Goal: Task Accomplishment & Management: Manage account settings

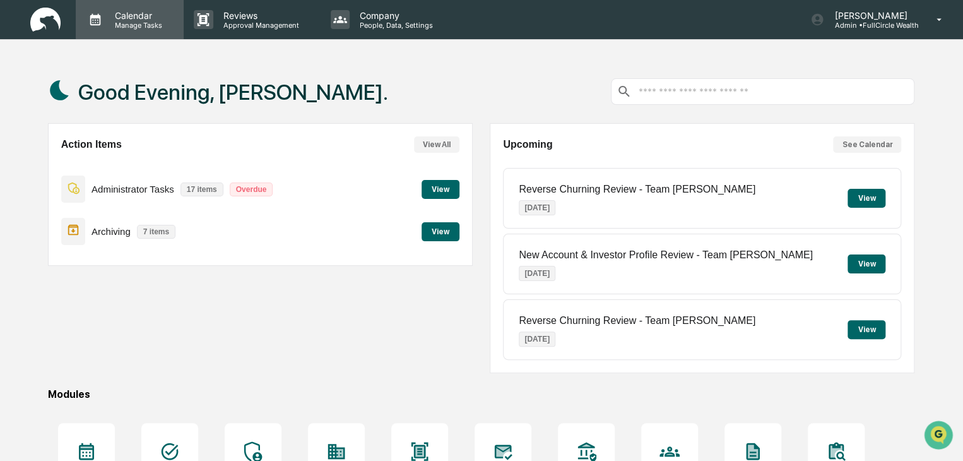
click at [145, 24] on p "Manage Tasks" at bounding box center [137, 25] width 64 height 9
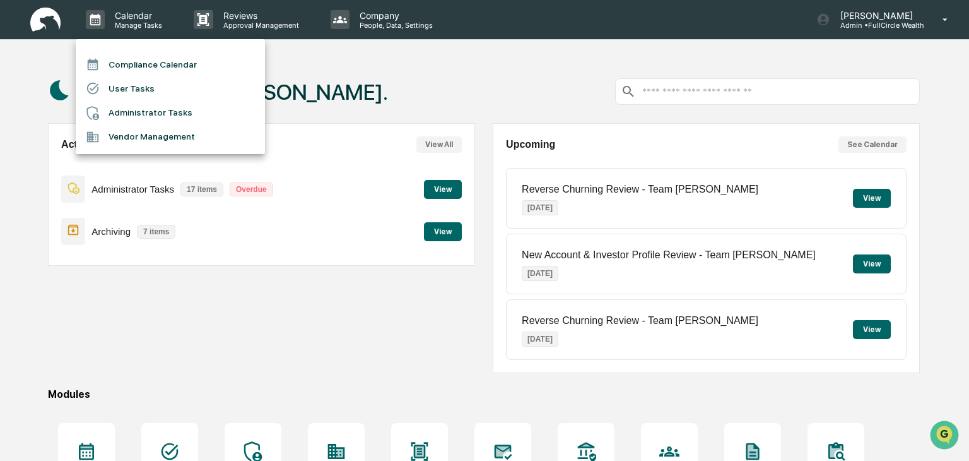
click at [145, 66] on li "Compliance Calendar" at bounding box center [170, 64] width 189 height 24
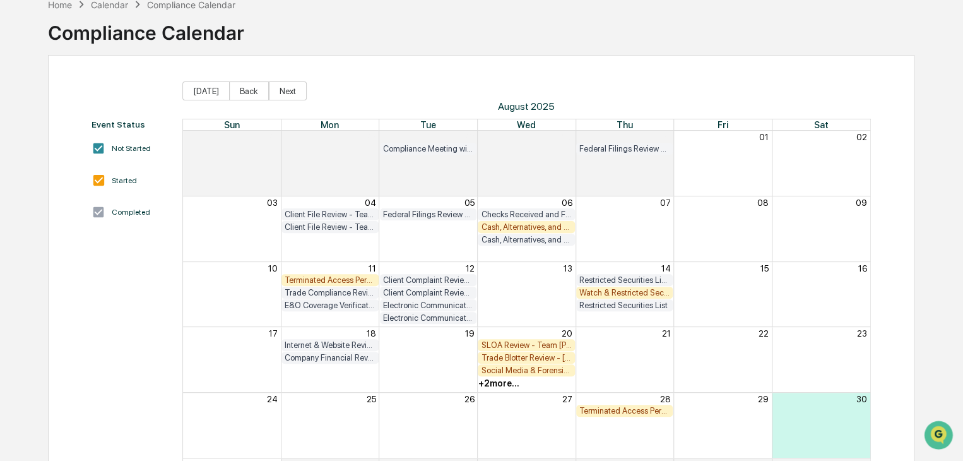
scroll to position [157, 0]
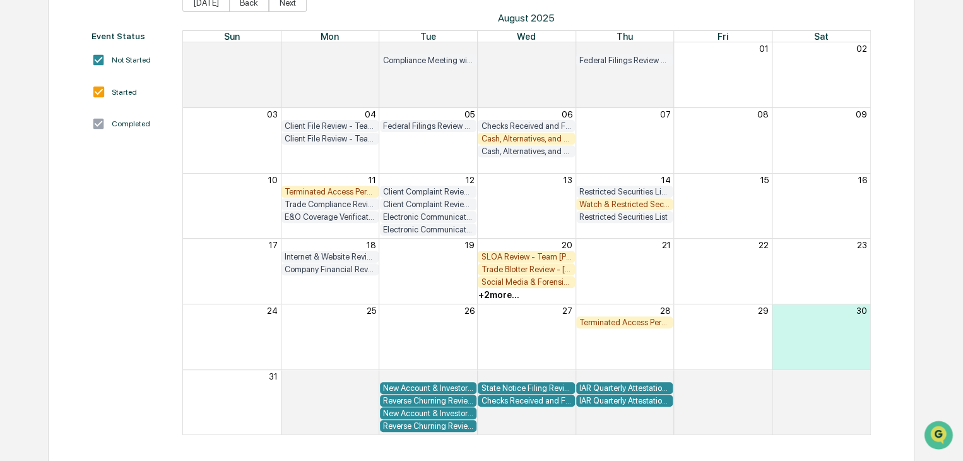
click at [490, 295] on div "+ 2 more..." at bounding box center [498, 295] width 41 height 10
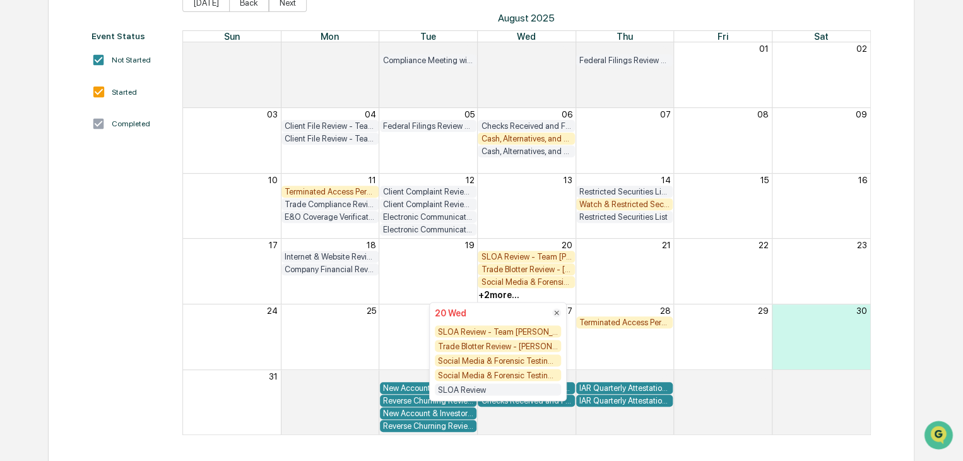
click at [492, 349] on div "Trade Blotter Review - [PERSON_NAME]" at bounding box center [498, 346] width 126 height 12
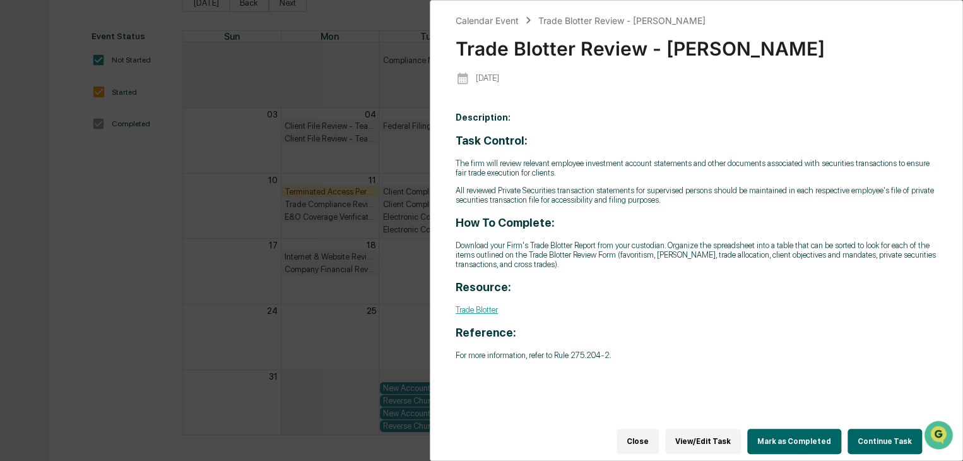
click at [872, 435] on button "Continue Task" at bounding box center [885, 441] width 74 height 25
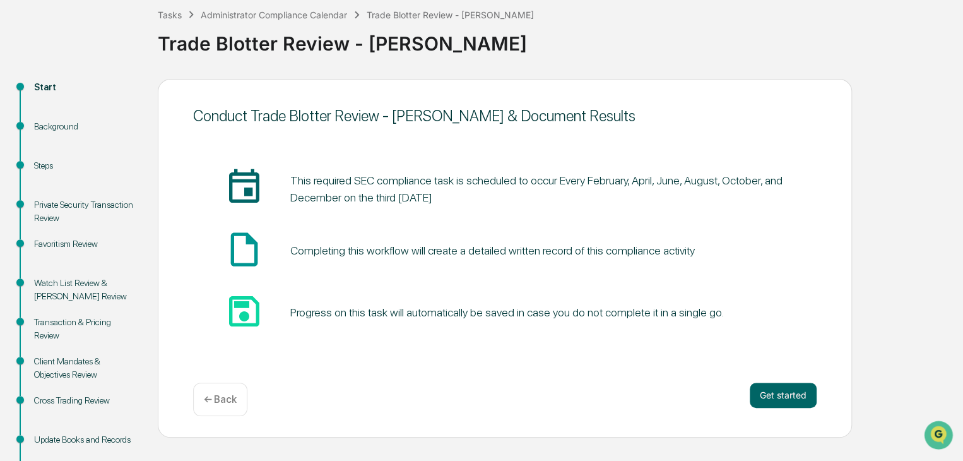
scroll to position [134, 0]
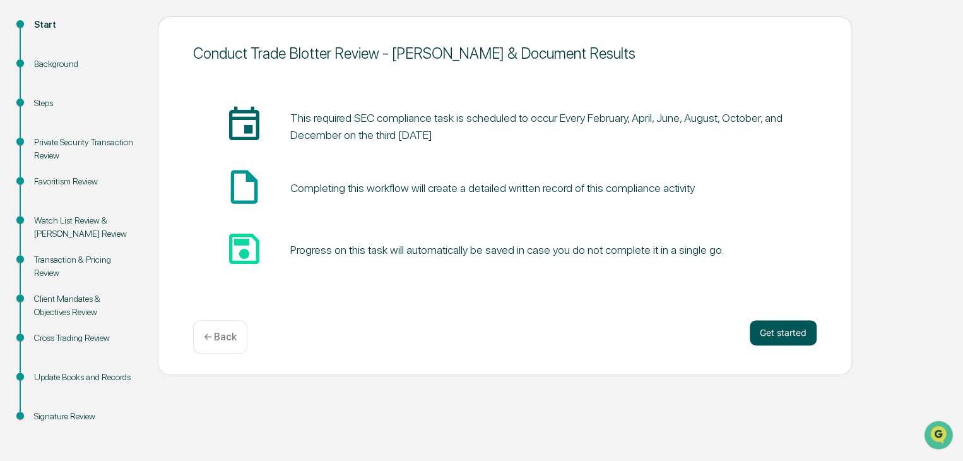
click at [783, 328] on button "Get started" at bounding box center [783, 332] width 67 height 25
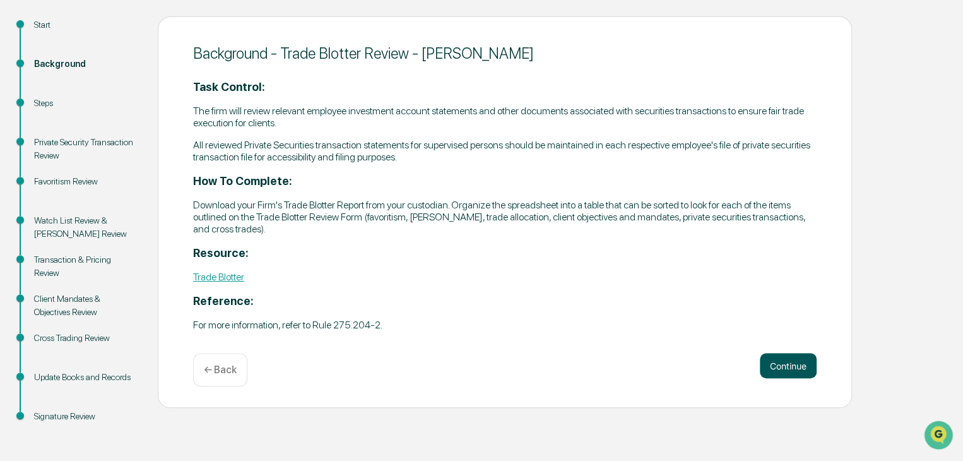
click at [790, 364] on button "Continue" at bounding box center [788, 365] width 57 height 25
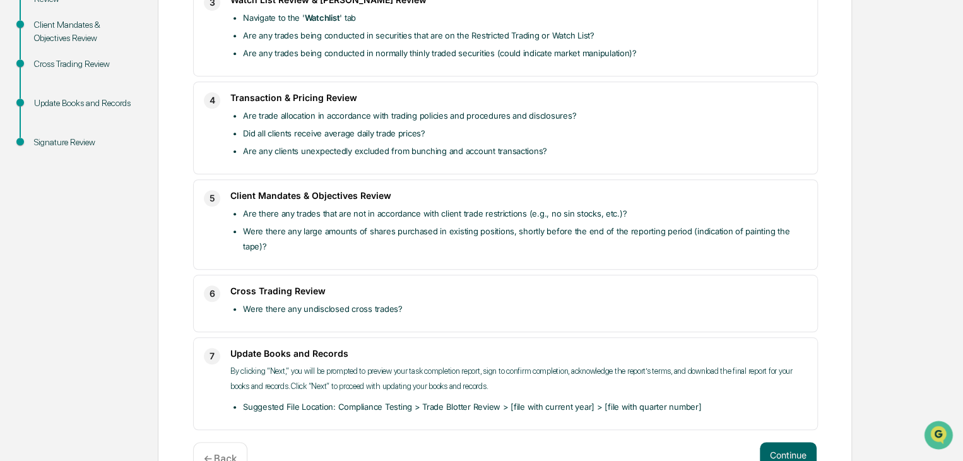
scroll to position [426, 0]
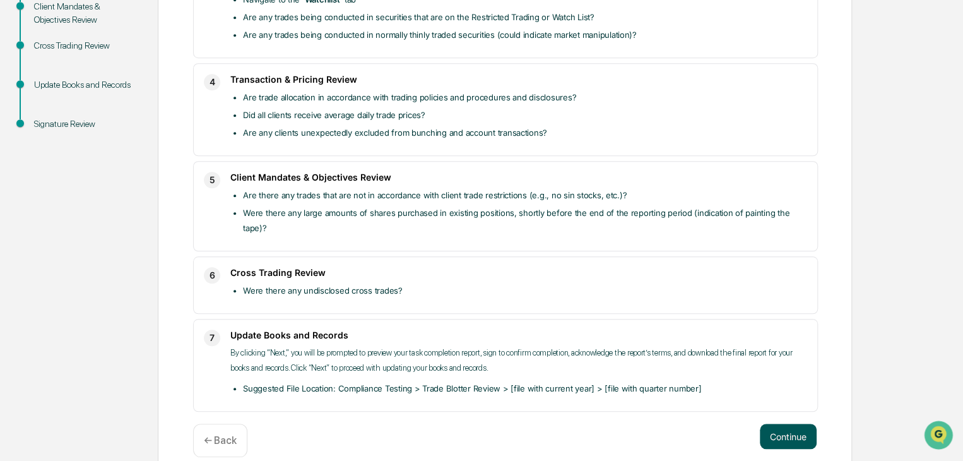
click at [785, 423] on button "Continue" at bounding box center [788, 435] width 57 height 25
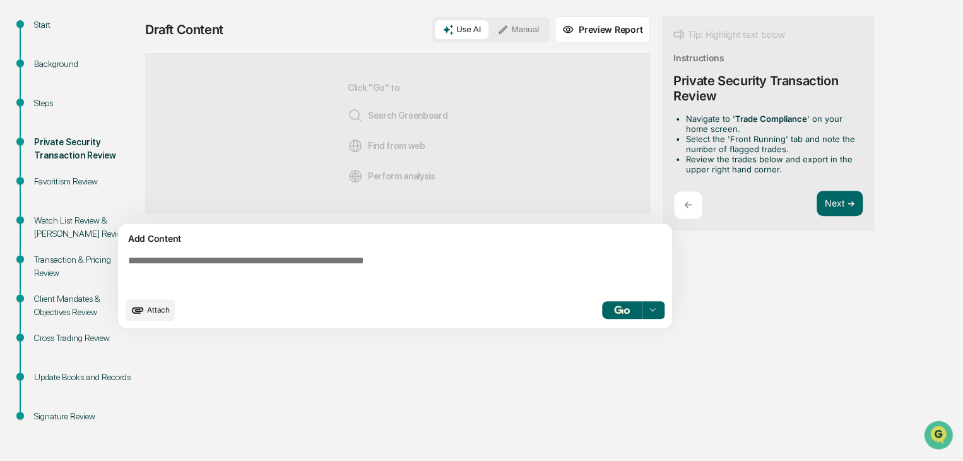
scroll to position [134, 0]
click at [526, 30] on button "Manual" at bounding box center [518, 29] width 57 height 19
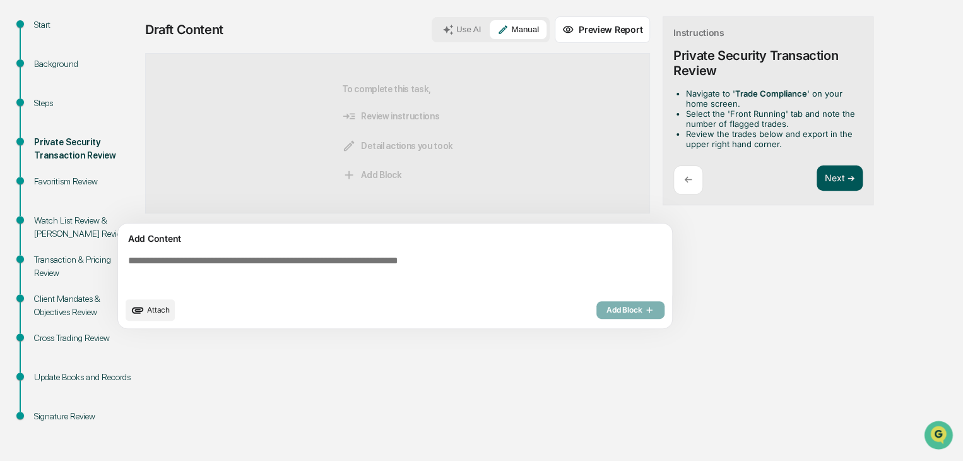
click at [834, 173] on button "Next ➔" at bounding box center [840, 178] width 46 height 26
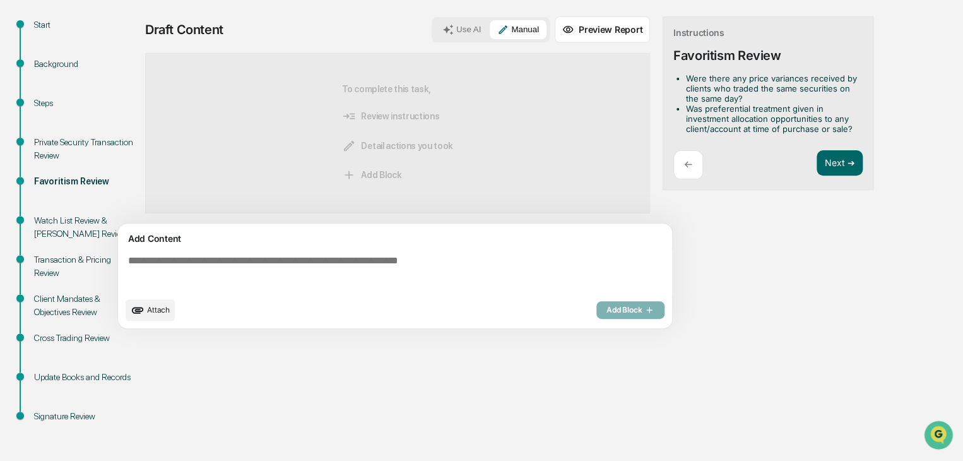
click at [530, 262] on textarea at bounding box center [397, 272] width 549 height 45
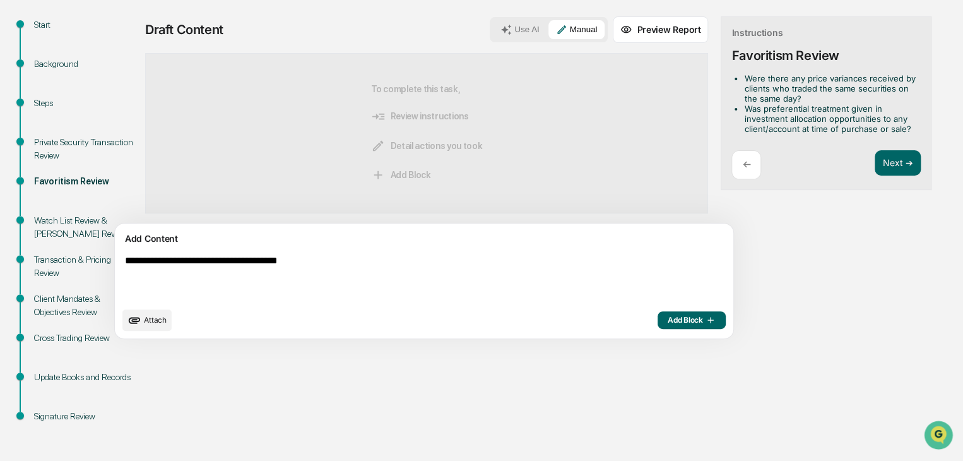
type textarea "**********"
click at [668, 318] on span "Add Block" at bounding box center [692, 320] width 48 height 10
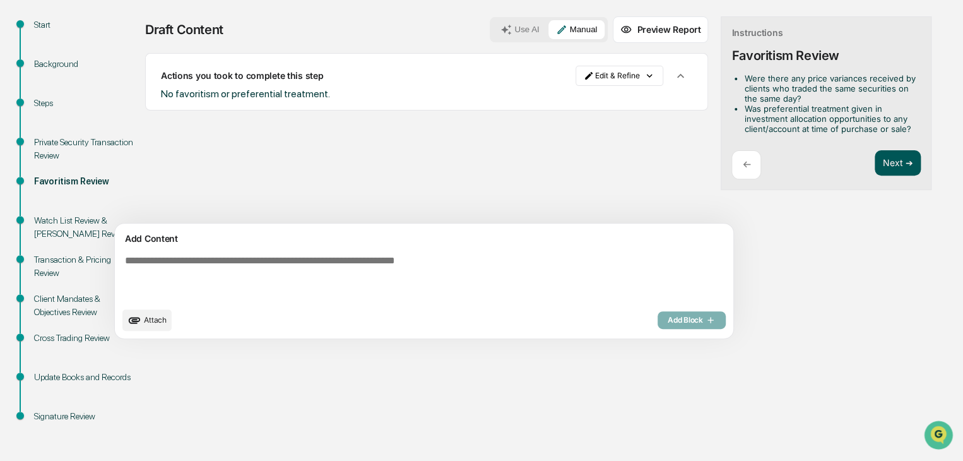
click at [875, 153] on button "Next ➔" at bounding box center [898, 163] width 46 height 26
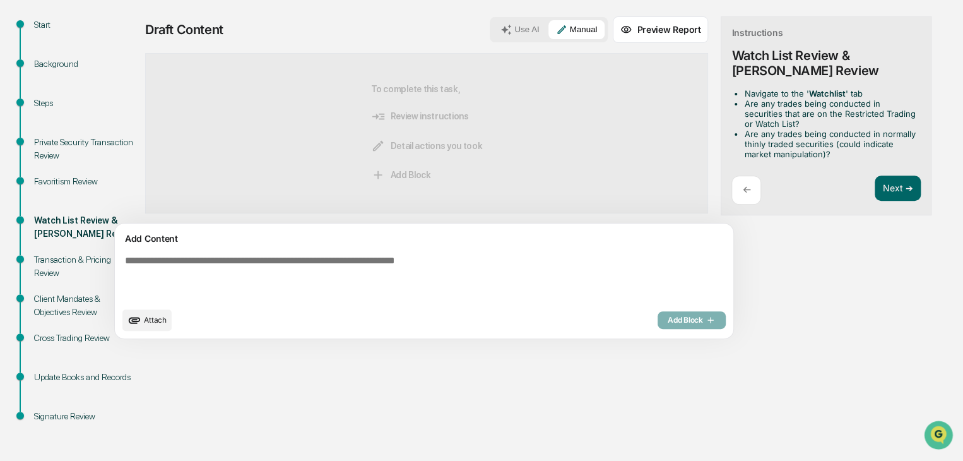
click at [472, 262] on textarea at bounding box center [394, 278] width 549 height 56
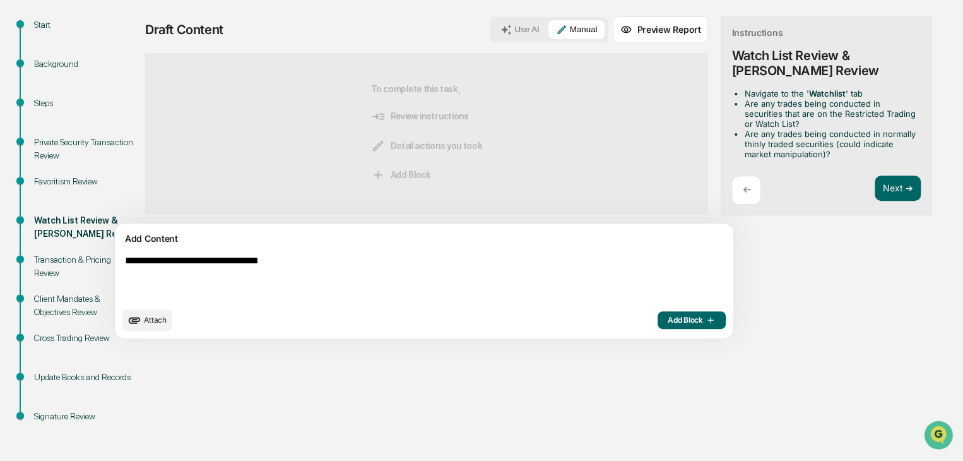
type textarea "**********"
click at [668, 319] on span "Add Block" at bounding box center [692, 320] width 48 height 10
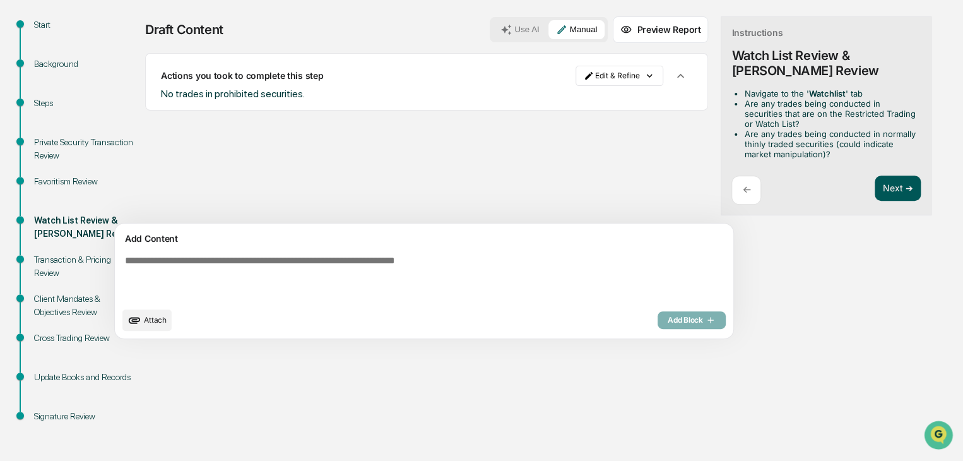
click at [875, 196] on button "Next ➔" at bounding box center [898, 188] width 46 height 26
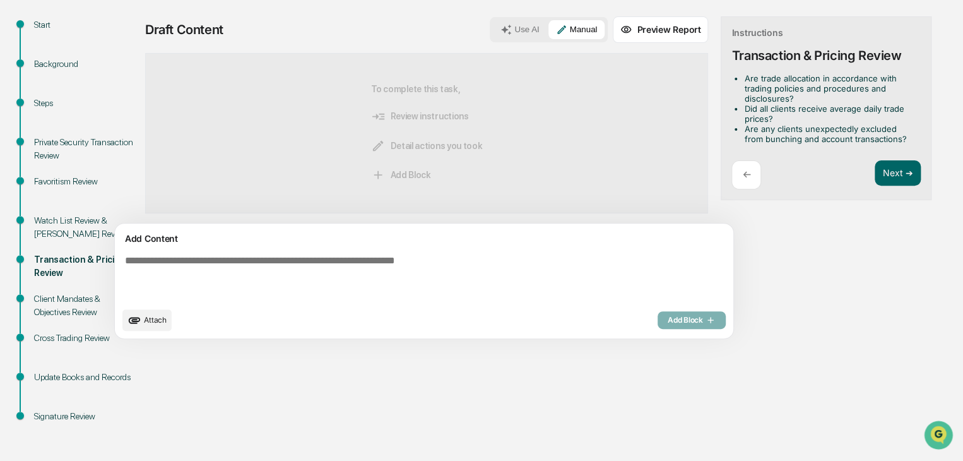
click at [447, 269] on textarea at bounding box center [394, 278] width 549 height 56
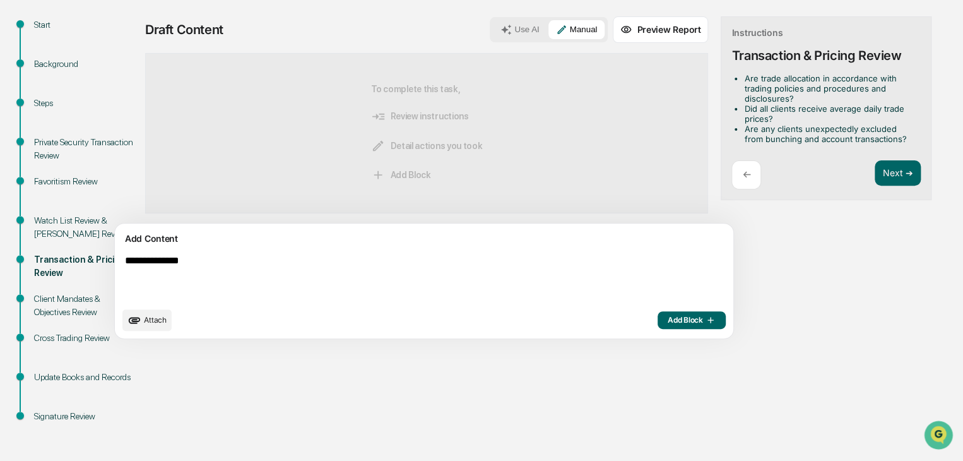
type textarea "**********"
click at [668, 316] on span "Add Block" at bounding box center [692, 320] width 48 height 10
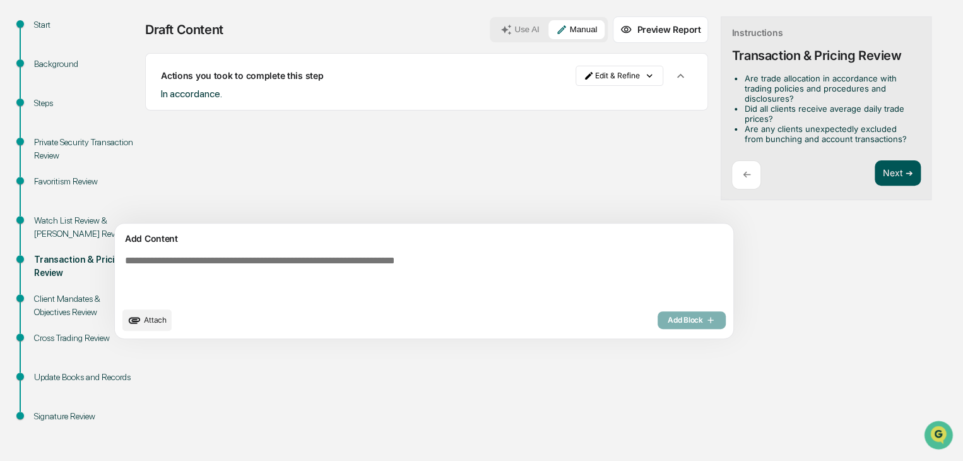
click at [875, 167] on button "Next ➔" at bounding box center [898, 173] width 46 height 26
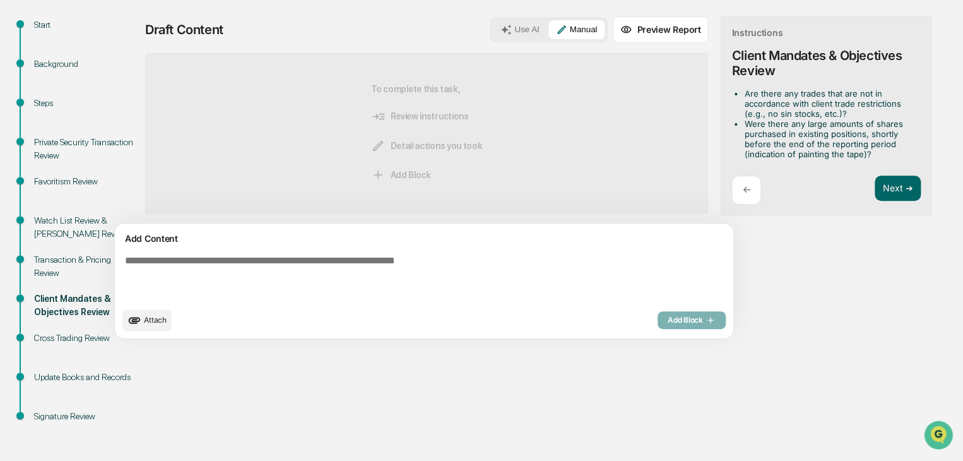
click at [447, 273] on textarea at bounding box center [394, 278] width 549 height 56
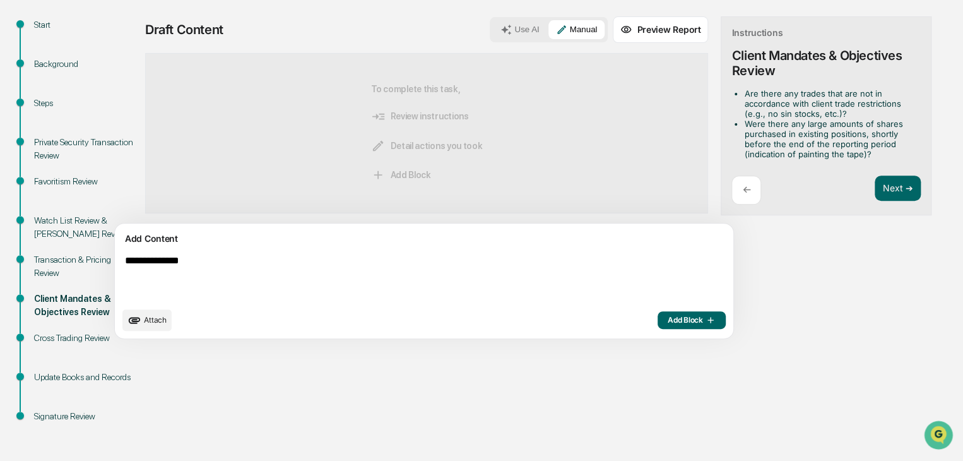
type textarea "**********"
click at [668, 317] on span "Add Block" at bounding box center [692, 320] width 48 height 10
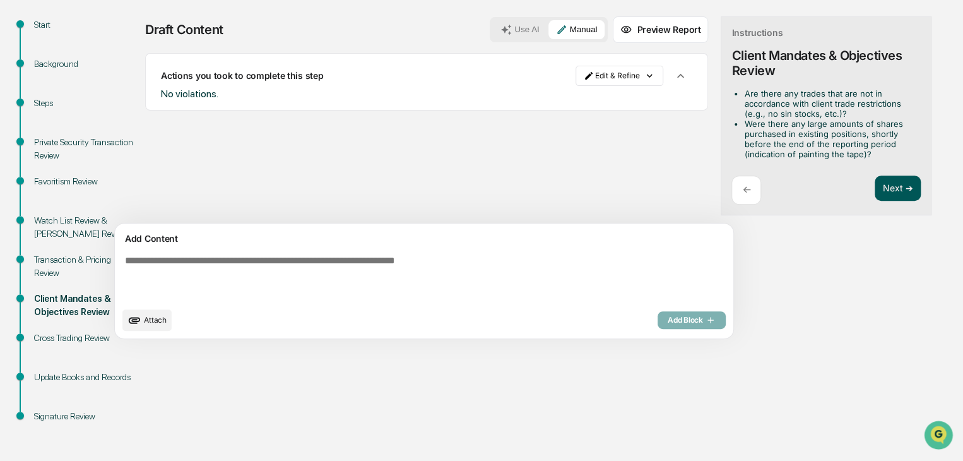
click at [875, 185] on button "Next ➔" at bounding box center [898, 188] width 46 height 26
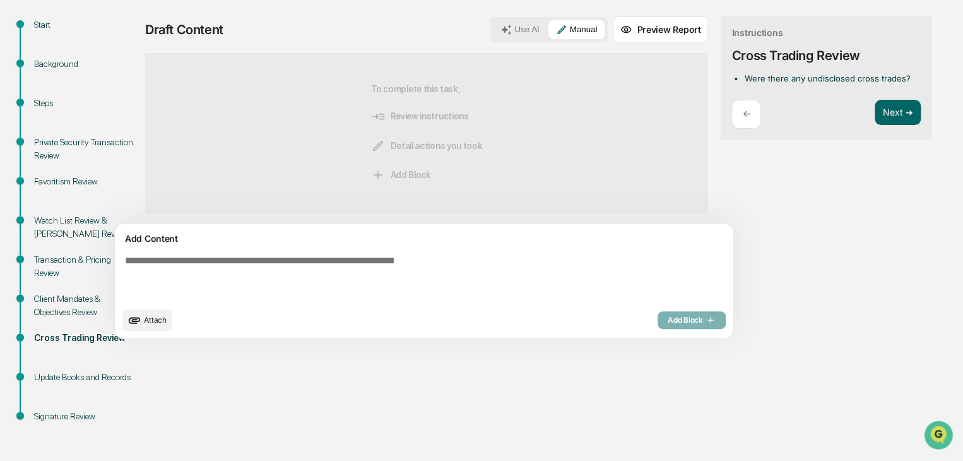
click at [480, 288] on textarea at bounding box center [394, 278] width 549 height 56
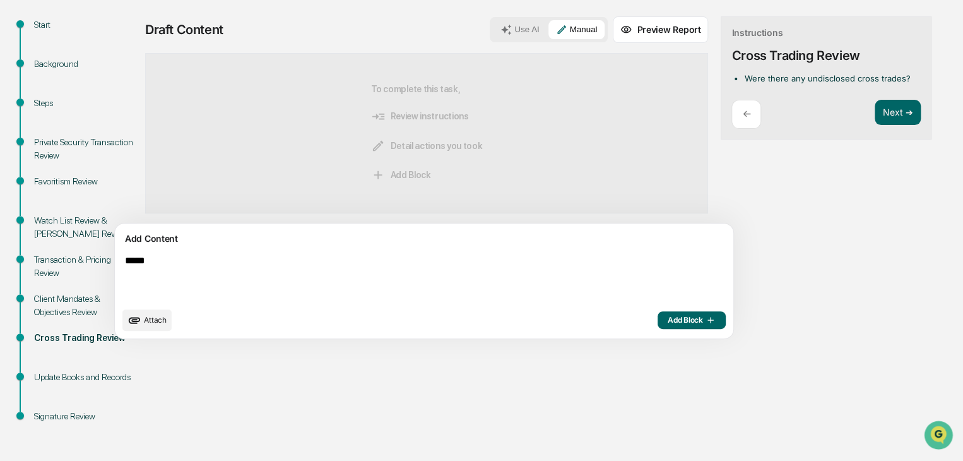
type textarea "*****"
click at [668, 323] on span "Add Block" at bounding box center [692, 320] width 48 height 10
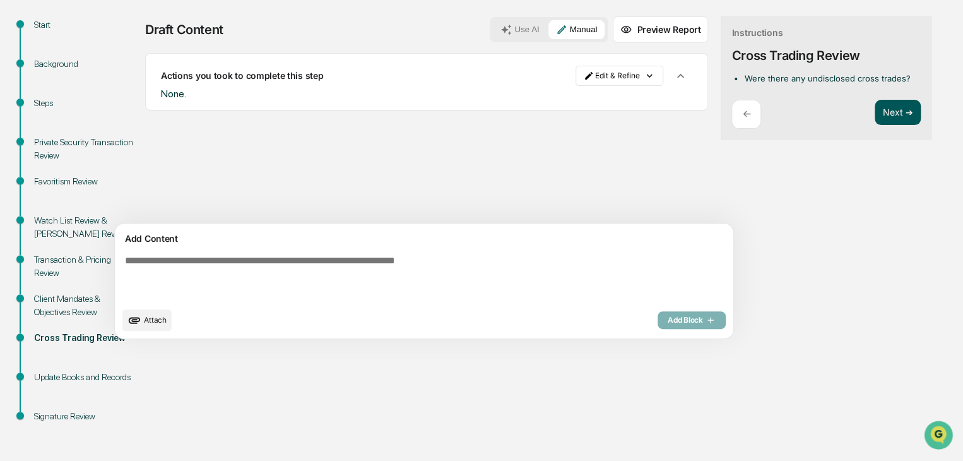
click at [875, 109] on button "Next ➔" at bounding box center [898, 113] width 46 height 26
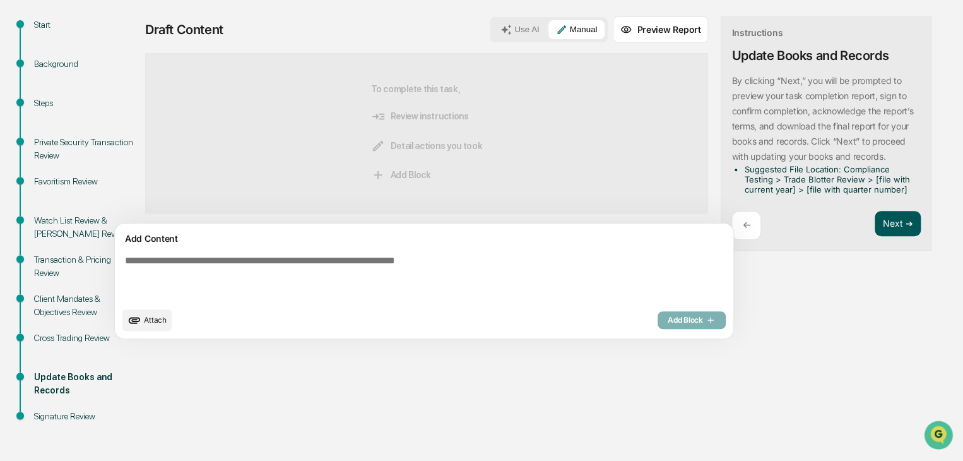
click at [875, 220] on button "Next ➔" at bounding box center [898, 224] width 46 height 26
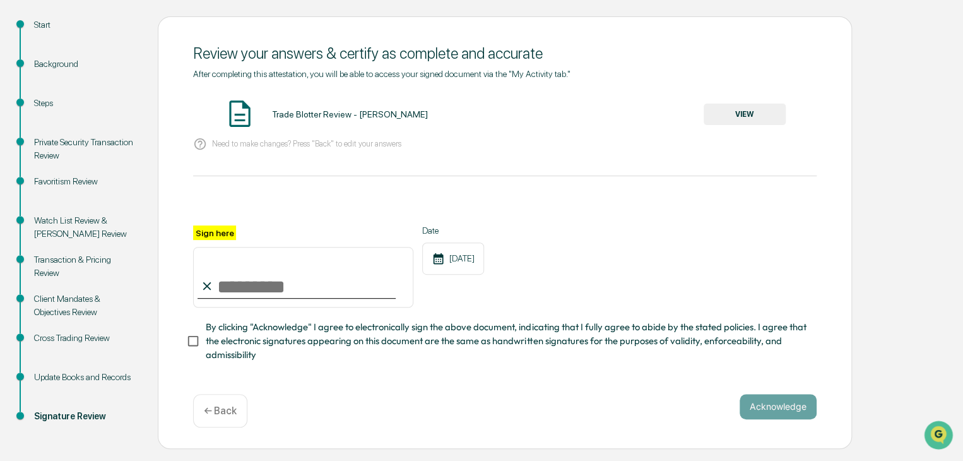
click at [743, 114] on button "VIEW" at bounding box center [745, 114] width 82 height 21
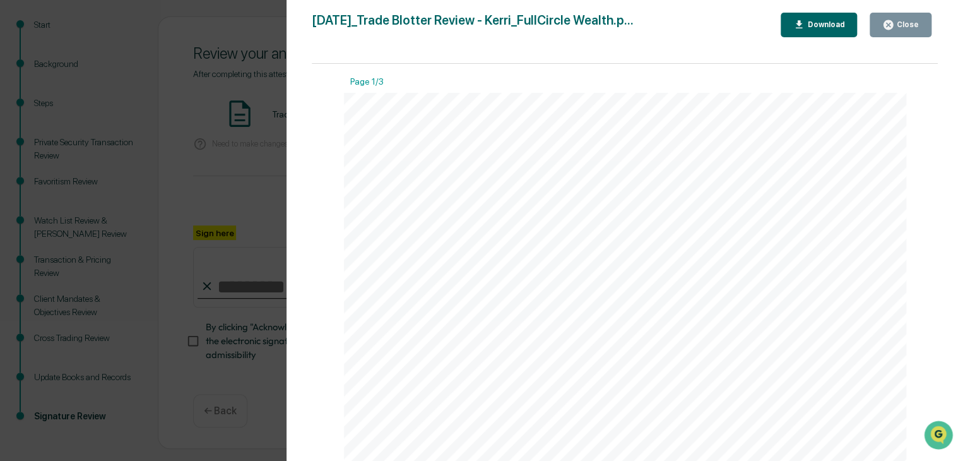
click at [904, 24] on div "Close" at bounding box center [906, 24] width 25 height 9
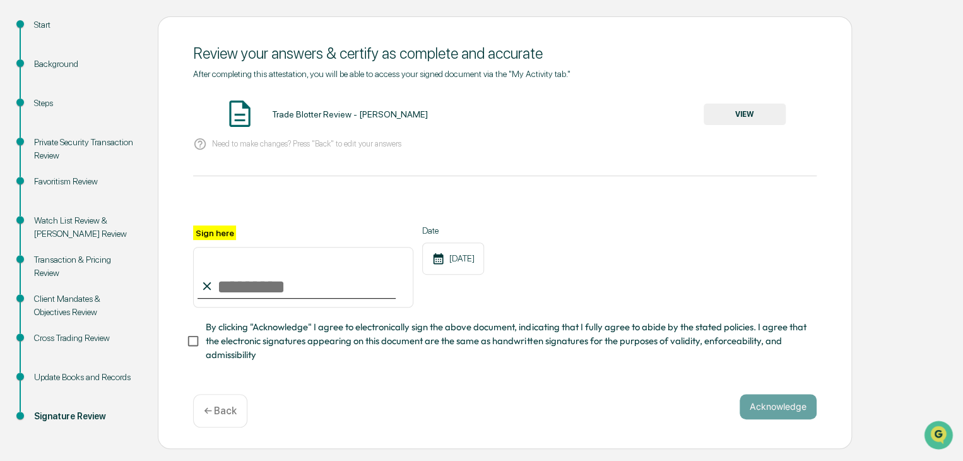
click at [266, 283] on input "Sign here" at bounding box center [303, 277] width 220 height 61
type input "**********"
click at [770, 412] on button "Acknowledge" at bounding box center [778, 406] width 77 height 25
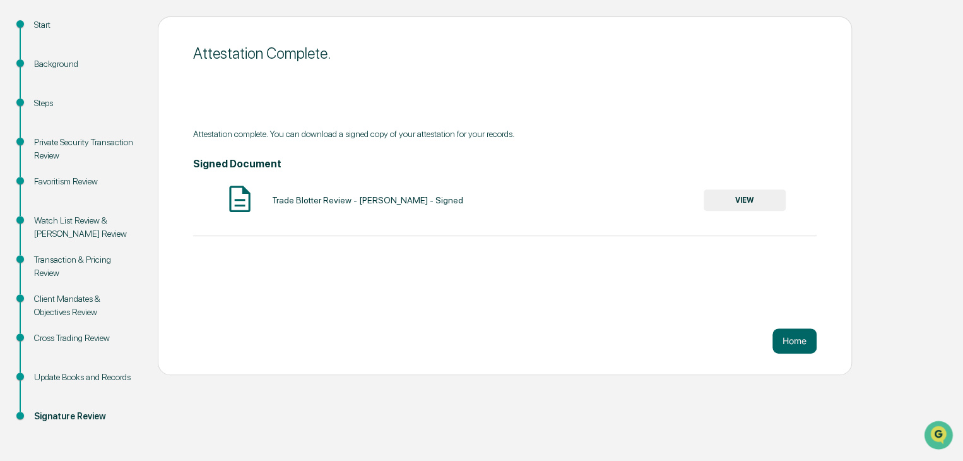
click at [737, 201] on button "VIEW" at bounding box center [745, 199] width 82 height 21
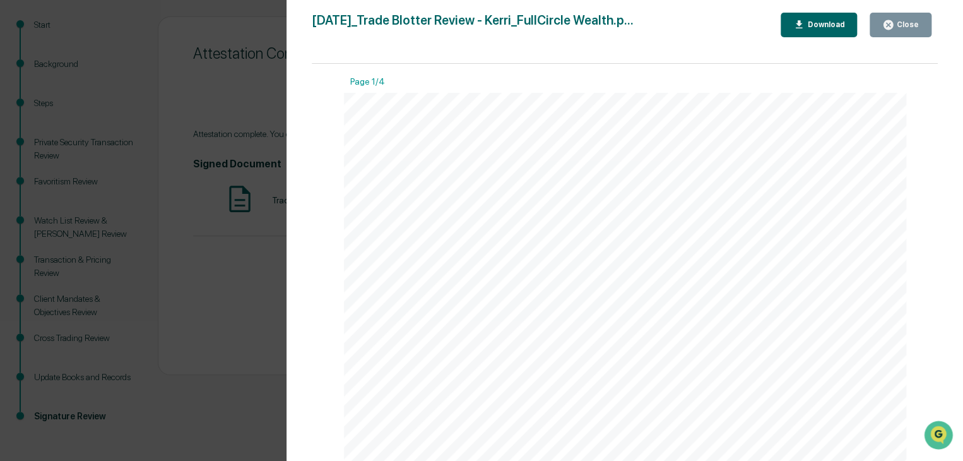
click at [820, 26] on div "Download" at bounding box center [825, 24] width 40 height 9
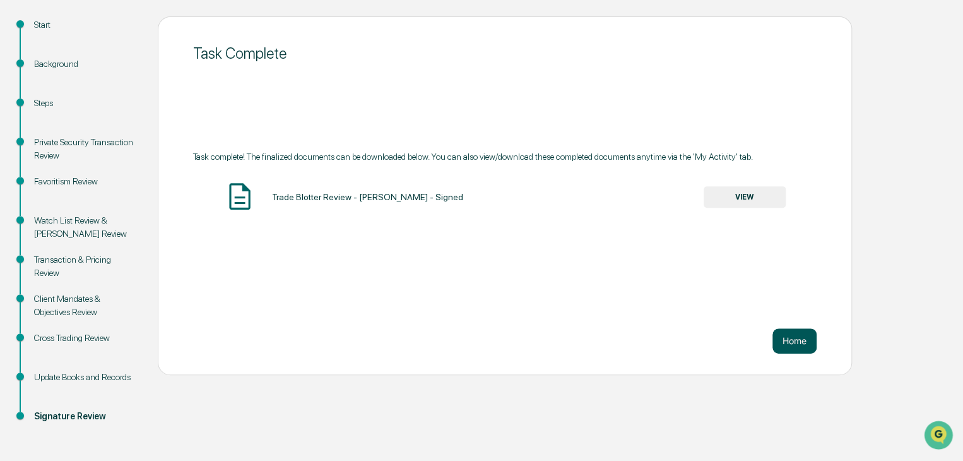
click at [810, 349] on button "Home" at bounding box center [795, 340] width 44 height 25
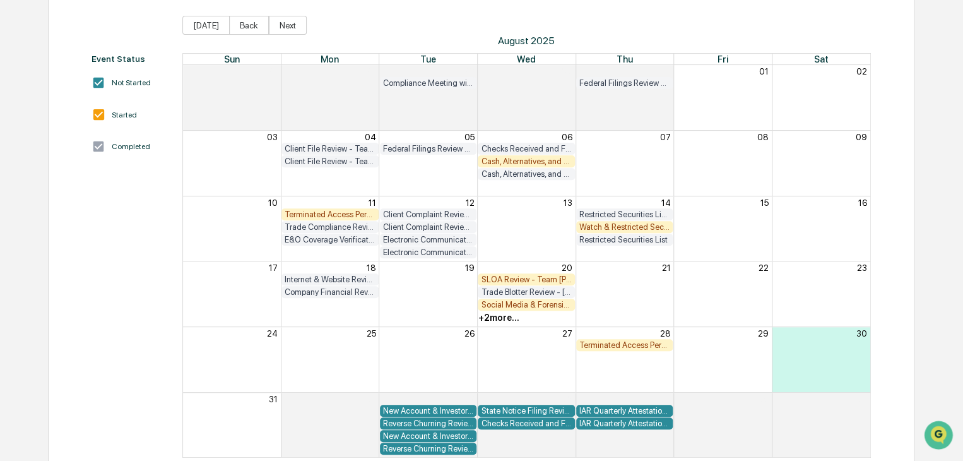
click at [601, 342] on div "Terminated Access Person Audit - Team [PERSON_NAME]" at bounding box center [624, 344] width 91 height 9
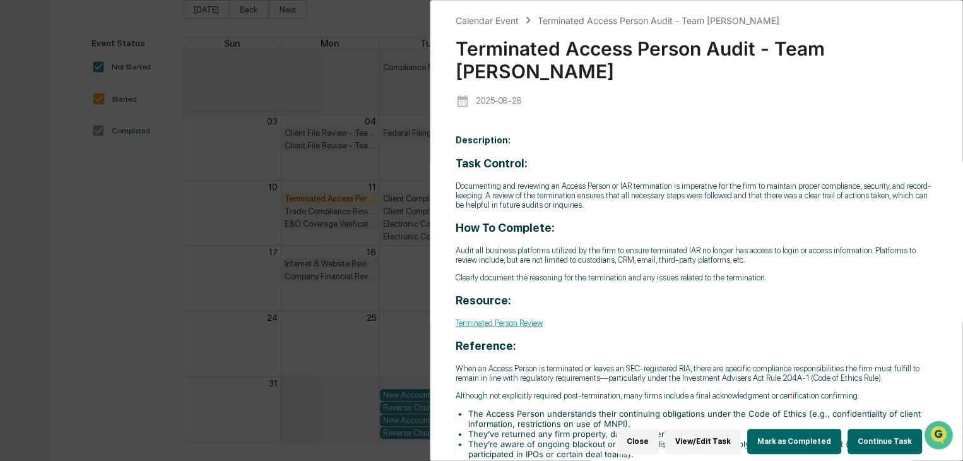
scroll to position [157, 0]
click at [874, 430] on button "Continue Task" at bounding box center [885, 441] width 74 height 25
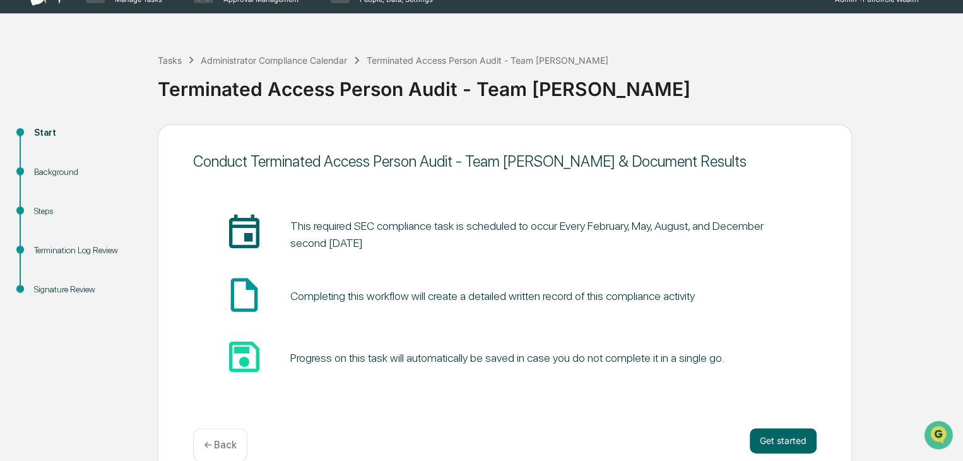
scroll to position [47, 0]
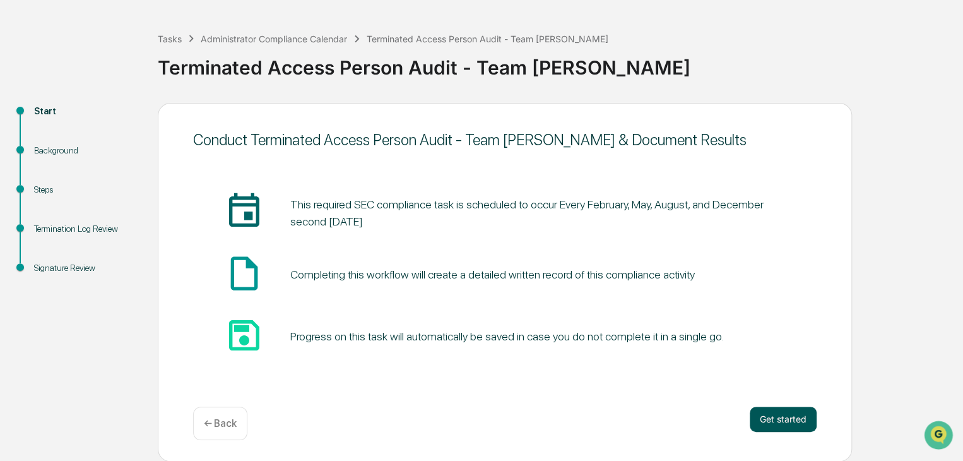
click at [782, 416] on button "Get started" at bounding box center [783, 418] width 67 height 25
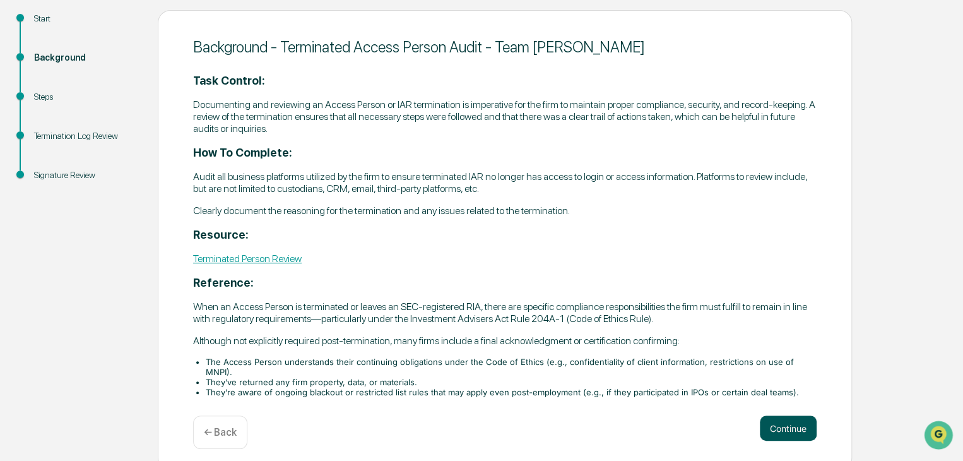
click at [783, 415] on button "Continue" at bounding box center [788, 427] width 57 height 25
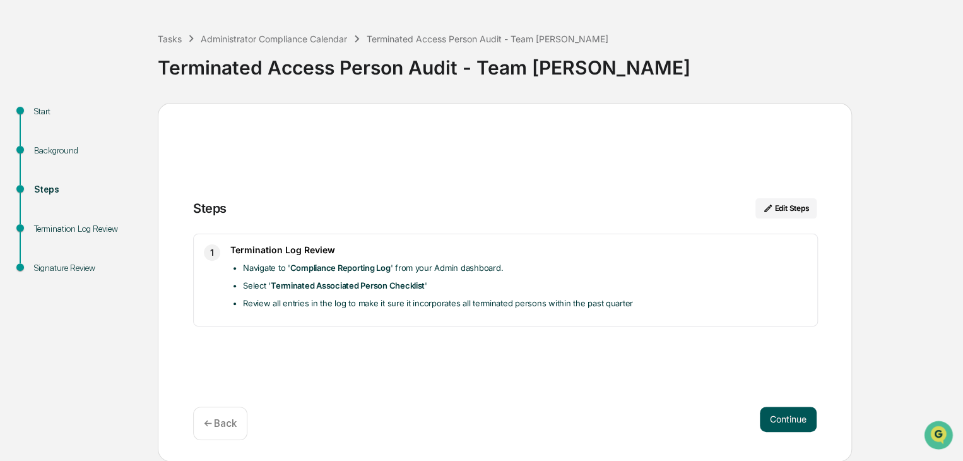
click at [776, 415] on button "Continue" at bounding box center [788, 418] width 57 height 25
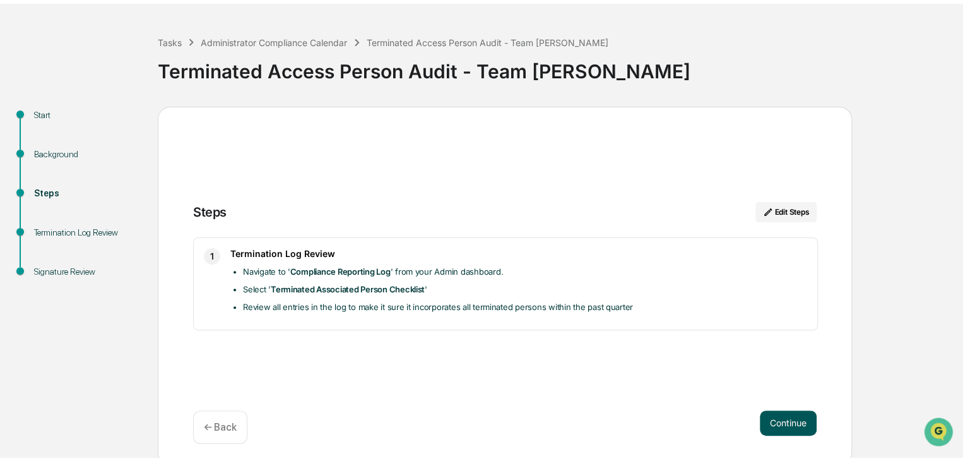
scroll to position [9, 0]
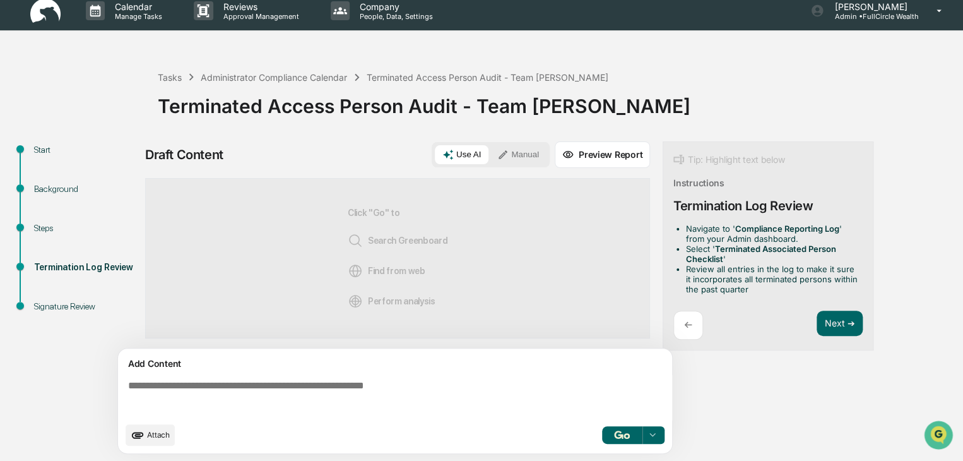
click at [597, 381] on textarea at bounding box center [397, 397] width 549 height 45
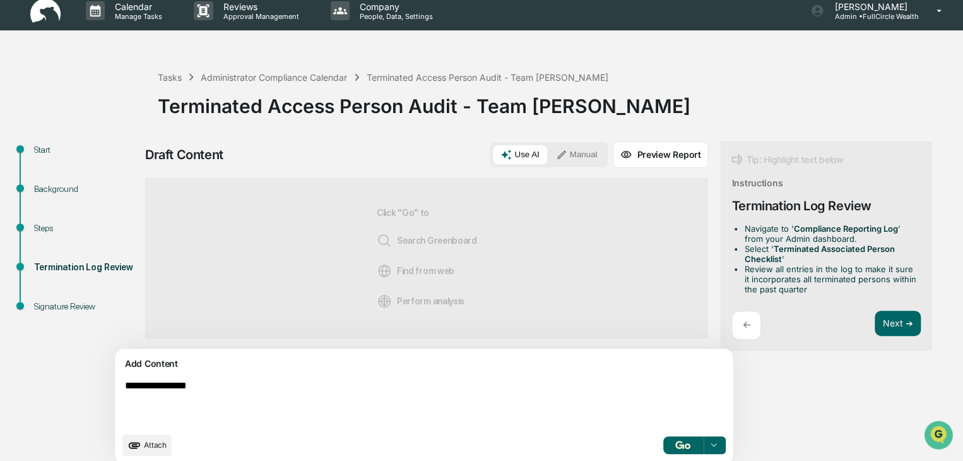
type textarea "**********"
click at [548, 150] on button "Manual" at bounding box center [576, 154] width 57 height 19
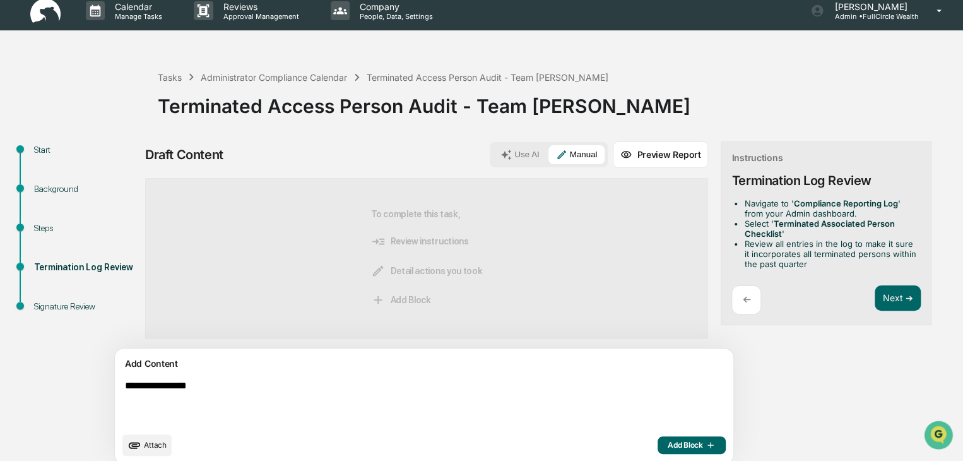
click at [668, 443] on span "Add Block" at bounding box center [692, 445] width 48 height 10
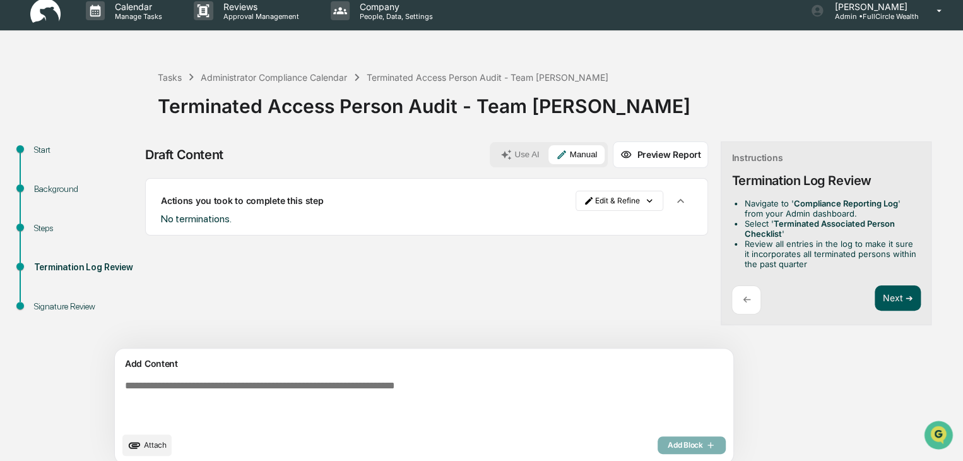
click at [875, 291] on button "Next ➔" at bounding box center [898, 298] width 46 height 26
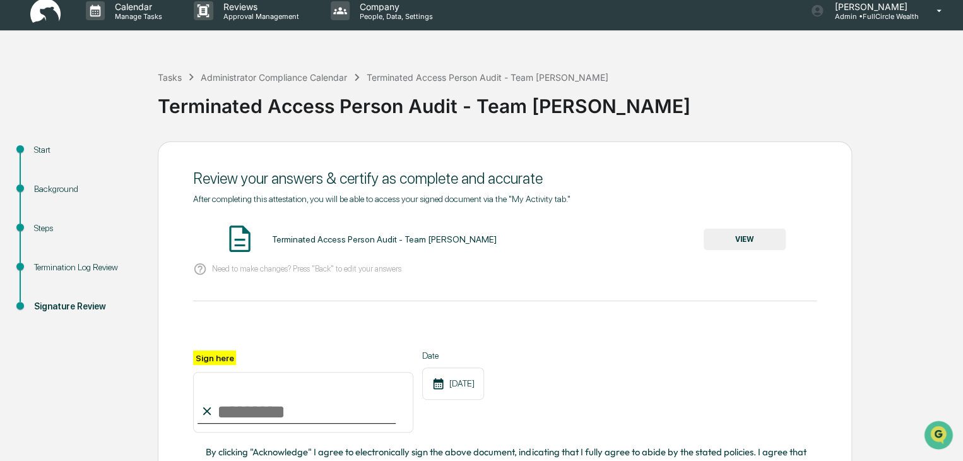
click at [720, 240] on button "VIEW" at bounding box center [745, 238] width 82 height 21
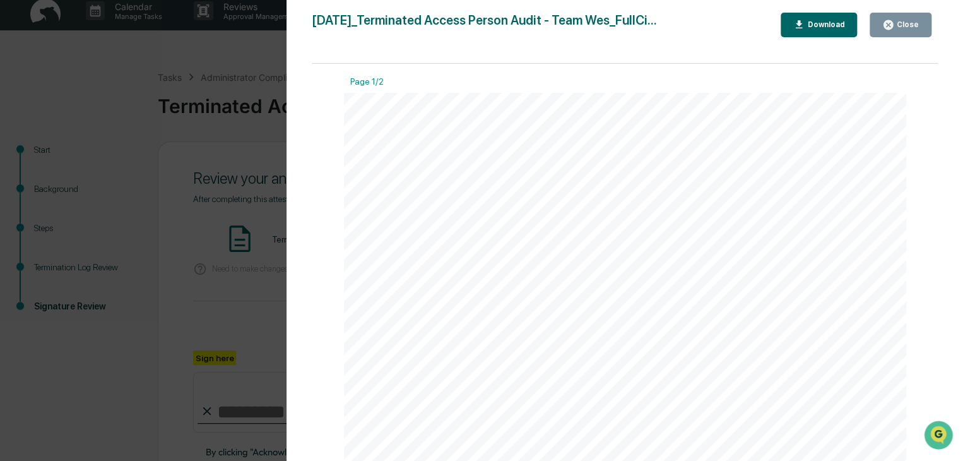
click at [805, 20] on icon "button" at bounding box center [799, 25] width 12 height 12
click at [903, 21] on div "Close" at bounding box center [906, 24] width 25 height 9
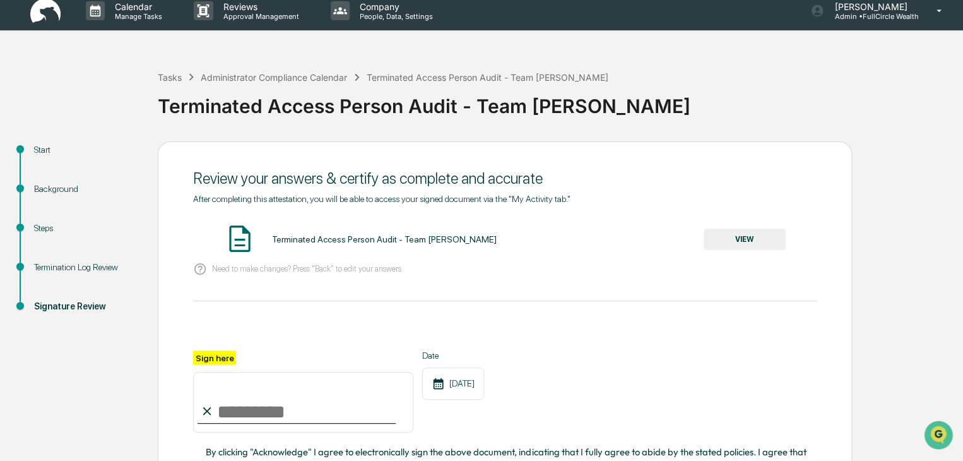
click at [326, 415] on input "Sign here" at bounding box center [303, 402] width 220 height 61
type input "**********"
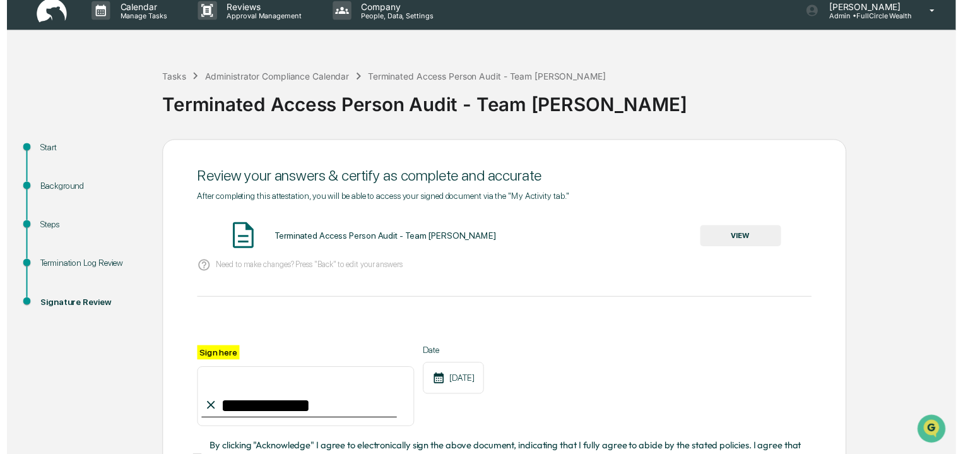
scroll to position [126, 0]
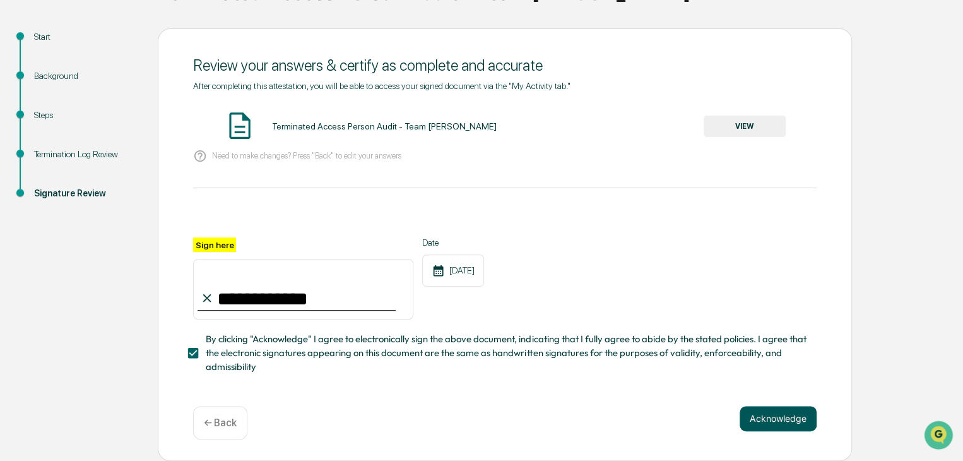
click at [774, 413] on button "Acknowledge" at bounding box center [778, 418] width 77 height 25
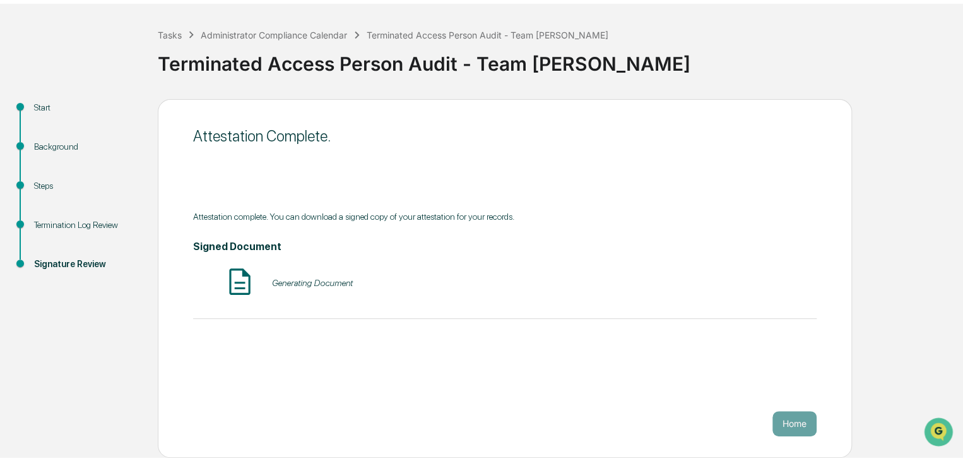
scroll to position [47, 0]
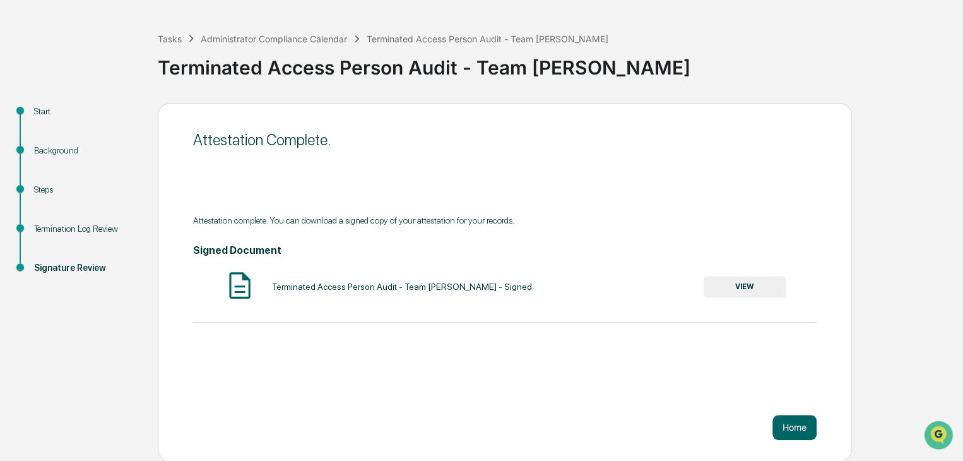
click at [757, 280] on button "VIEW" at bounding box center [745, 286] width 82 height 21
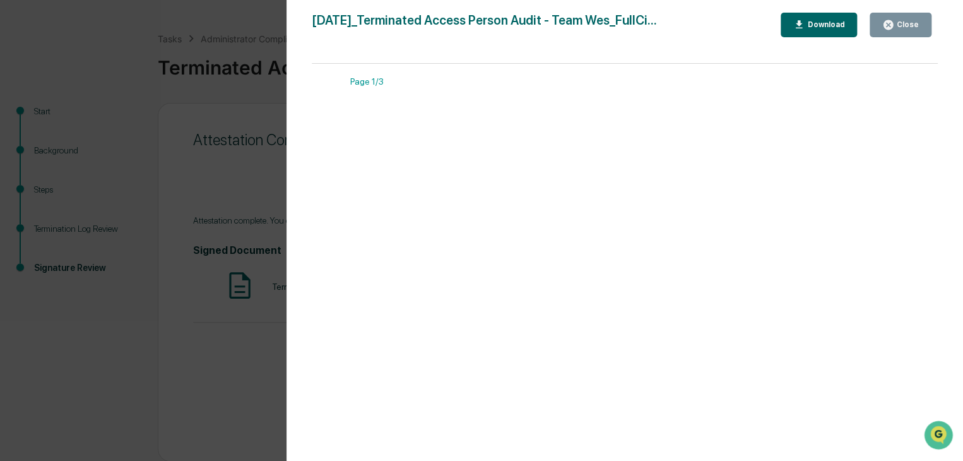
click at [812, 21] on div "Download" at bounding box center [825, 24] width 40 height 9
click at [211, 139] on div "Version History 08/30/2025, 10:39 PM Kerri Hicken 2025-08-30_Terminated Access …" at bounding box center [481, 230] width 963 height 461
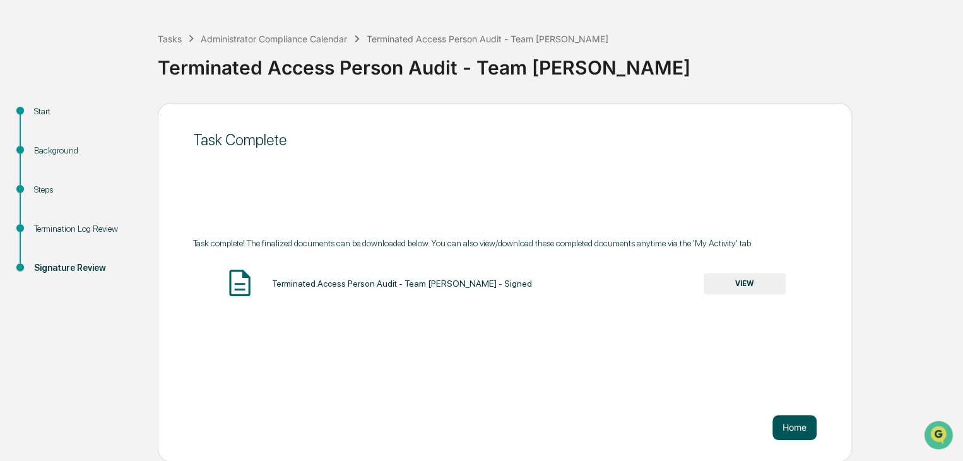
click at [801, 428] on button "Home" at bounding box center [795, 427] width 44 height 25
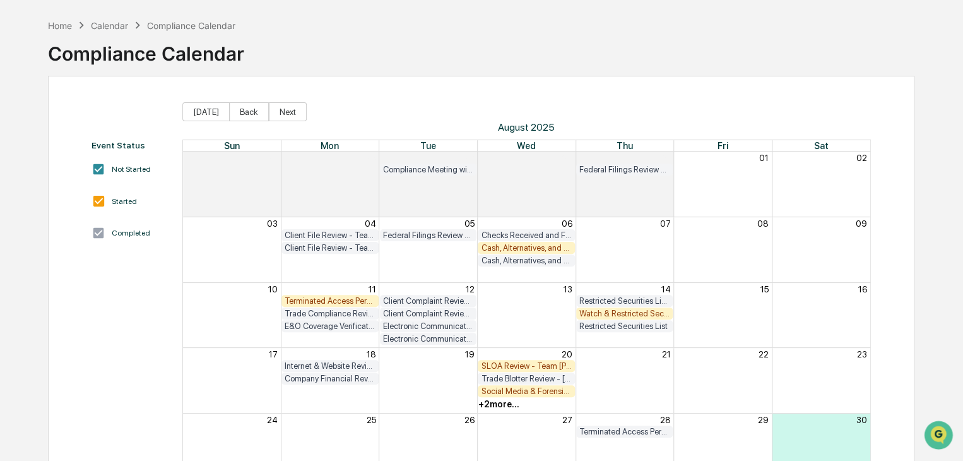
scroll to position [110, 0]
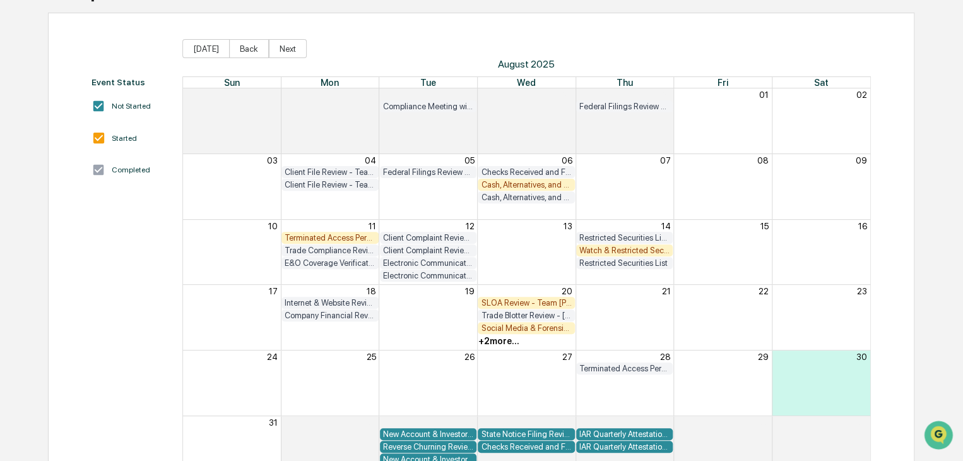
click at [611, 251] on div "Watch & Restricted Securities List" at bounding box center [624, 250] width 91 height 9
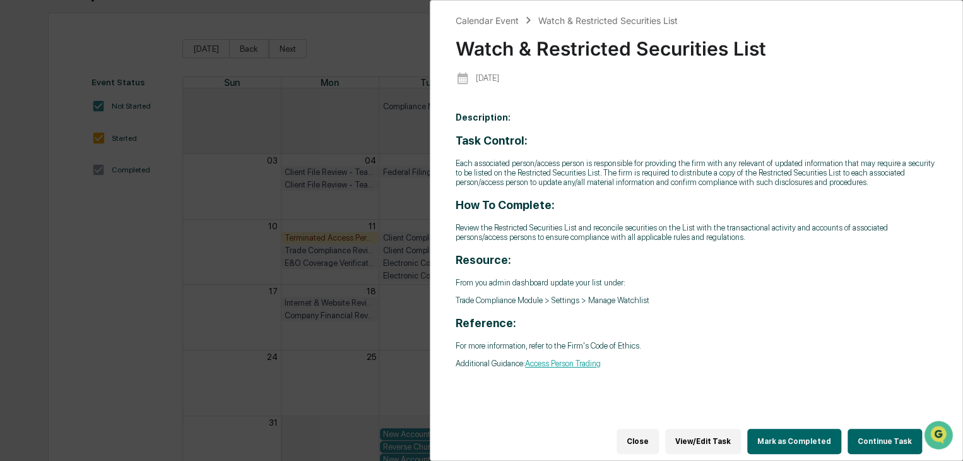
click at [873, 439] on button "Continue Task" at bounding box center [885, 441] width 74 height 25
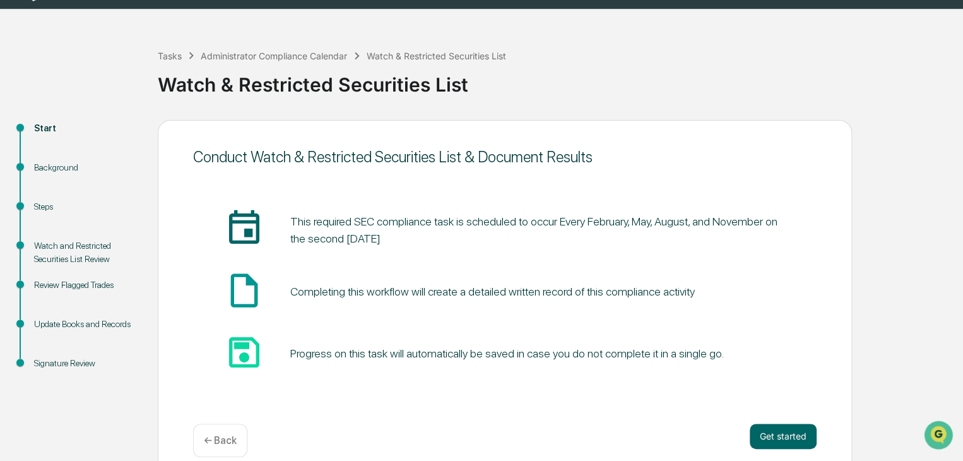
scroll to position [47, 0]
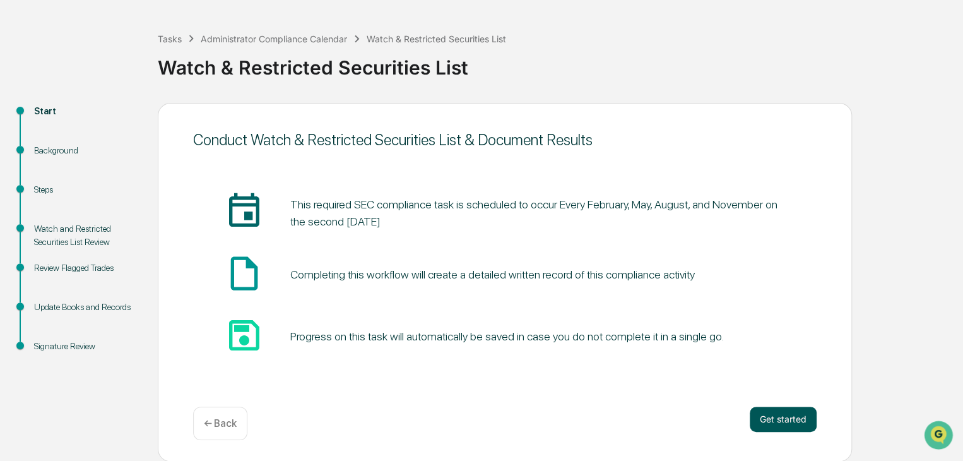
click at [788, 420] on button "Get started" at bounding box center [783, 418] width 67 height 25
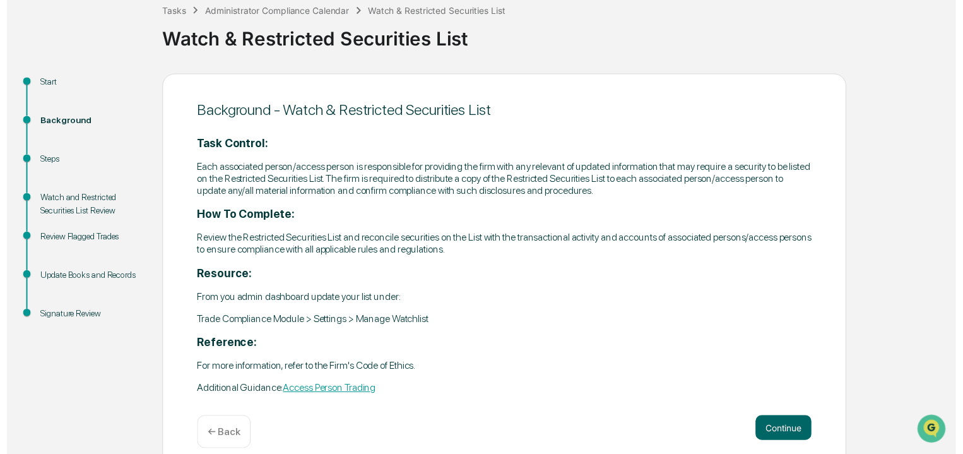
scroll to position [91, 0]
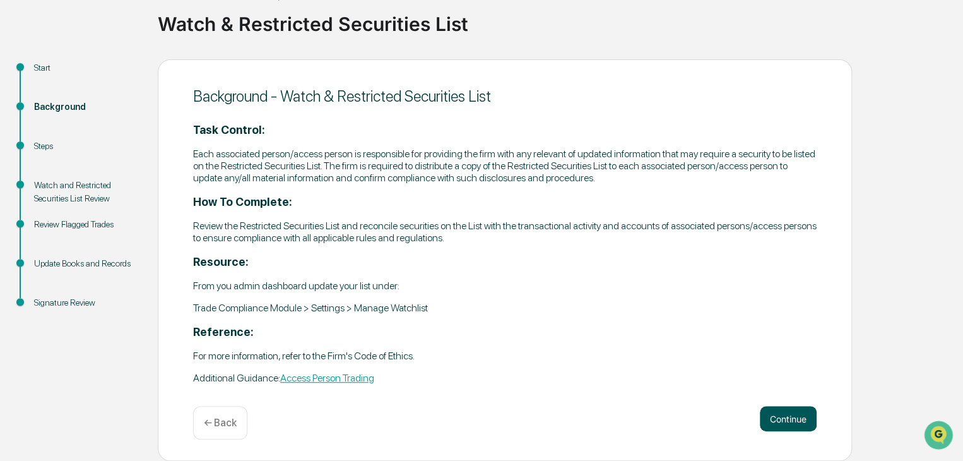
click at [796, 418] on button "Continue" at bounding box center [788, 418] width 57 height 25
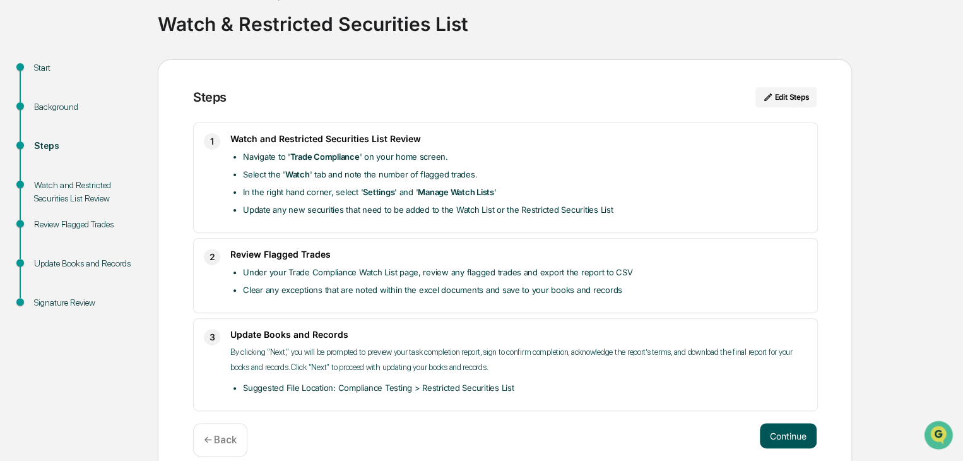
click at [793, 431] on button "Continue" at bounding box center [788, 435] width 57 height 25
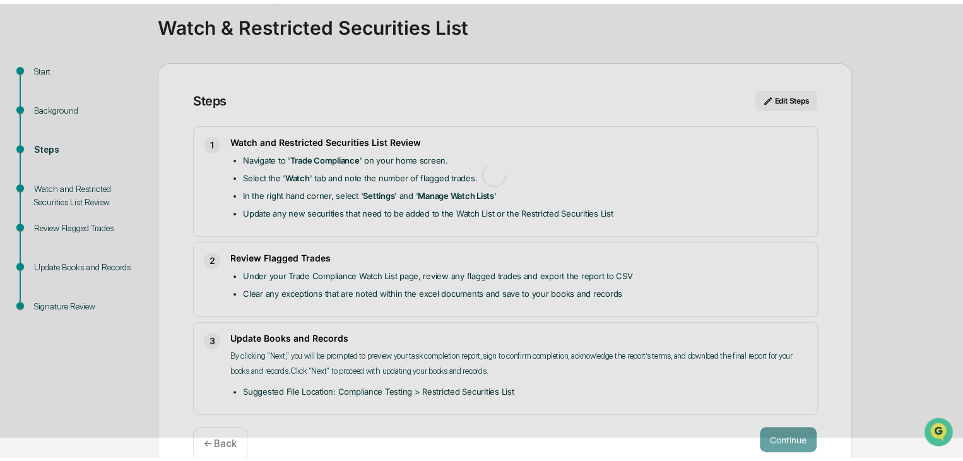
scroll to position [9, 0]
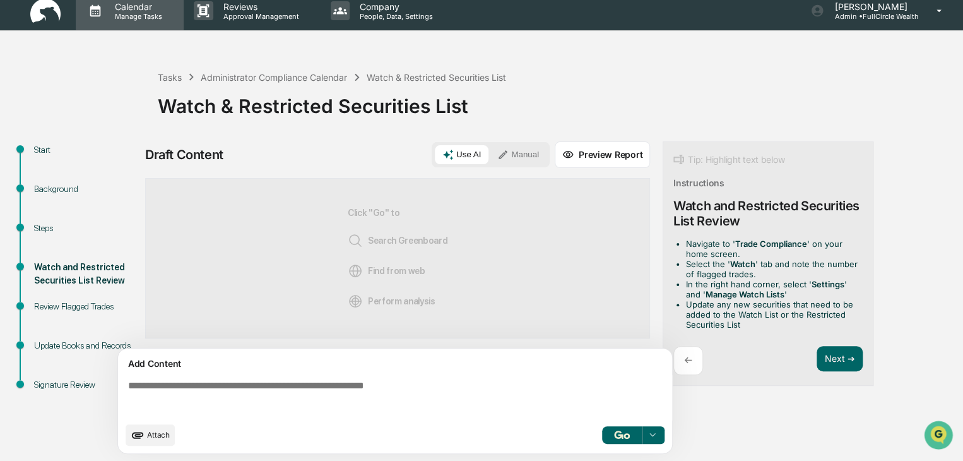
click at [132, 15] on p "Manage Tasks" at bounding box center [137, 16] width 64 height 9
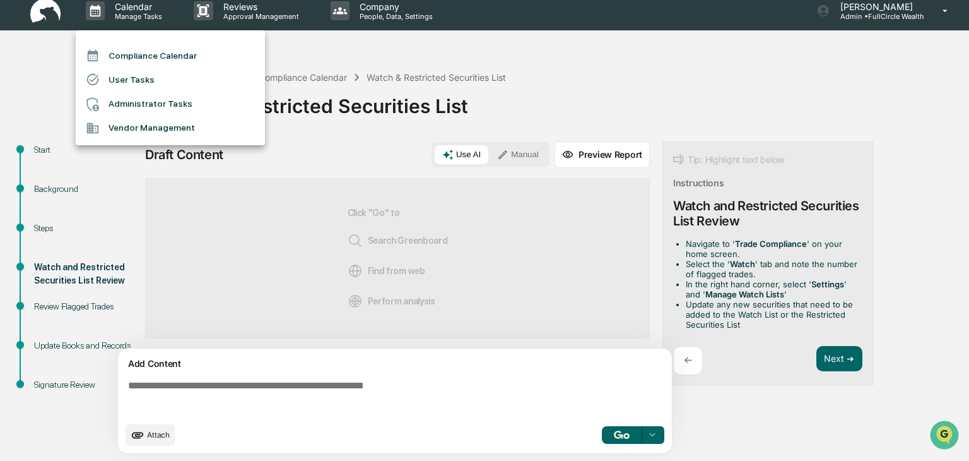
click at [42, 8] on div at bounding box center [484, 230] width 969 height 461
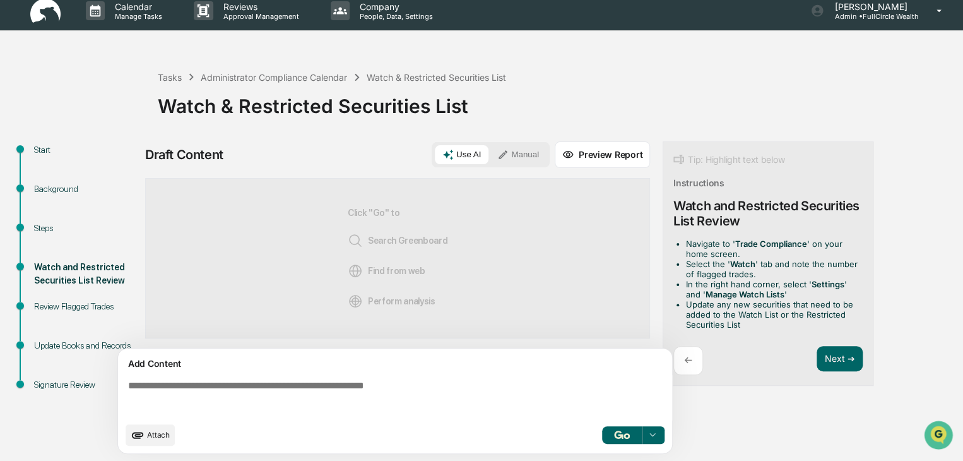
click at [42, 8] on img at bounding box center [45, 11] width 30 height 25
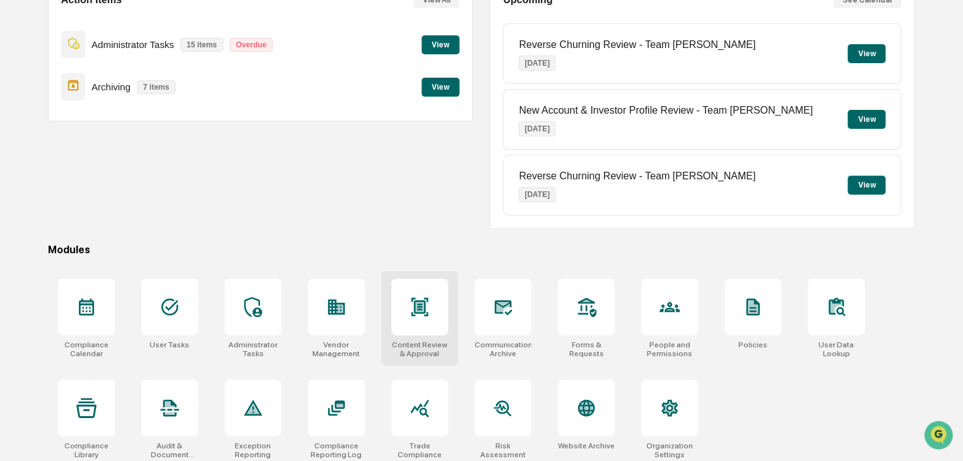
scroll to position [150, 0]
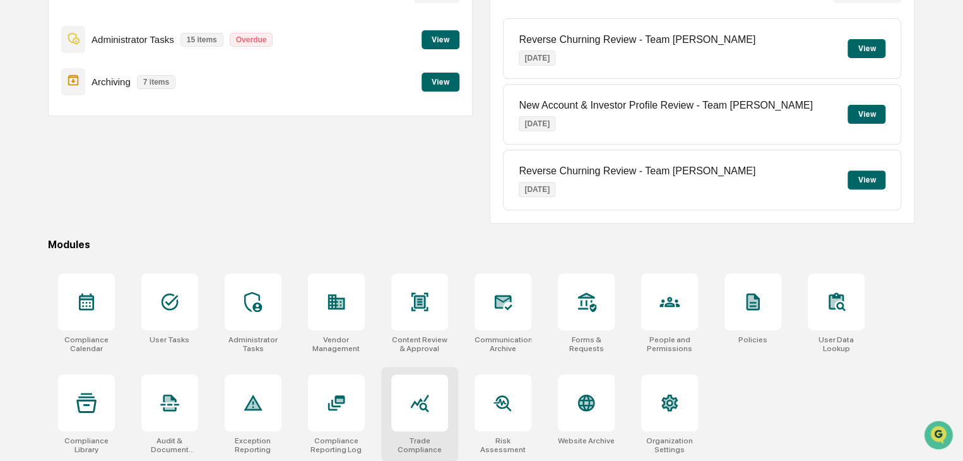
click at [410, 406] on icon at bounding box center [420, 403] width 20 height 20
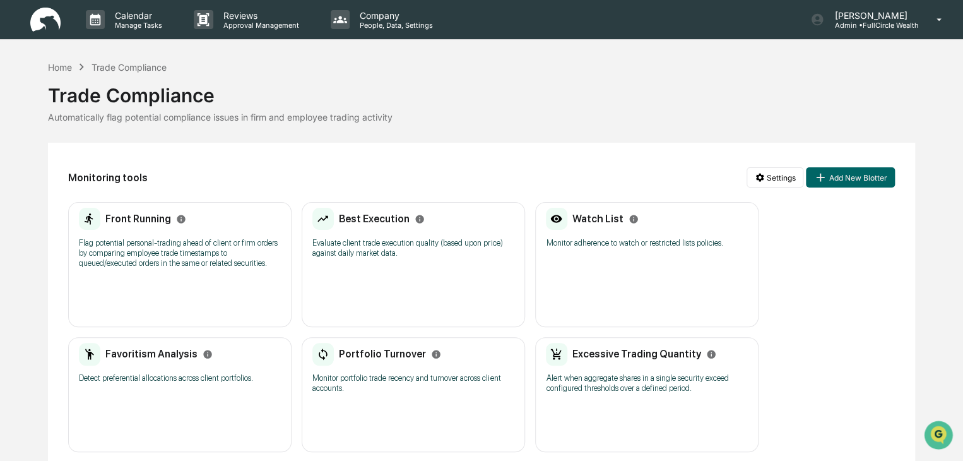
click at [614, 248] on div "Watch List Monitor adherence to watch or restricted lists policies." at bounding box center [647, 232] width 202 height 49
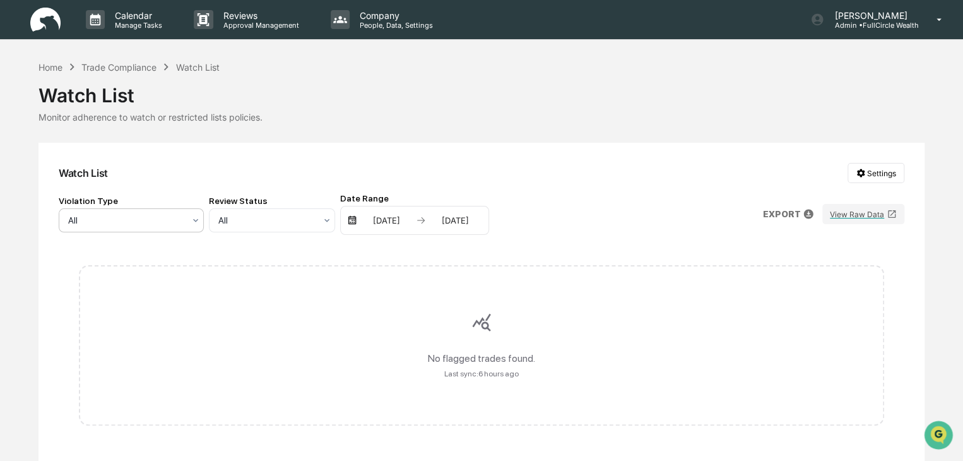
click at [148, 225] on div at bounding box center [126, 220] width 116 height 13
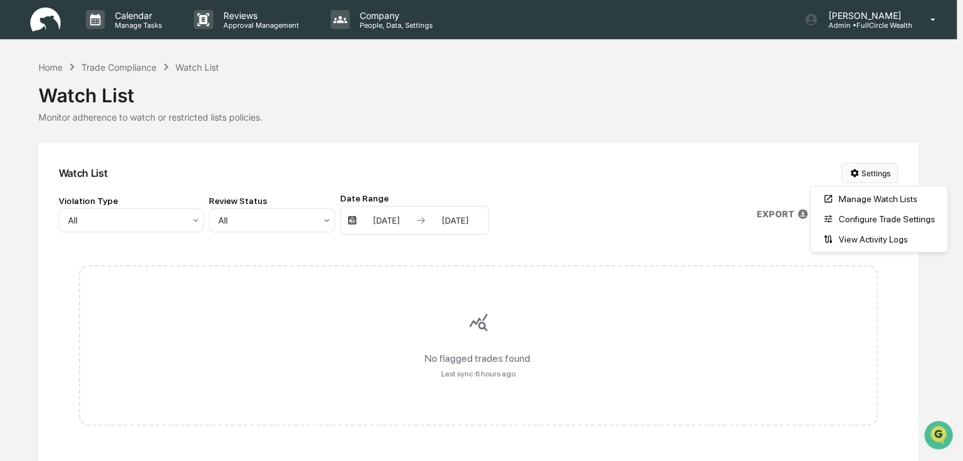
click at [870, 179] on html "Calendar Manage Tasks Reviews Approval Management Company People, Data, Setting…" at bounding box center [481, 230] width 963 height 461
click at [868, 203] on div "Manage Watch Lists" at bounding box center [879, 199] width 132 height 20
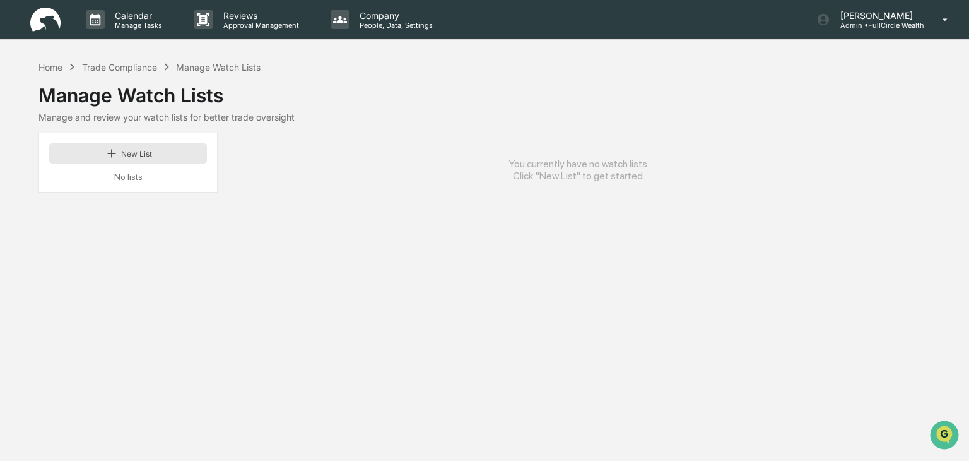
click at [182, 157] on button "New List" at bounding box center [128, 153] width 158 height 20
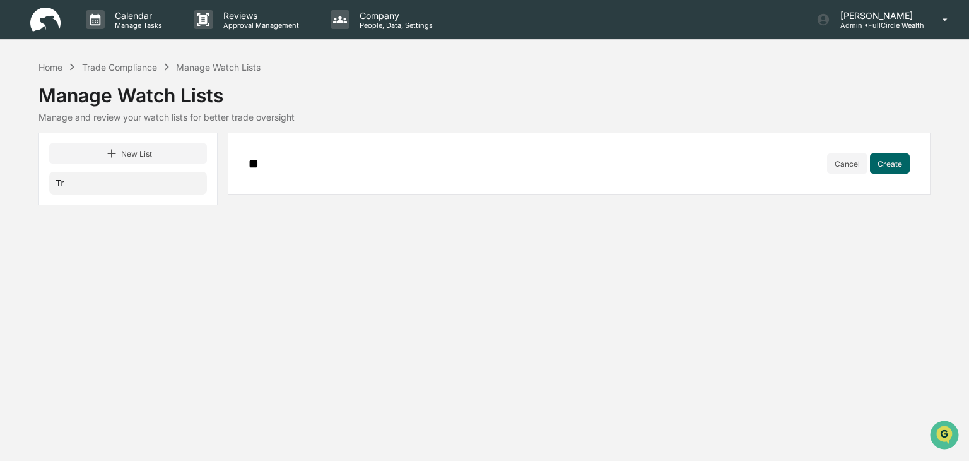
type input "*"
type input "**********"
click at [890, 161] on button "Create" at bounding box center [890, 163] width 40 height 20
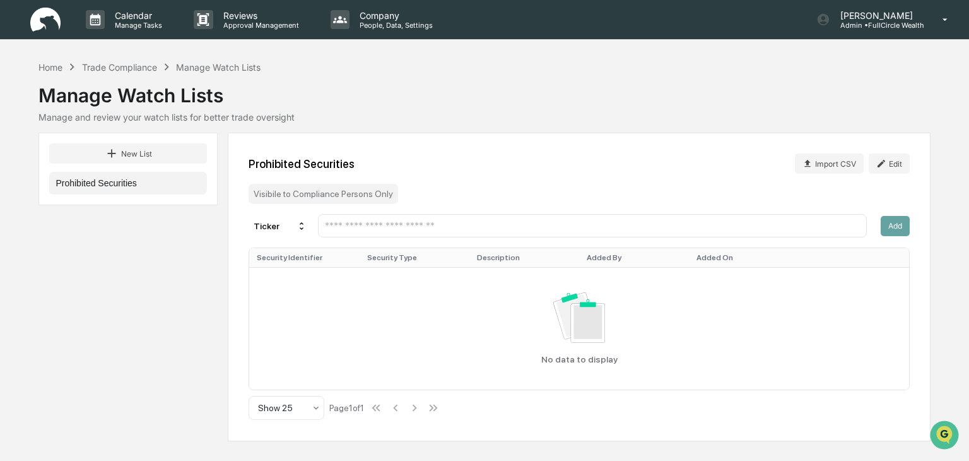
click at [360, 228] on input "text" at bounding box center [592, 226] width 537 height 12
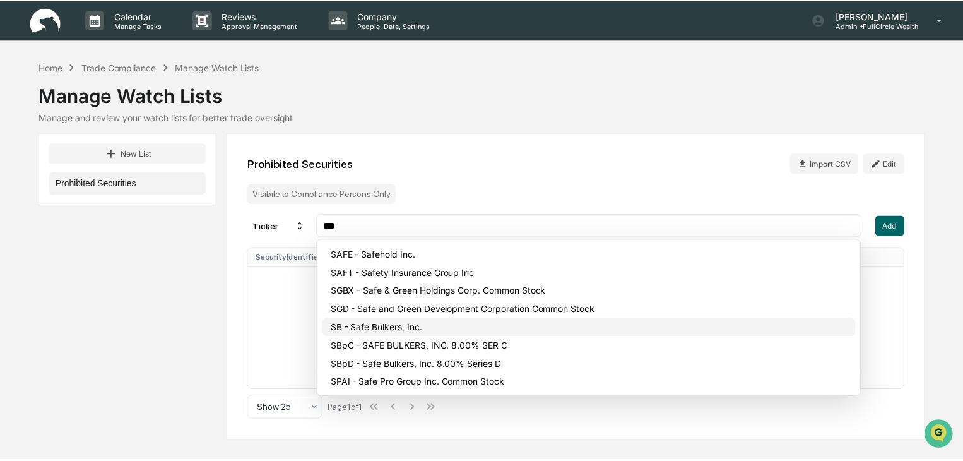
scroll to position [35, 0]
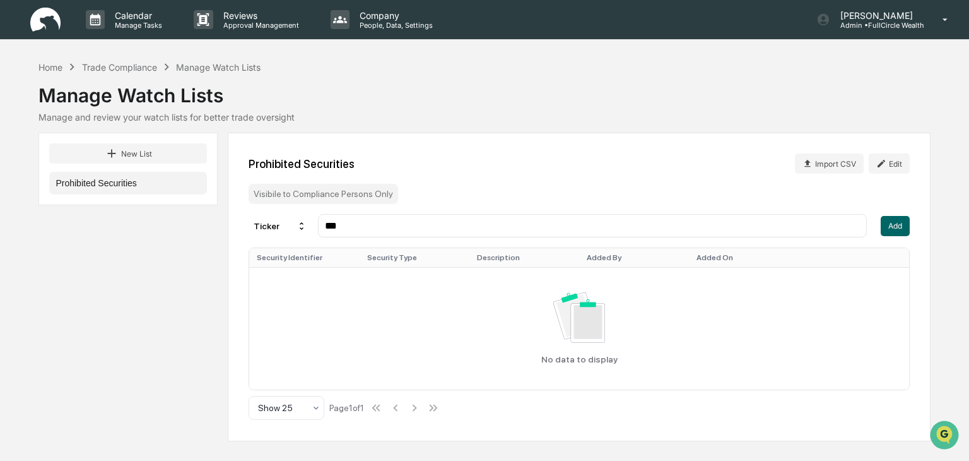
click at [379, 225] on input "***" at bounding box center [592, 226] width 537 height 12
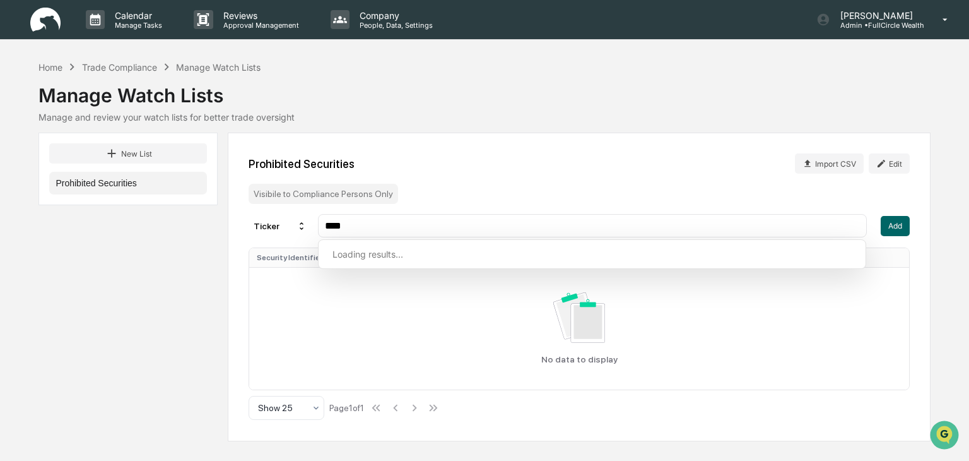
type input "***"
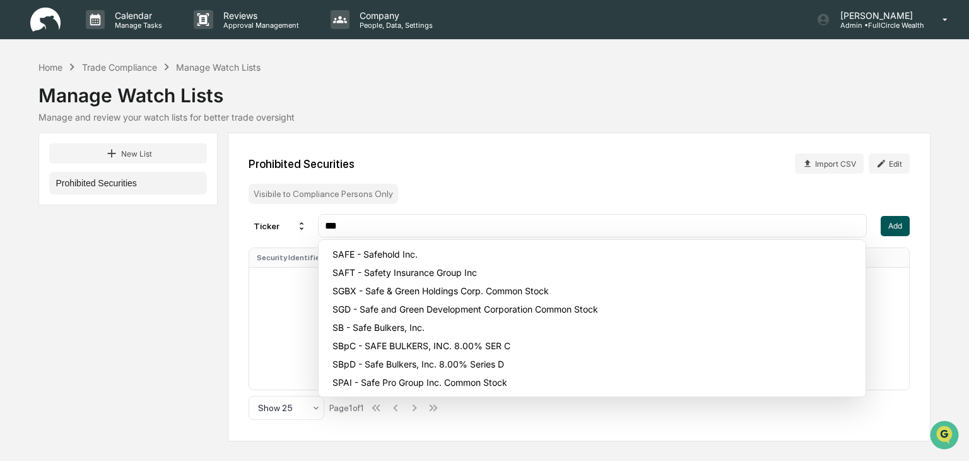
click at [899, 225] on button "Add" at bounding box center [895, 226] width 29 height 20
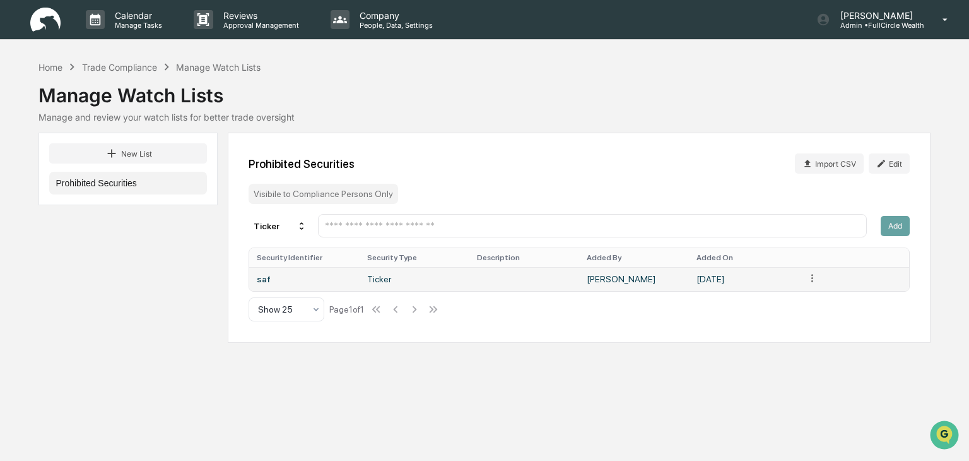
click at [813, 283] on html "Calendar Manage Tasks Reviews Approval Management Company People, Data, Setting…" at bounding box center [484, 230] width 969 height 461
click at [480, 259] on html "Calendar Manage Tasks Reviews Approval Management Company People, Data, Setting…" at bounding box center [484, 230] width 969 height 461
click at [498, 280] on td at bounding box center [525, 279] width 110 height 24
click at [318, 275] on div "saf" at bounding box center [304, 279] width 95 height 10
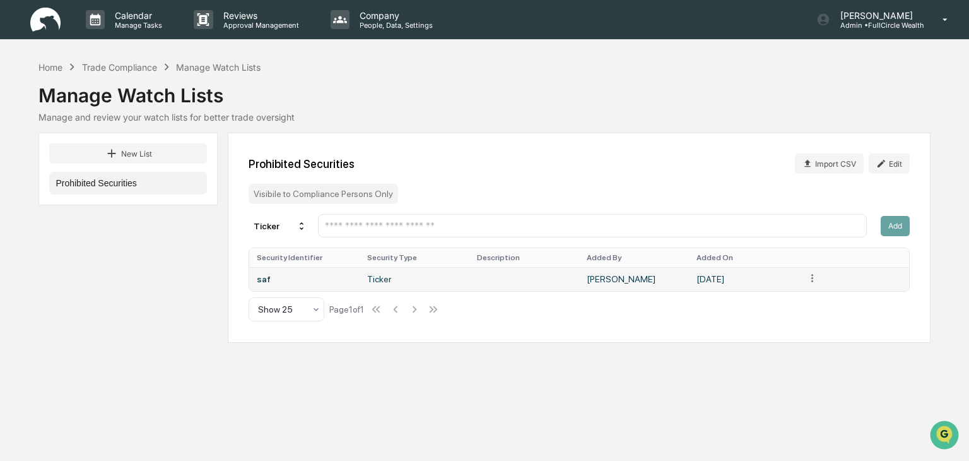
click at [814, 275] on html "Calendar Manage Tasks Reviews Approval Management Company People, Data, Setting…" at bounding box center [484, 230] width 969 height 461
click at [812, 300] on div "Delete" at bounding box center [813, 300] width 81 height 20
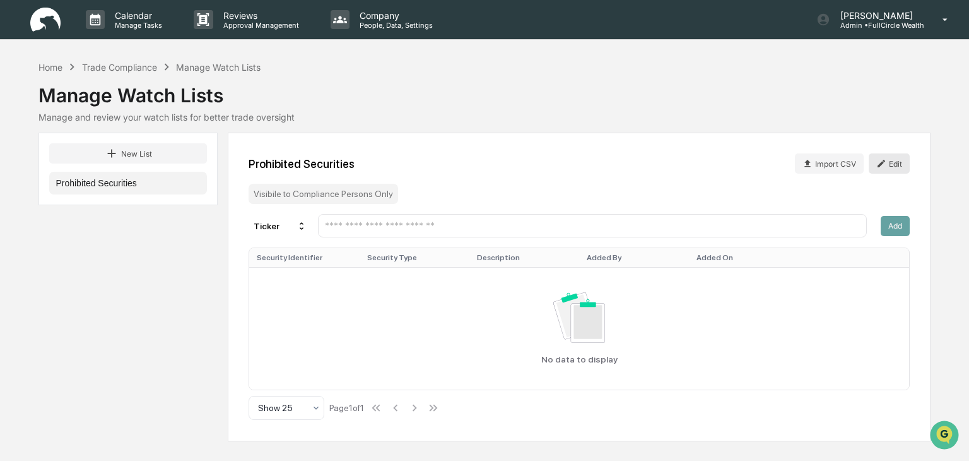
click at [891, 163] on button "Edit" at bounding box center [889, 163] width 41 height 20
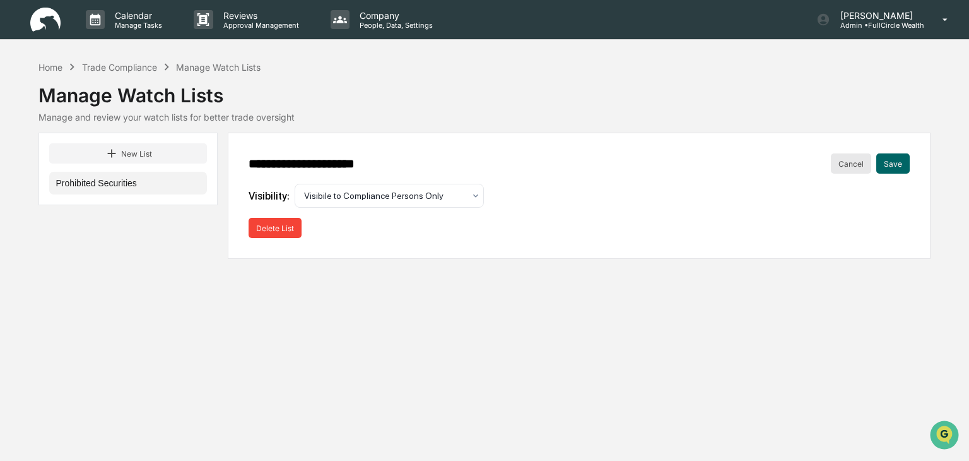
click at [853, 157] on button "Cancel" at bounding box center [851, 163] width 40 height 20
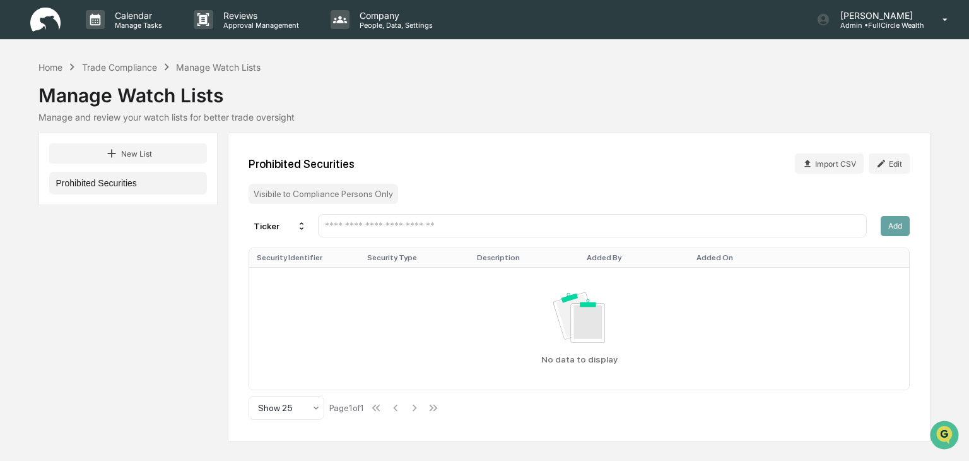
click at [418, 227] on input "text" at bounding box center [592, 226] width 537 height 12
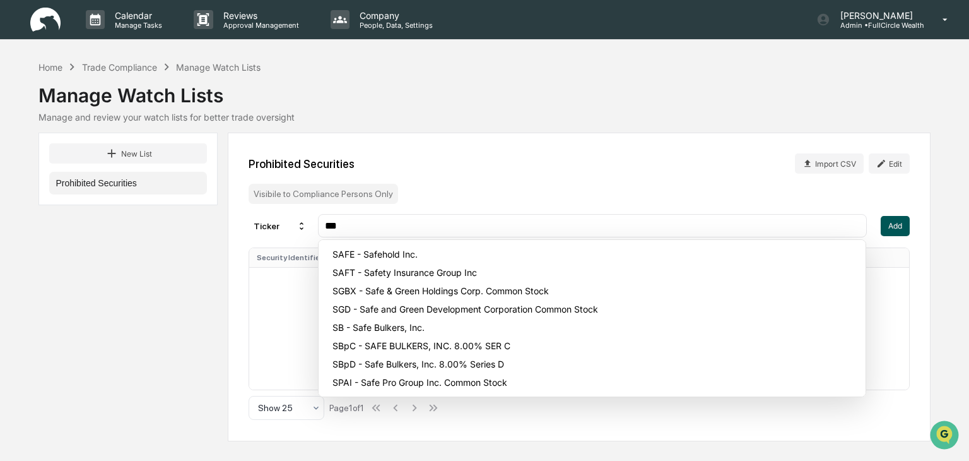
type input "***"
click at [899, 219] on button "Add" at bounding box center [895, 226] width 29 height 20
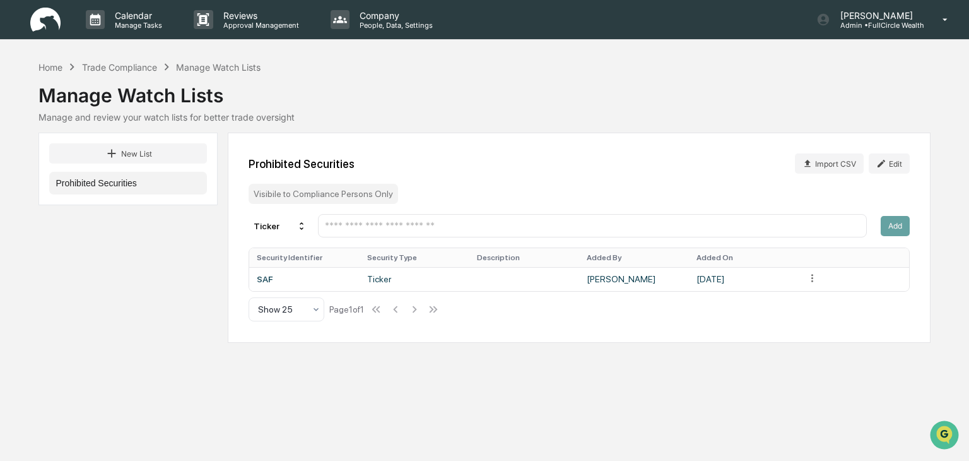
click at [802, 193] on div "Prohibited Securities Import CSV Edit Visibile to Compliance Persons Only Ticke…" at bounding box center [579, 238] width 702 height 210
click at [129, 21] on p "Manage Tasks" at bounding box center [137, 25] width 64 height 9
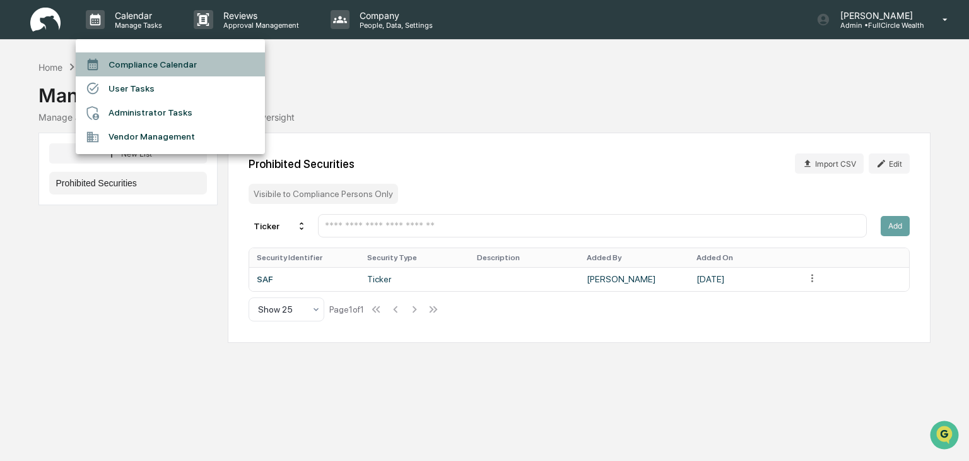
click at [129, 64] on li "Compliance Calendar" at bounding box center [170, 64] width 189 height 24
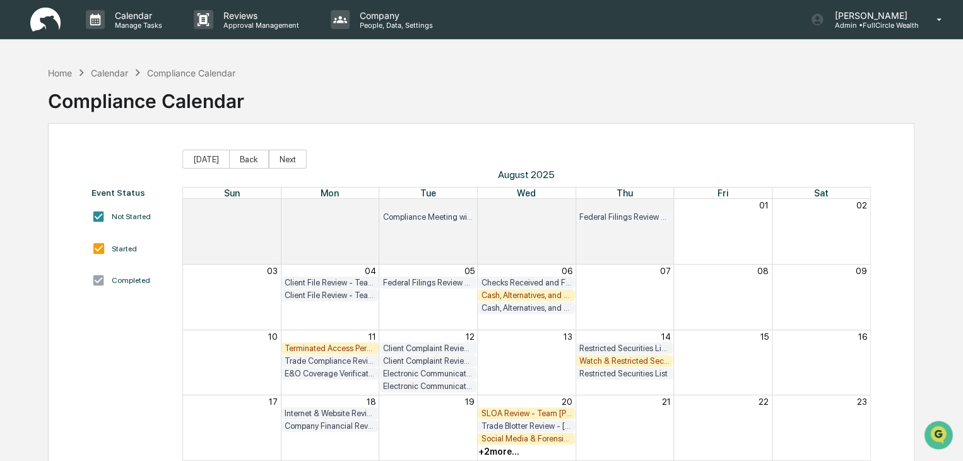
scroll to position [157, 0]
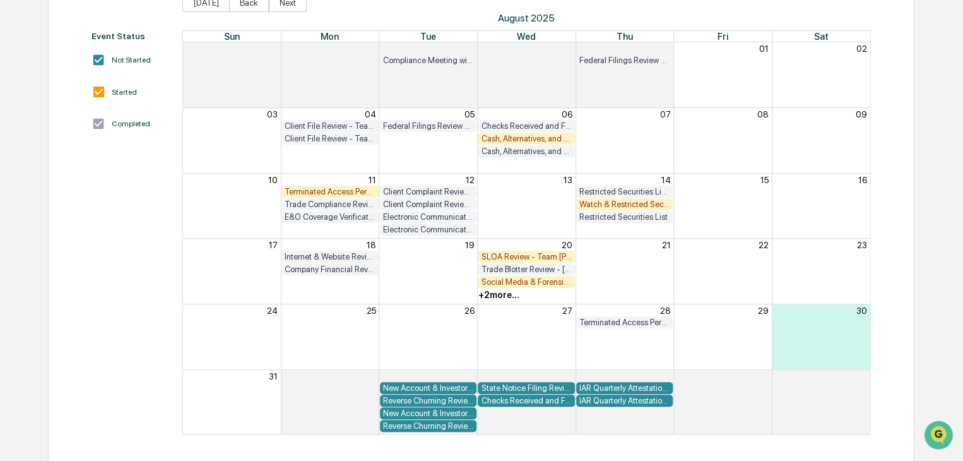
click at [632, 203] on div "Watch & Restricted Securities List" at bounding box center [624, 203] width 91 height 9
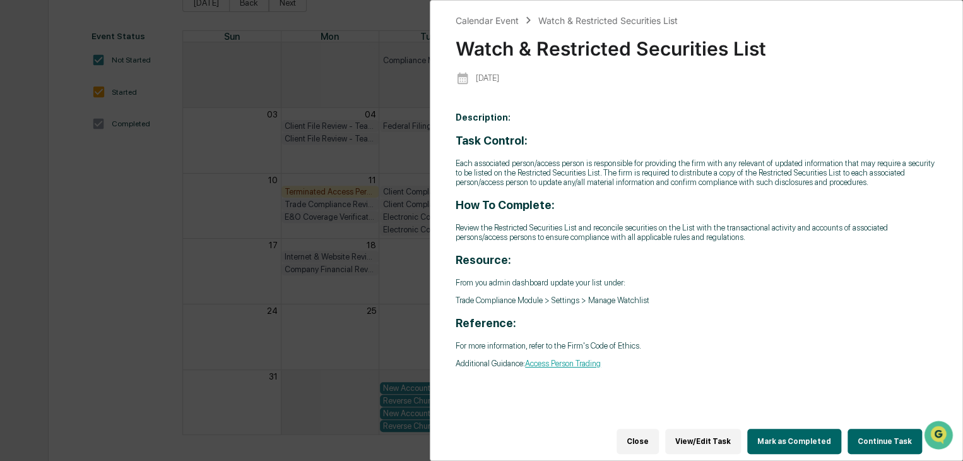
click at [874, 432] on button "Continue Task" at bounding box center [885, 441] width 74 height 25
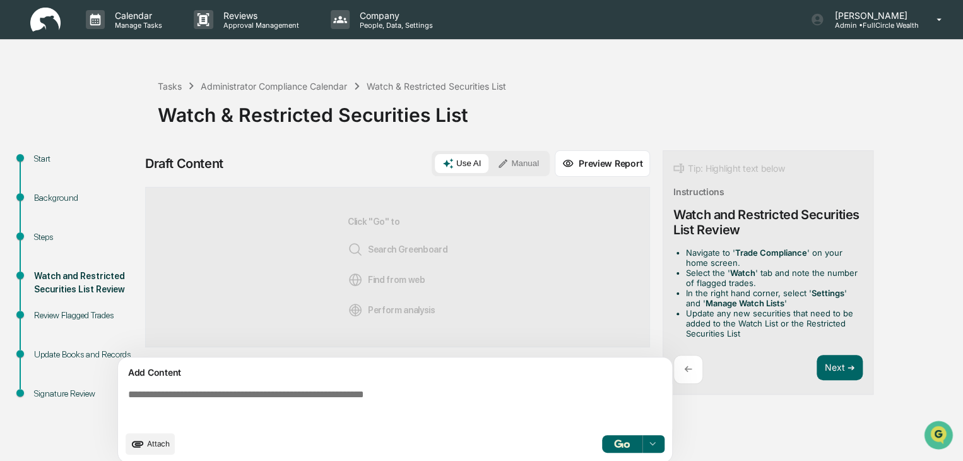
scroll to position [9, 0]
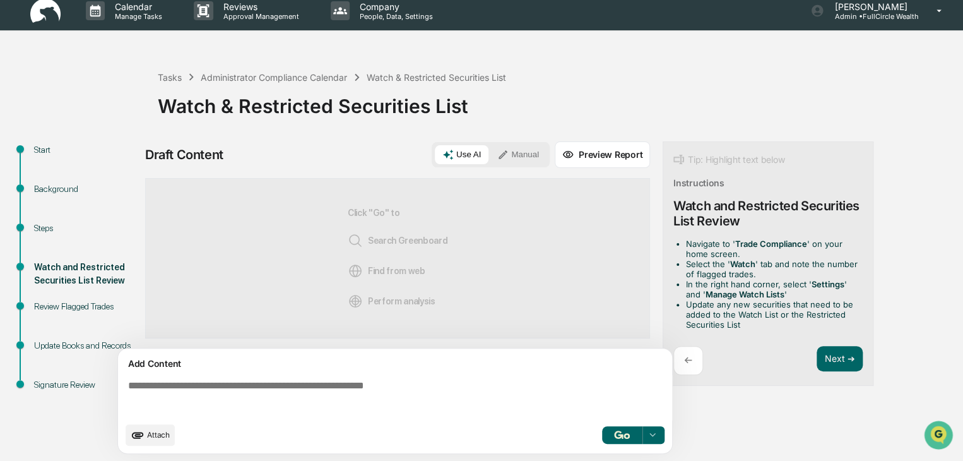
click at [535, 387] on textarea at bounding box center [397, 397] width 549 height 45
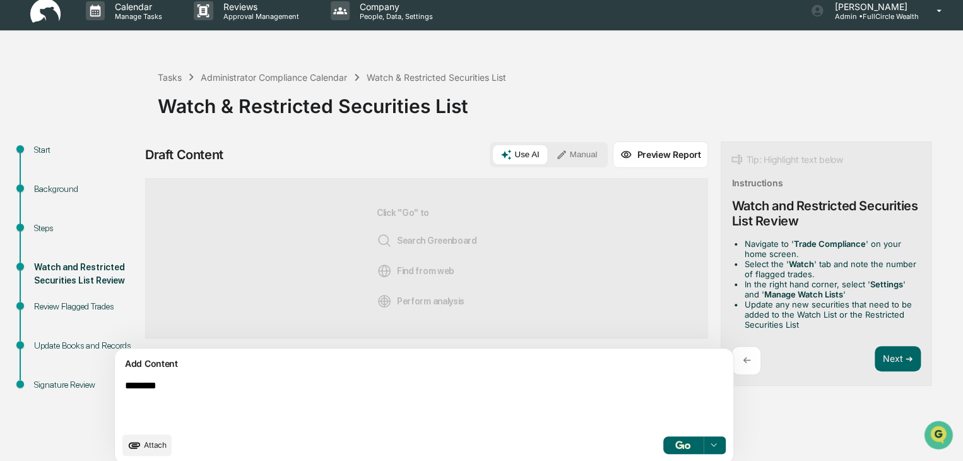
type textarea "********"
drag, startPoint x: 518, startPoint y: 153, endPoint x: 526, endPoint y: 172, distance: 20.6
click at [548, 154] on button "Manual" at bounding box center [576, 154] width 57 height 19
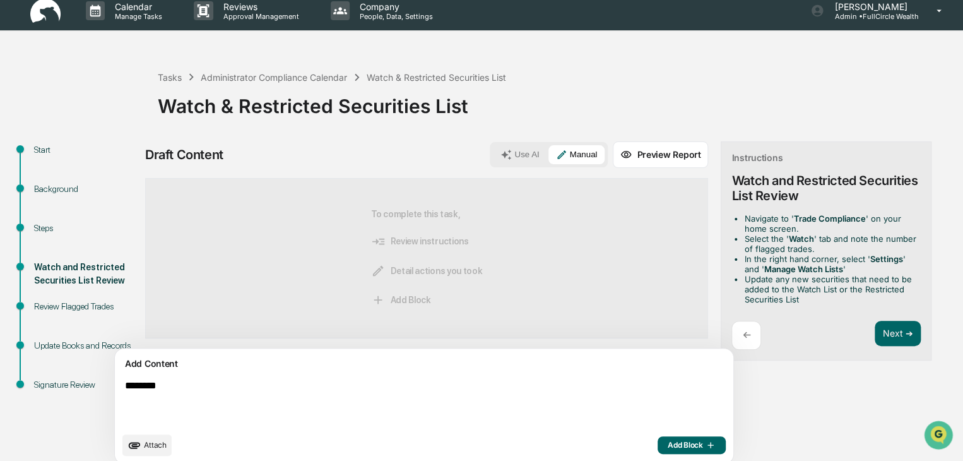
click at [668, 447] on span "Add Block" at bounding box center [692, 445] width 48 height 10
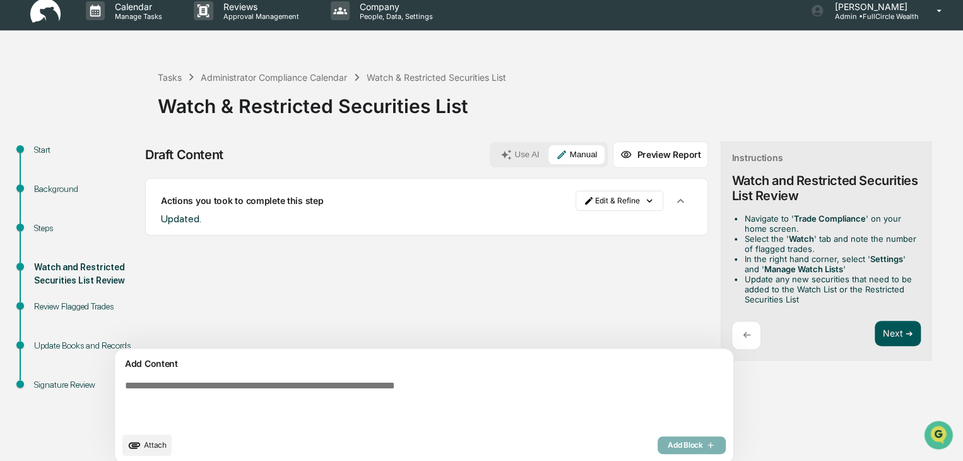
click at [875, 329] on button "Next ➔" at bounding box center [898, 334] width 46 height 26
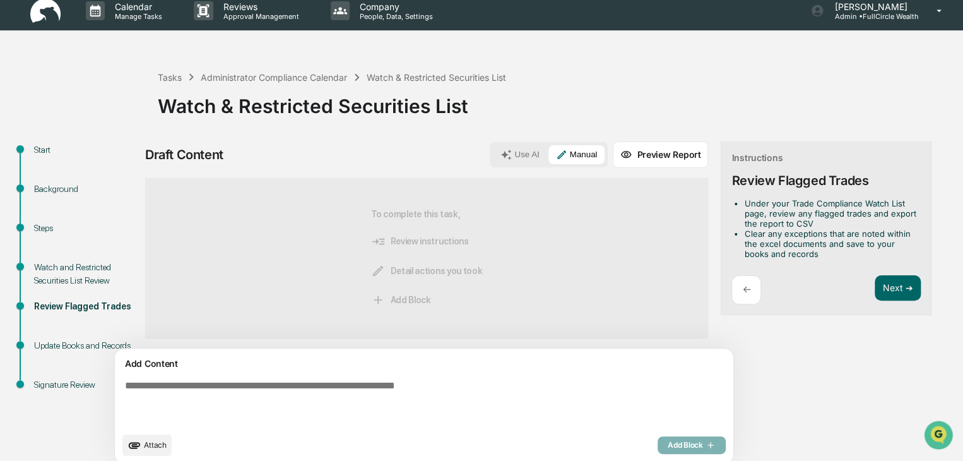
click at [449, 392] on textarea at bounding box center [394, 403] width 549 height 56
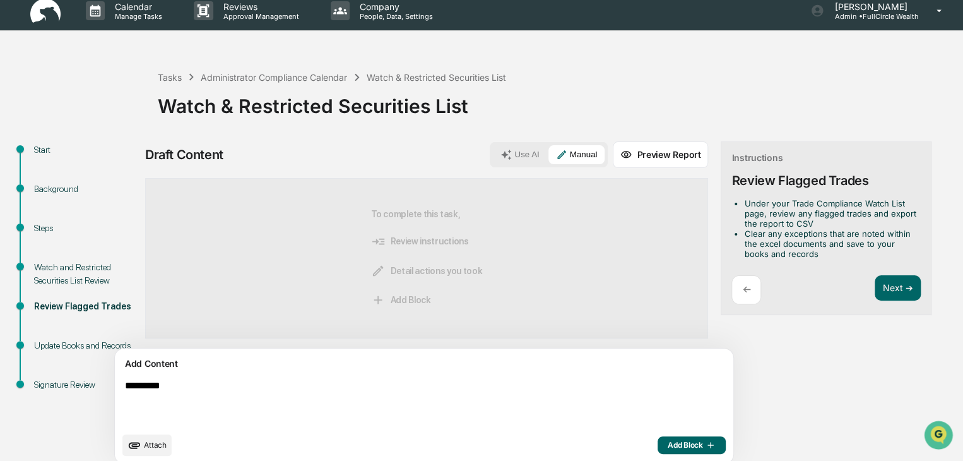
type textarea "*********"
click at [668, 440] on span "Add Block" at bounding box center [692, 445] width 48 height 10
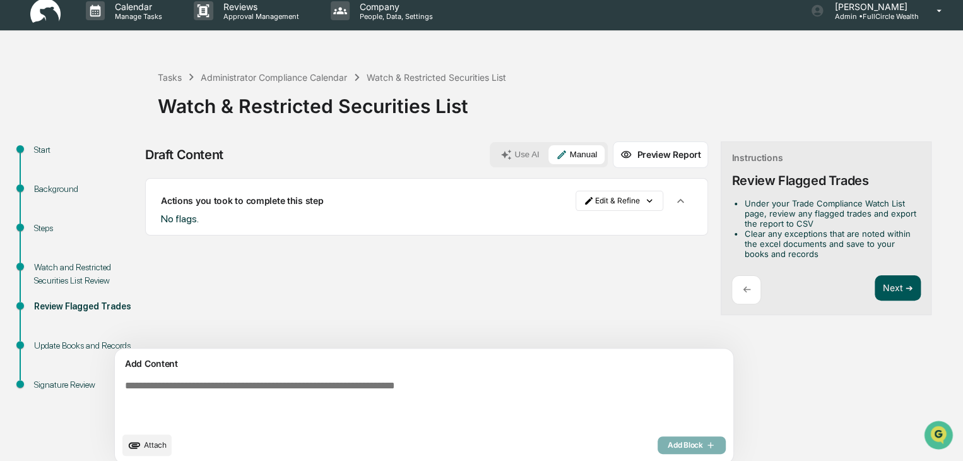
click at [875, 290] on button "Next ➔" at bounding box center [898, 288] width 46 height 26
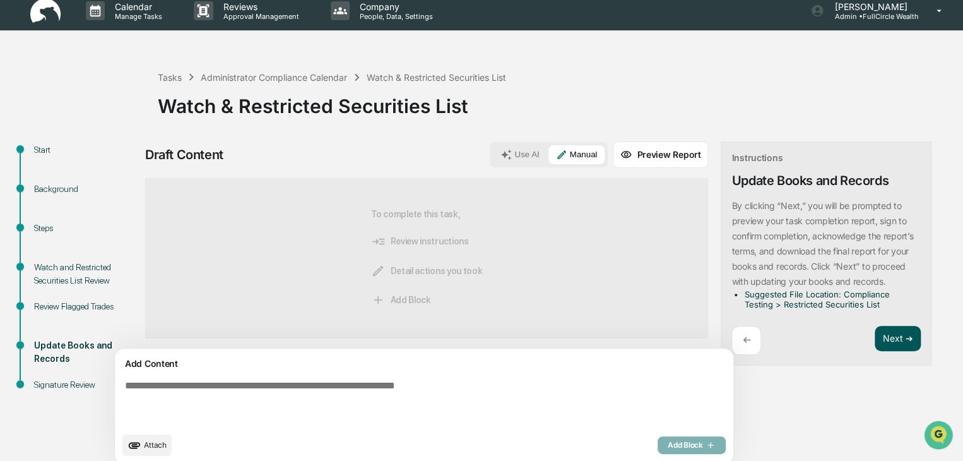
click at [875, 341] on button "Next ➔" at bounding box center [898, 339] width 46 height 26
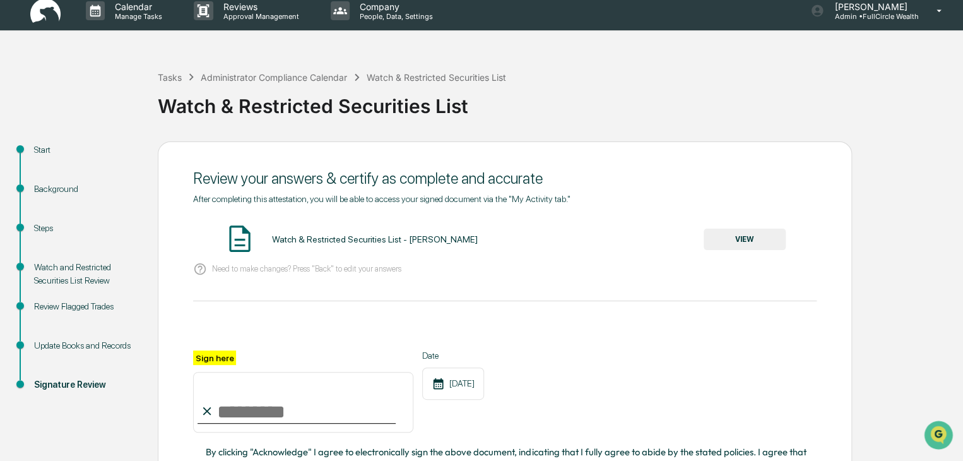
click at [772, 234] on button "VIEW" at bounding box center [745, 238] width 82 height 21
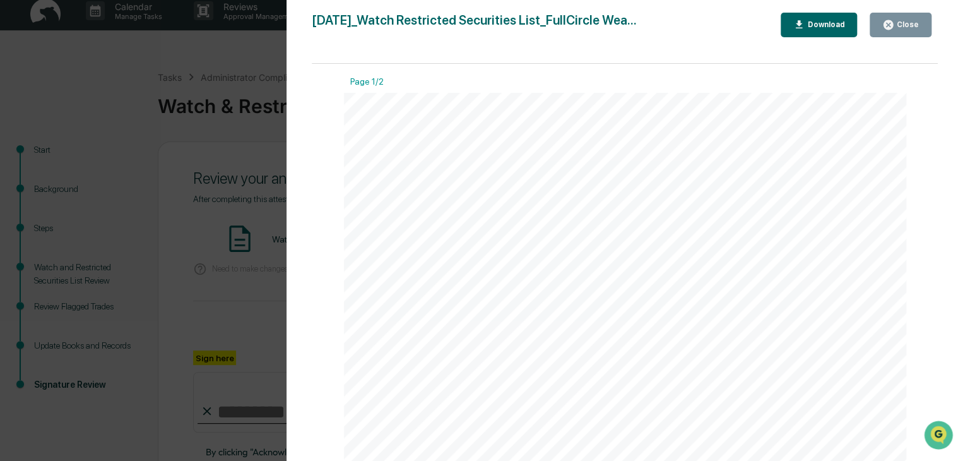
click at [909, 21] on div "Close" at bounding box center [906, 24] width 25 height 9
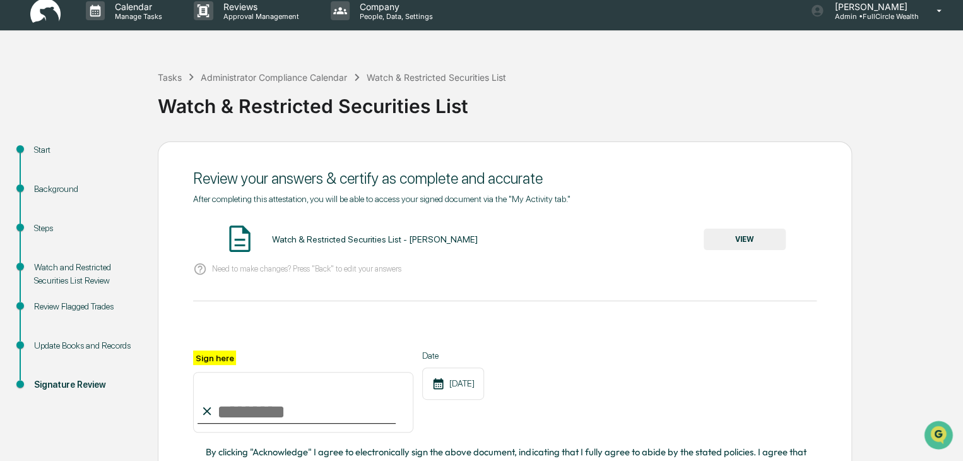
click at [251, 415] on input "Sign here" at bounding box center [303, 402] width 220 height 61
type input "**********"
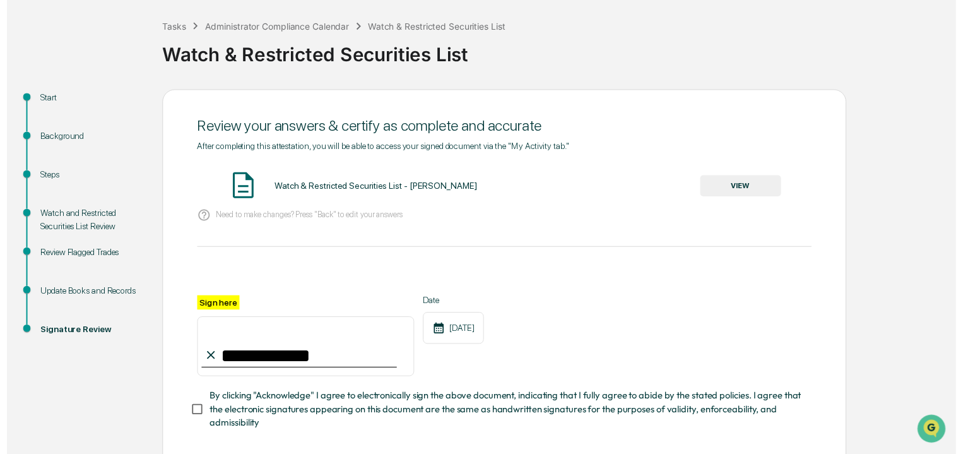
scroll to position [126, 0]
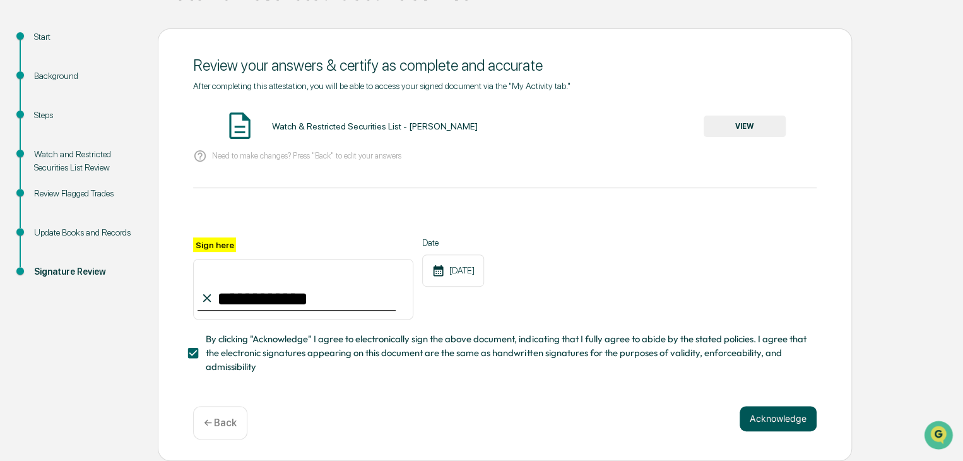
click at [776, 420] on button "Acknowledge" at bounding box center [778, 418] width 77 height 25
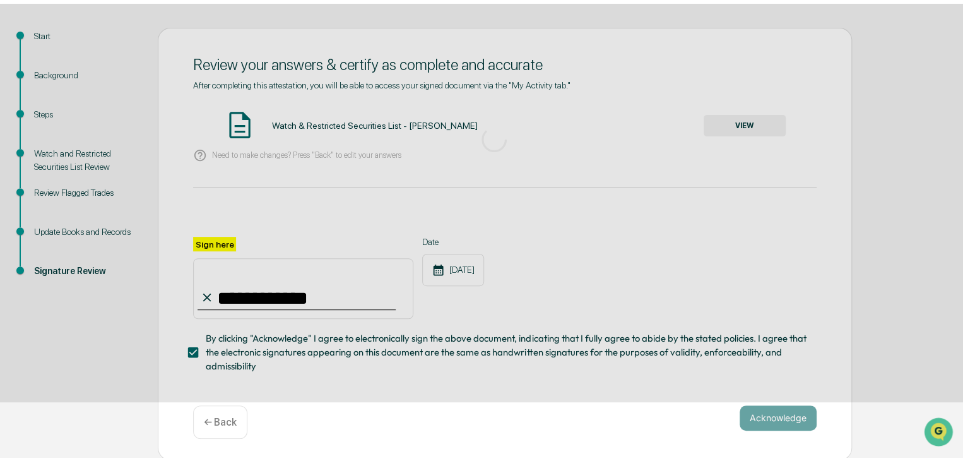
scroll to position [47, 0]
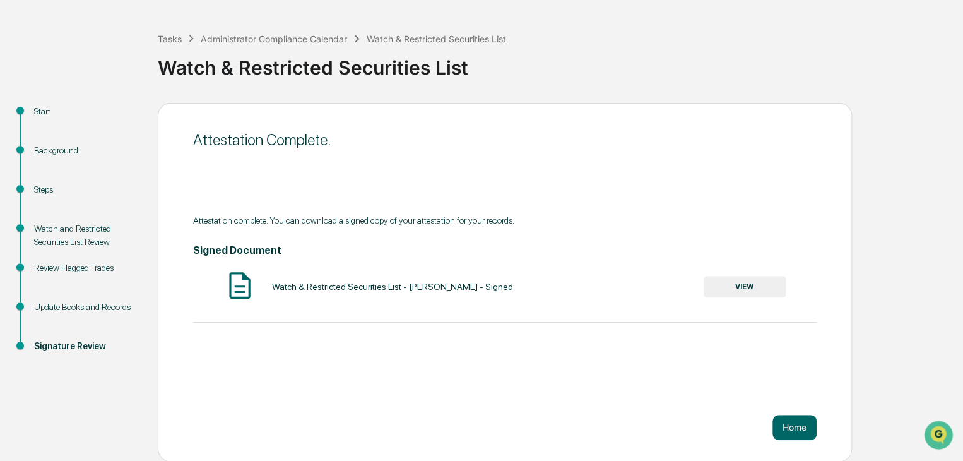
click at [745, 281] on button "VIEW" at bounding box center [745, 286] width 82 height 21
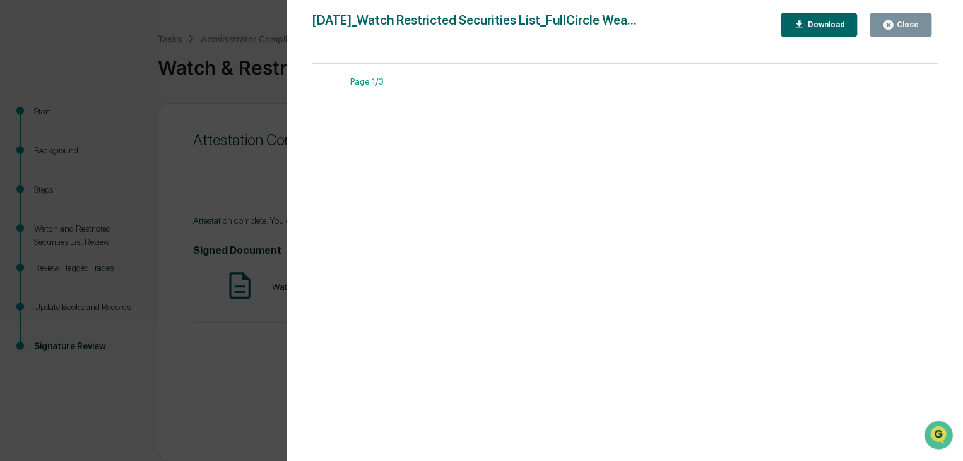
click at [803, 23] on icon "button" at bounding box center [799, 24] width 7 height 8
click at [220, 42] on div "Version History [DATE] 10:44 PM [PERSON_NAME] [DATE]_Watch Restricted Securitie…" at bounding box center [481, 230] width 963 height 461
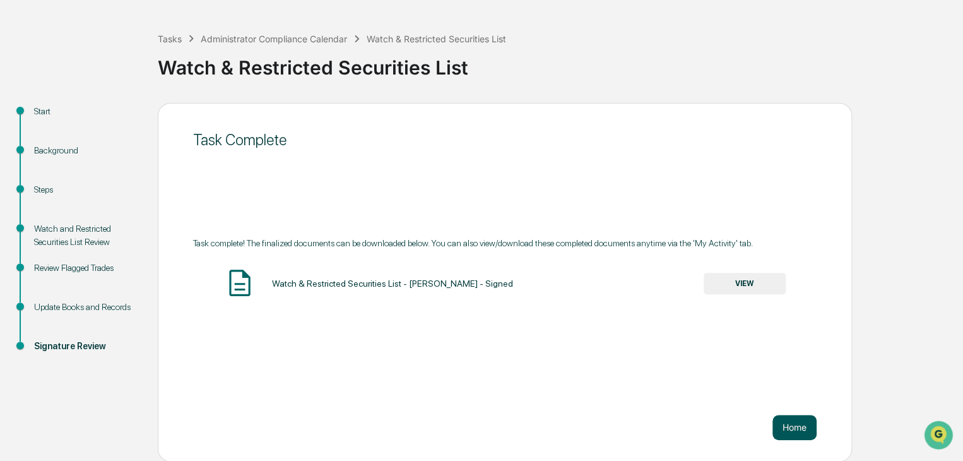
click at [793, 424] on button "Home" at bounding box center [795, 427] width 44 height 25
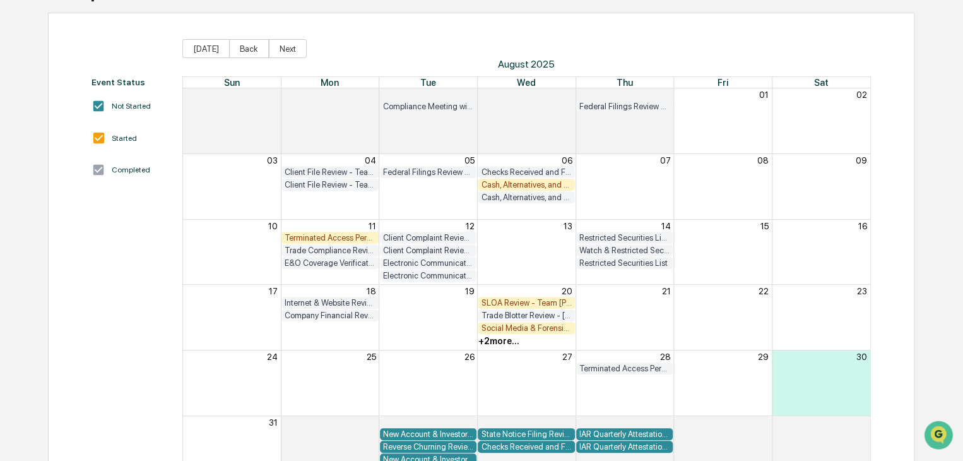
scroll to position [157, 0]
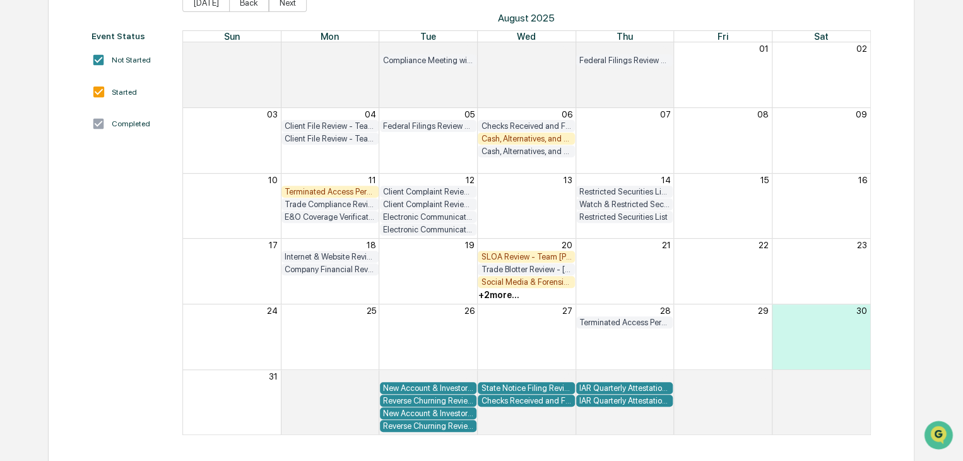
click at [505, 296] on div "+ 2 more..." at bounding box center [498, 295] width 41 height 10
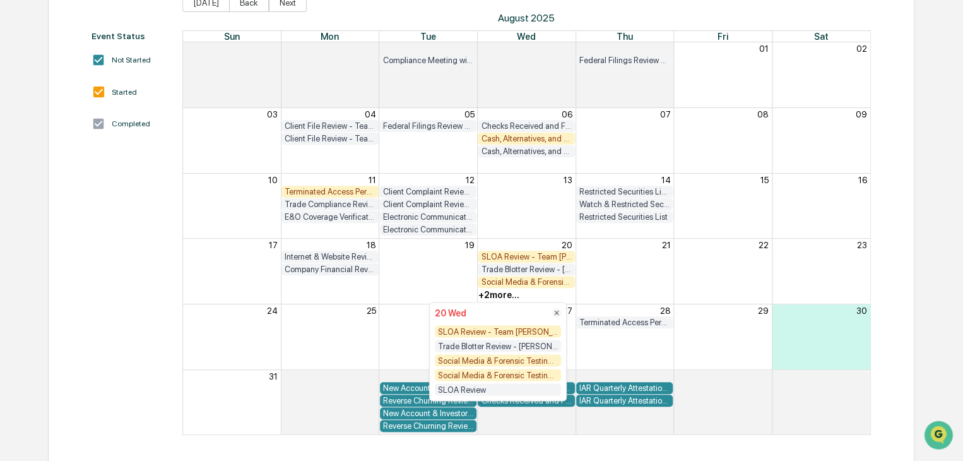
click at [504, 362] on div "Social Media & Forensic Testing - Team [PERSON_NAME]" at bounding box center [498, 360] width 126 height 12
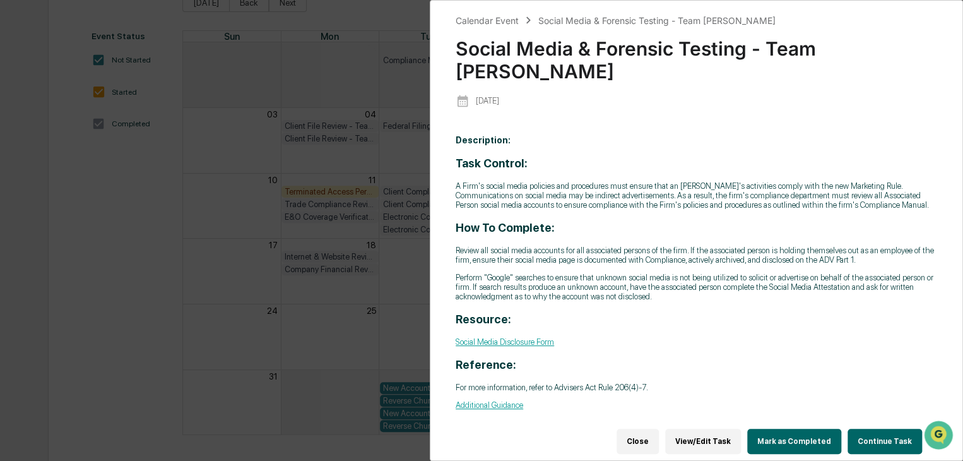
click at [870, 430] on button "Continue Task" at bounding box center [885, 441] width 74 height 25
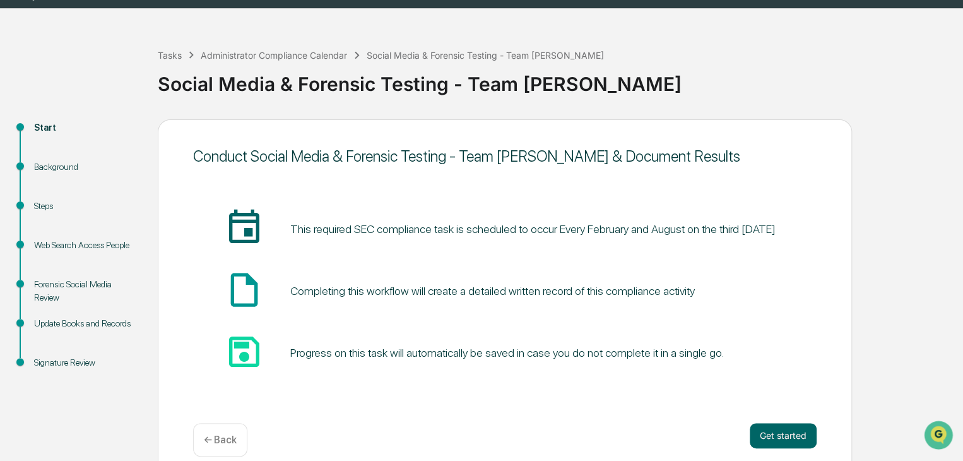
scroll to position [47, 0]
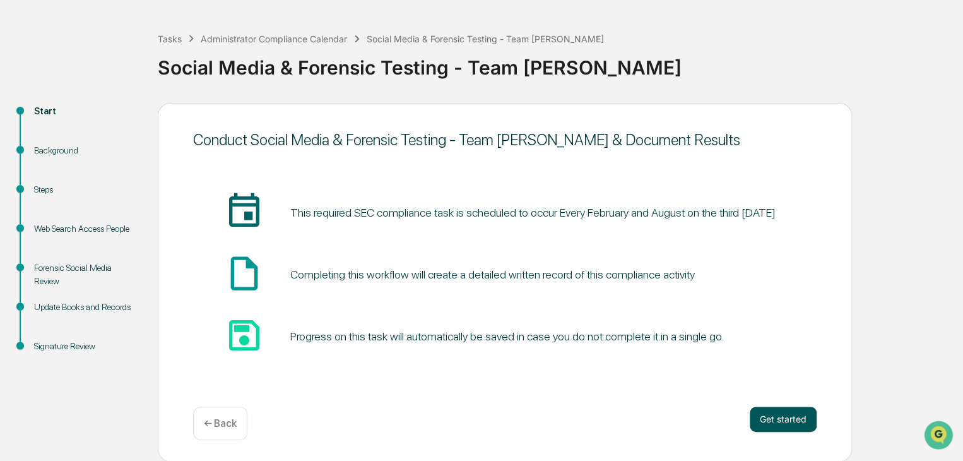
click at [795, 422] on button "Get started" at bounding box center [783, 418] width 67 height 25
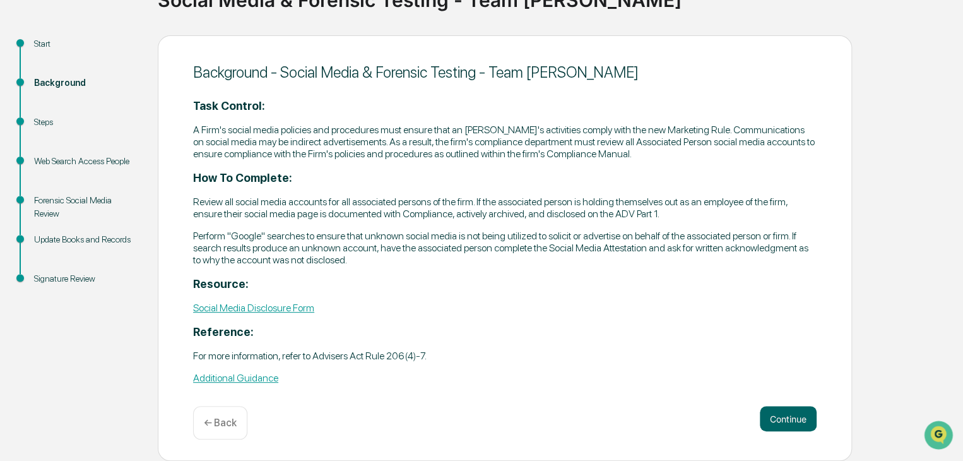
scroll to position [115, 0]
click at [805, 422] on button "Continue" at bounding box center [788, 418] width 57 height 25
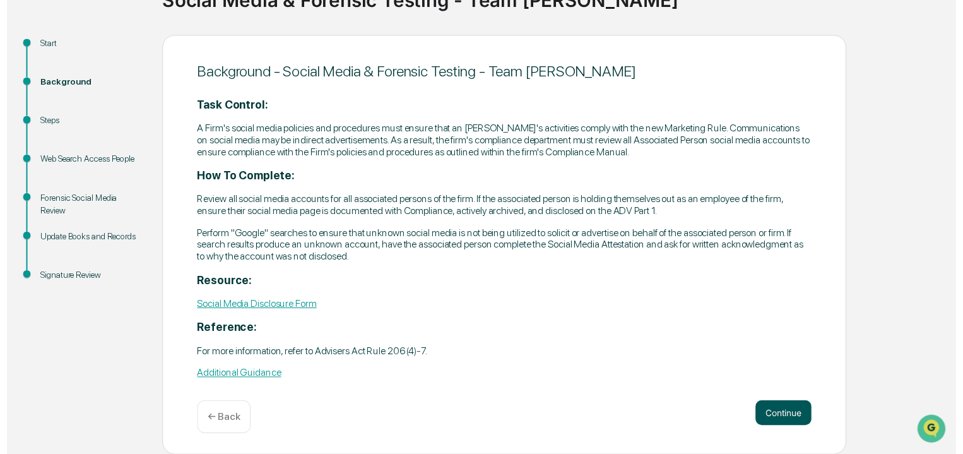
scroll to position [86, 0]
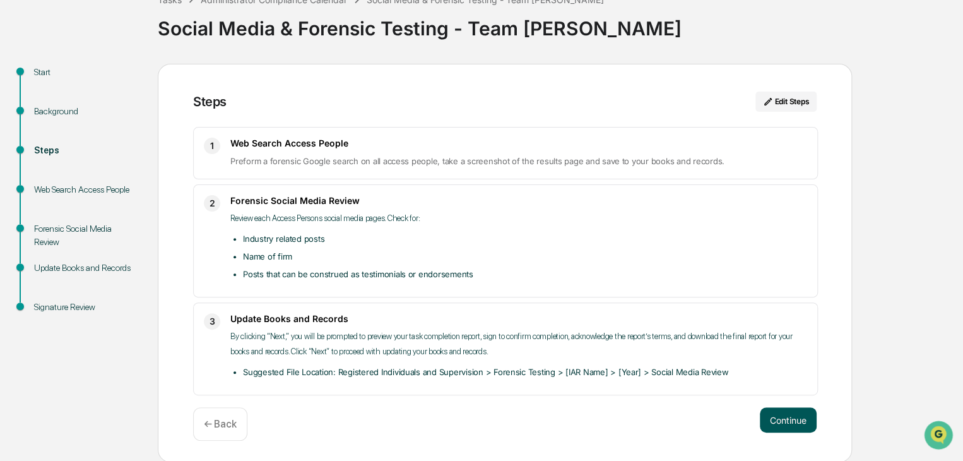
click at [795, 413] on button "Continue" at bounding box center [788, 419] width 57 height 25
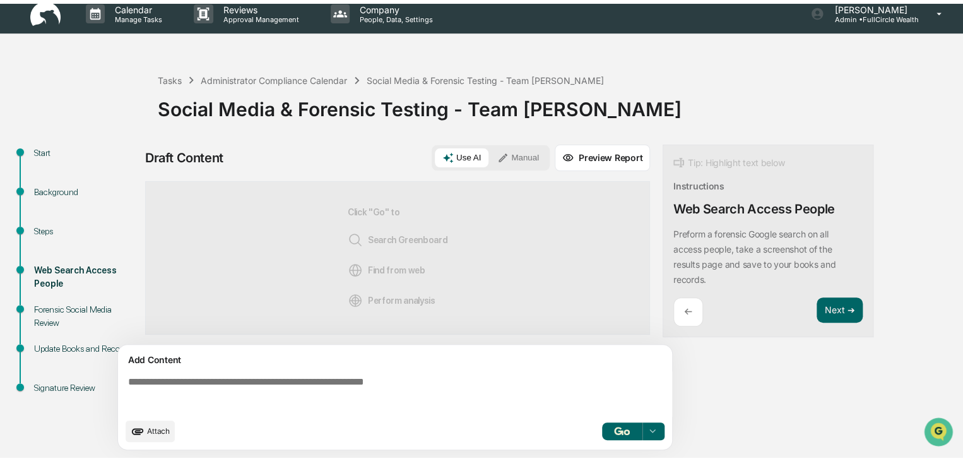
scroll to position [9, 0]
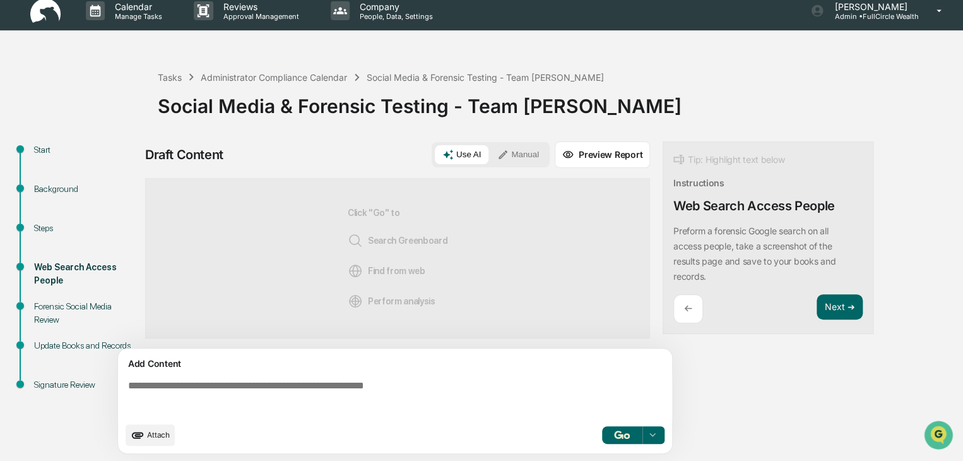
click at [538, 392] on textarea at bounding box center [397, 397] width 549 height 45
click at [850, 305] on button "Next ➔" at bounding box center [840, 307] width 46 height 26
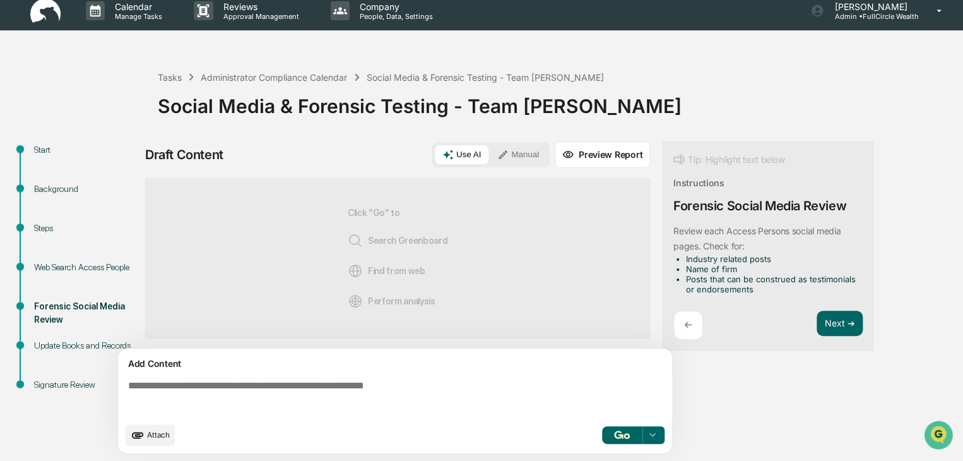
click at [401, 384] on textarea at bounding box center [397, 397] width 549 height 45
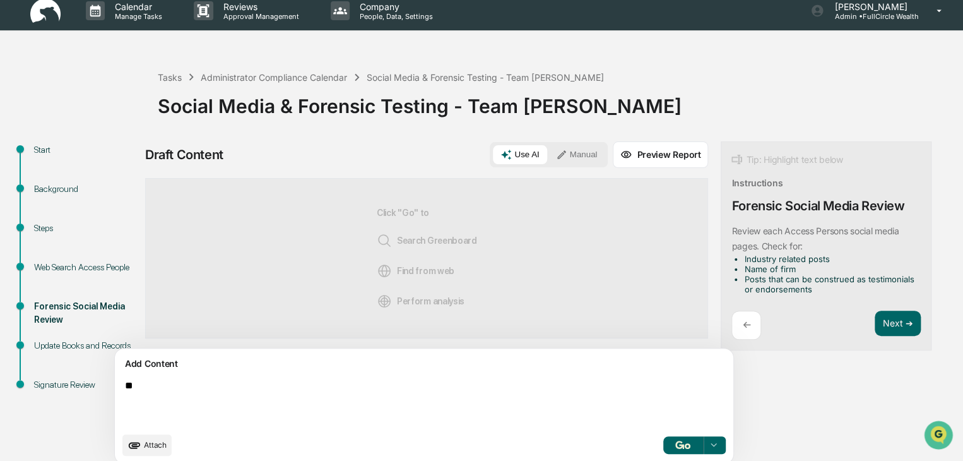
type textarea "*"
type textarea "**********"
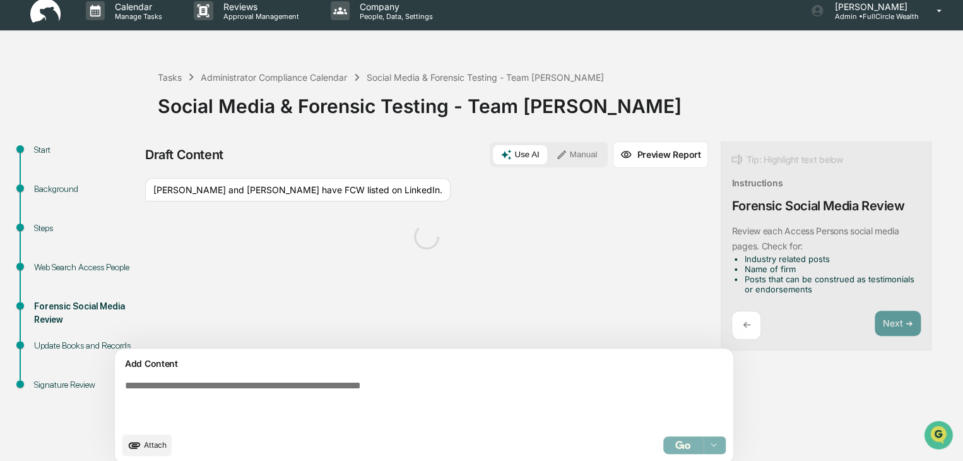
scroll to position [19, 0]
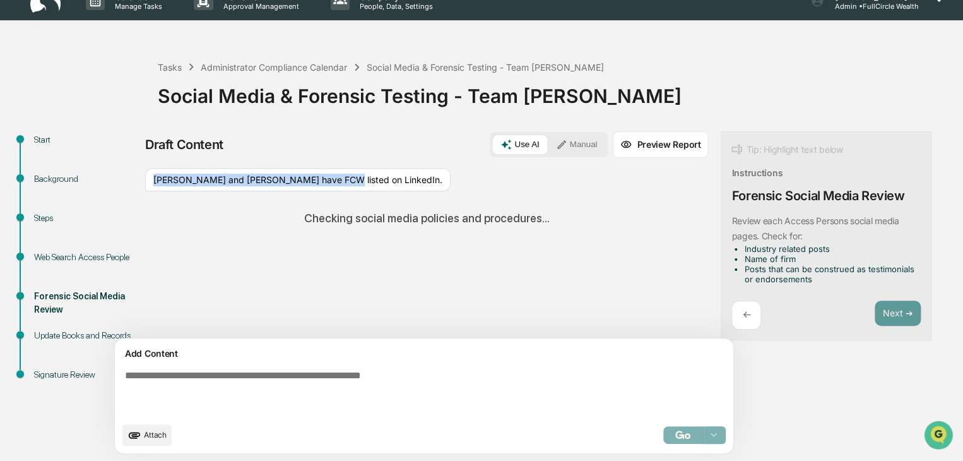
drag, startPoint x: 154, startPoint y: 179, endPoint x: 332, endPoint y: 182, distance: 178.0
click at [332, 182] on div "[PERSON_NAME] and [PERSON_NAME] have FCW listed on LinkedIn." at bounding box center [297, 180] width 305 height 24
copy div "[PERSON_NAME] and [PERSON_NAME] have FCW listed on LinkedIn."
click at [365, 266] on div "Sources [PERSON_NAME] and [PERSON_NAME] have FCW listed on LinkedIn. Checking s…" at bounding box center [426, 253] width 563 height 170
click at [548, 145] on button "Manual" at bounding box center [576, 144] width 57 height 19
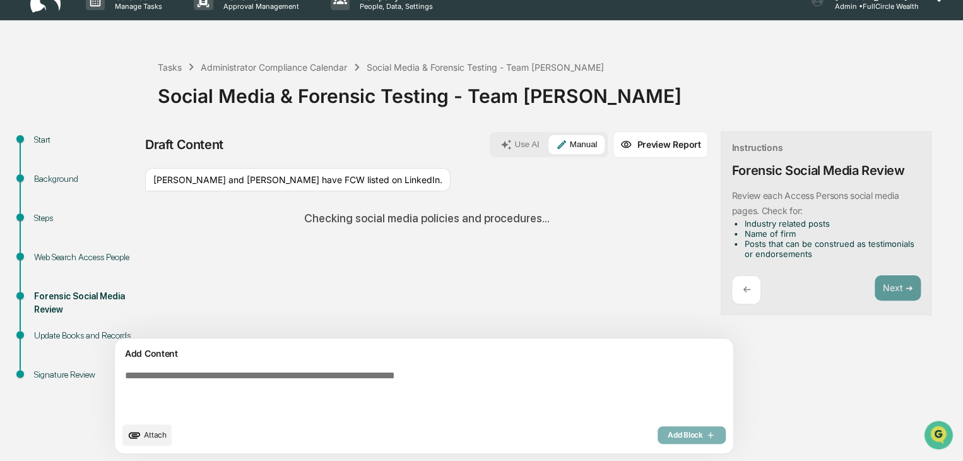
click at [548, 145] on button "Manual" at bounding box center [576, 144] width 57 height 19
click at [489, 365] on textarea at bounding box center [394, 393] width 549 height 56
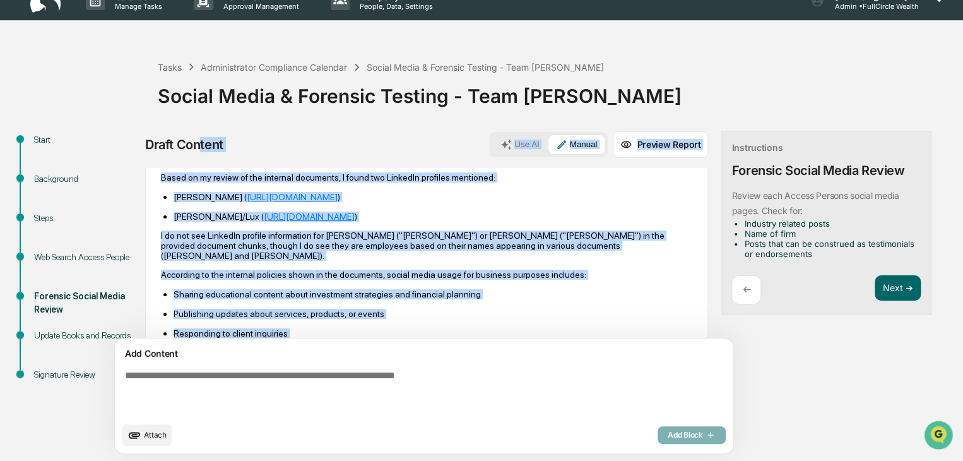
scroll to position [0, 0]
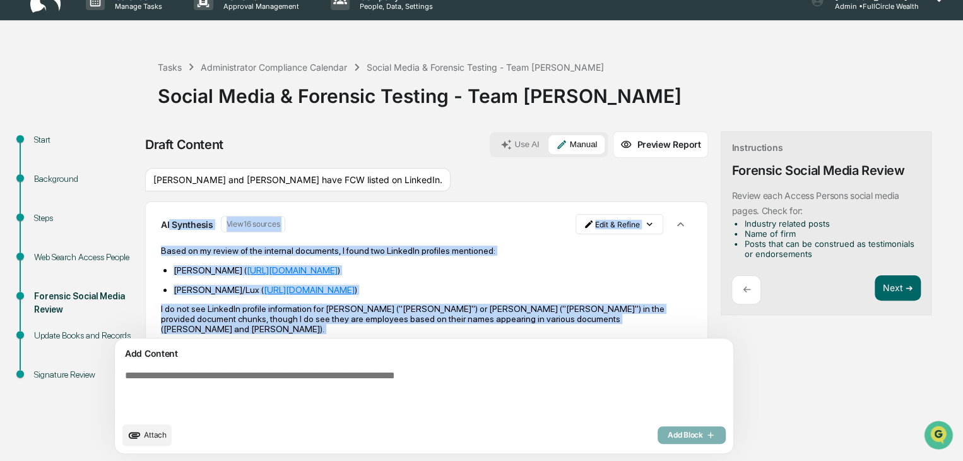
drag, startPoint x: 437, startPoint y: 302, endPoint x: 170, endPoint y: 225, distance: 278.6
click at [170, 225] on div "AI Synthesis View 16 sources Edit & Refine Based on my review of the internal d…" at bounding box center [426, 398] width 563 height 394
click at [518, 278] on ul "[PERSON_NAME] ( [URL][DOMAIN_NAME] ) [PERSON_NAME]/Lux ( [URL][DOMAIN_NAME] )" at bounding box center [426, 279] width 531 height 30
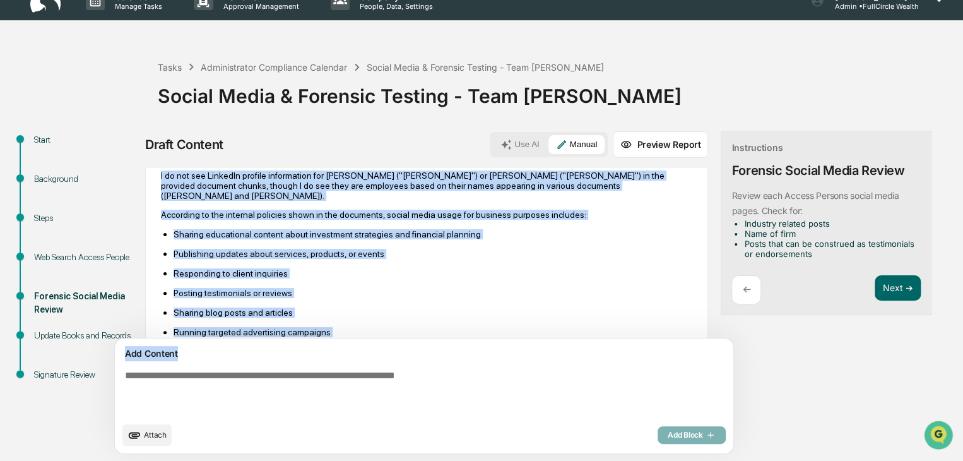
scroll to position [249, 0]
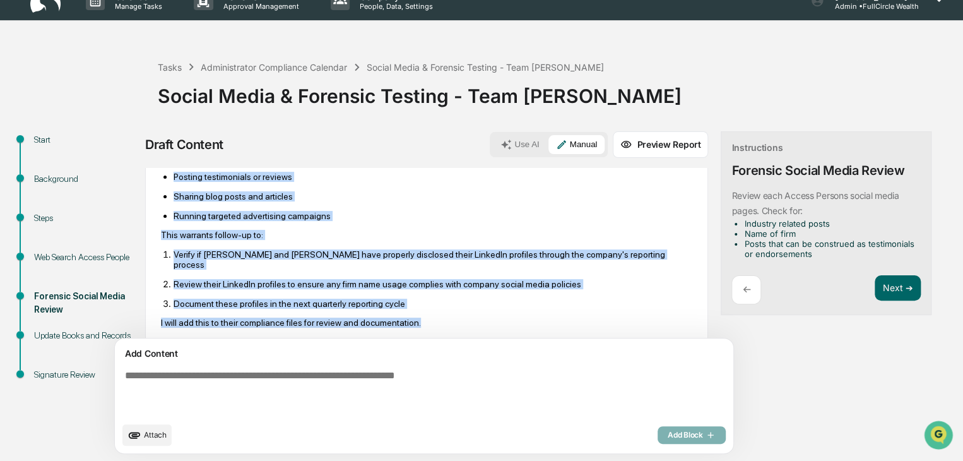
drag, startPoint x: 160, startPoint y: 249, endPoint x: 571, endPoint y: 293, distance: 413.2
click at [571, 293] on div "Based on my review of the internal documents, I found two LinkedIn profiles men…" at bounding box center [426, 161] width 531 height 331
click at [489, 296] on div "Based on my review of the internal documents, I found two LinkedIn profiles men…" at bounding box center [426, 161] width 531 height 331
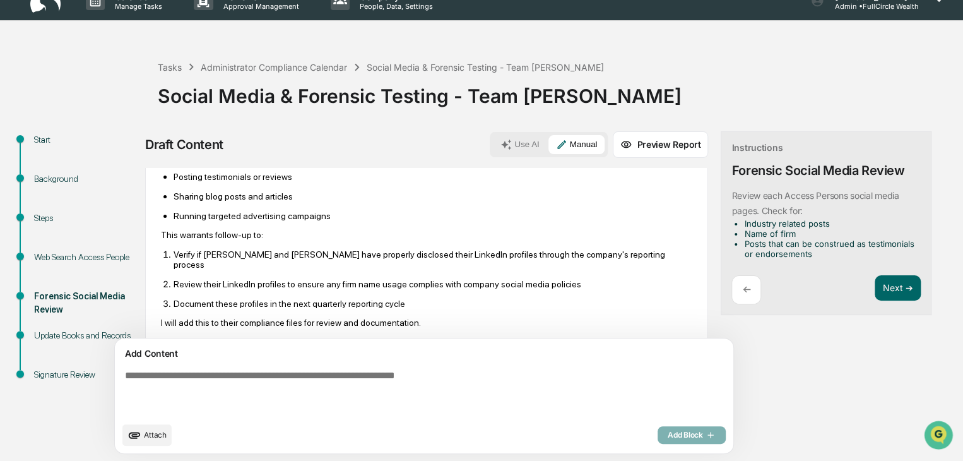
click at [731, 284] on div "←" at bounding box center [746, 290] width 30 height 30
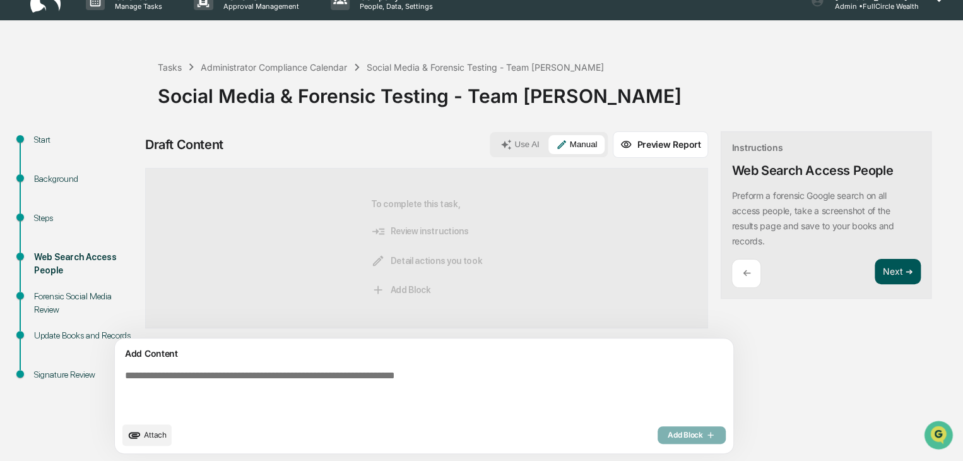
click at [875, 273] on button "Next ➔" at bounding box center [898, 272] width 46 height 26
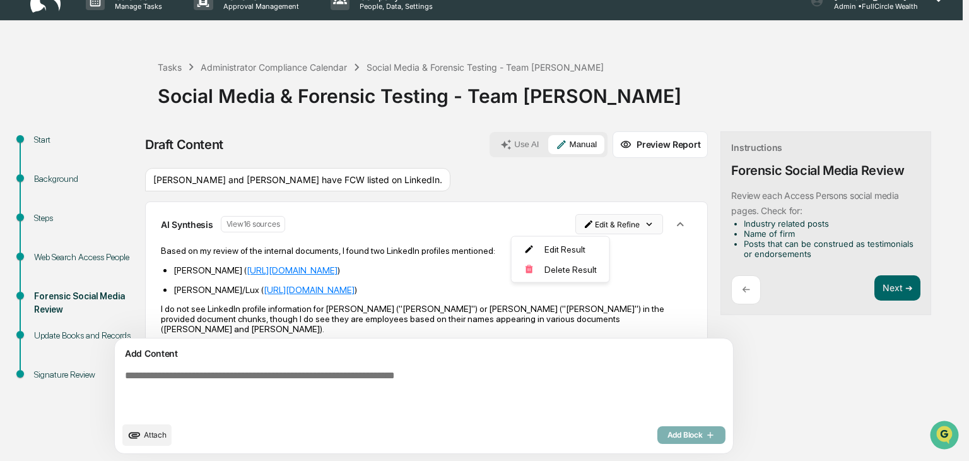
click at [576, 228] on html "Calendar Manage Tasks Reviews Approval Management Company People, Data, Setting…" at bounding box center [484, 211] width 969 height 461
click at [569, 268] on div "Delete Result" at bounding box center [556, 269] width 93 height 20
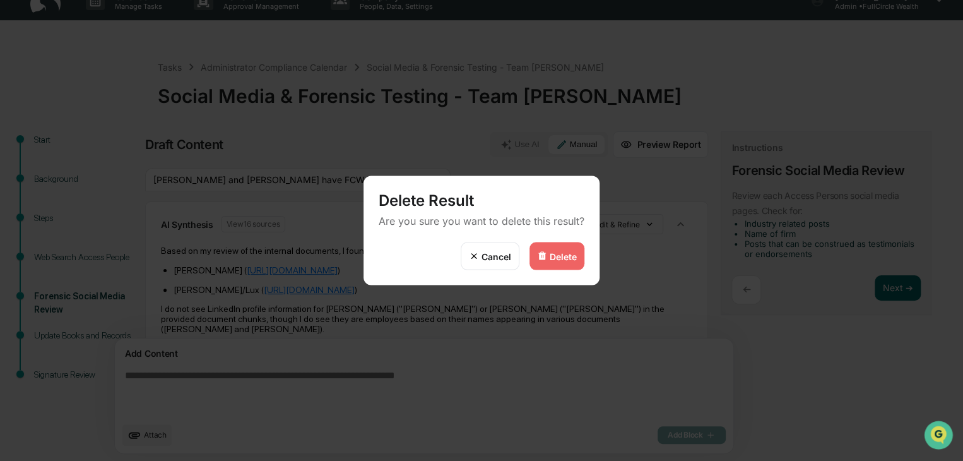
click at [579, 254] on div "Delete" at bounding box center [557, 256] width 55 height 28
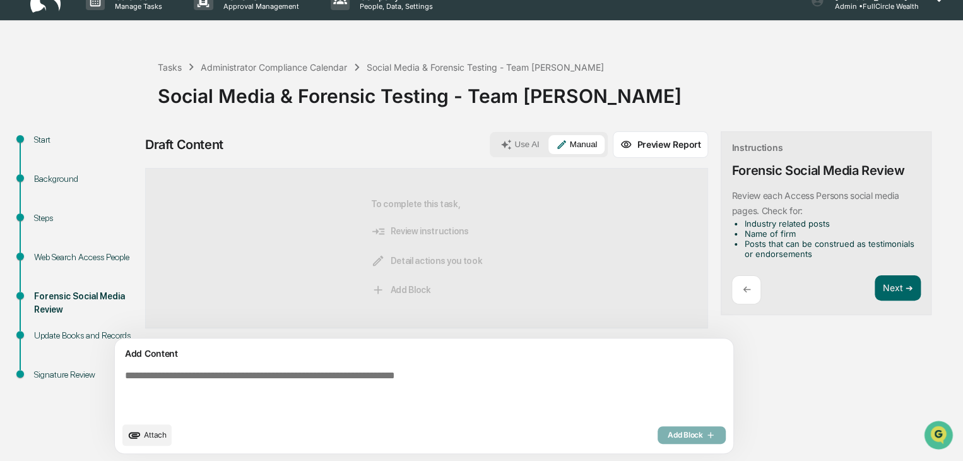
click at [343, 380] on textarea at bounding box center [394, 393] width 549 height 56
paste textarea "**********"
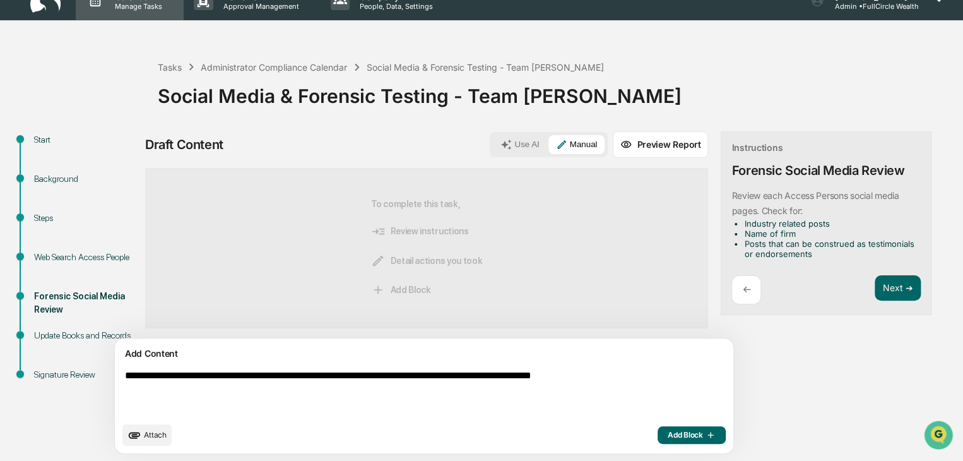
type textarea "**********"
click at [668, 435] on span "Add Block" at bounding box center [692, 435] width 48 height 10
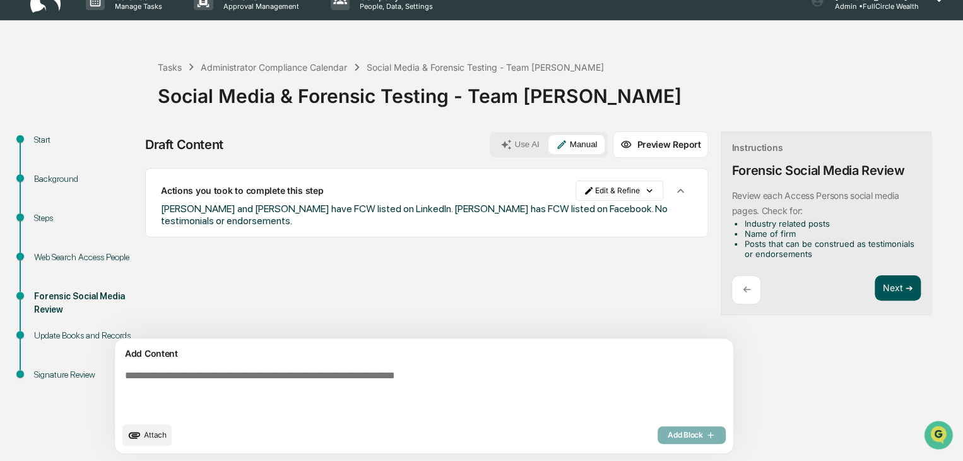
click at [875, 283] on button "Next ➔" at bounding box center [898, 288] width 46 height 26
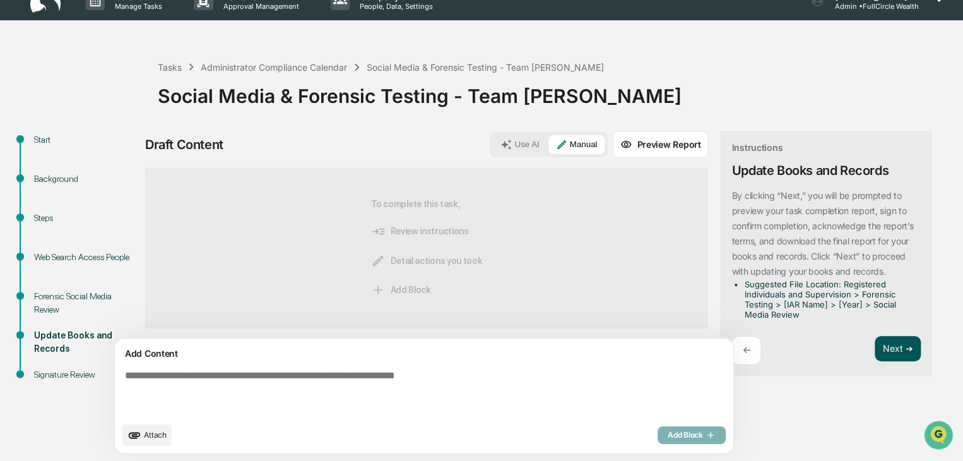
click at [875, 345] on button "Next ➔" at bounding box center [898, 349] width 46 height 26
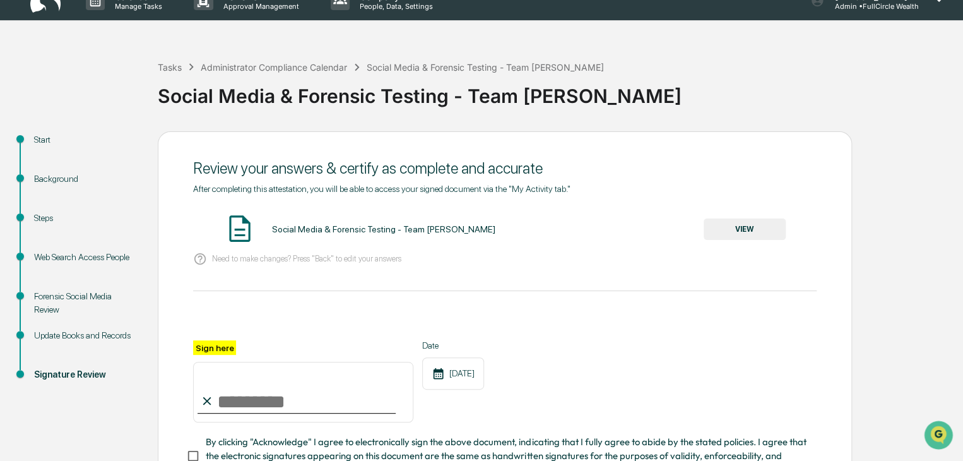
click at [760, 229] on button "VIEW" at bounding box center [745, 228] width 82 height 21
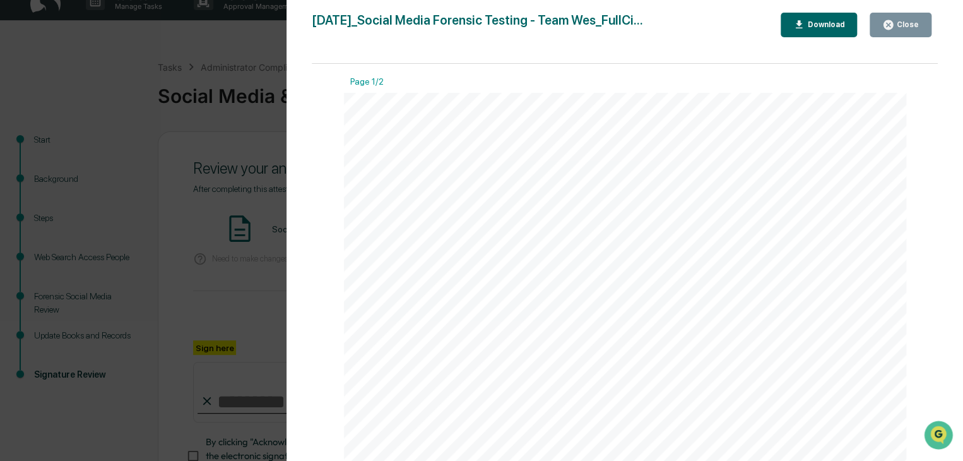
click at [892, 19] on icon "button" at bounding box center [888, 25] width 12 height 12
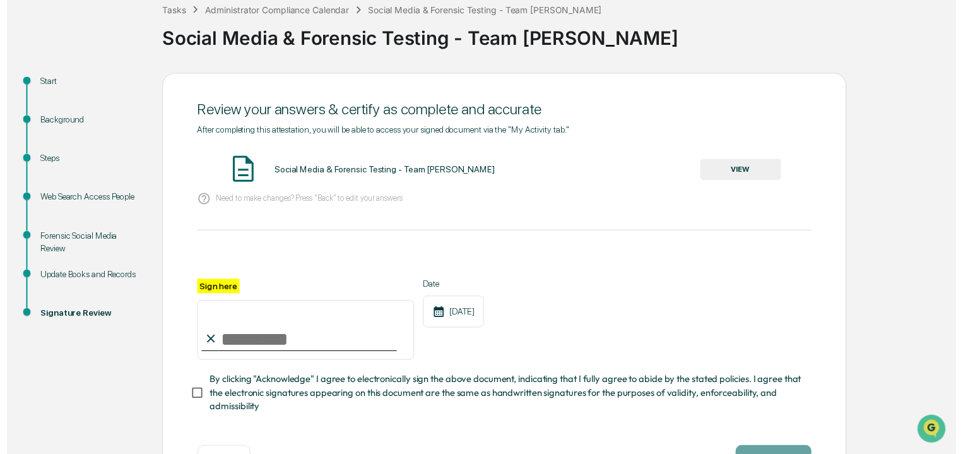
scroll to position [126, 0]
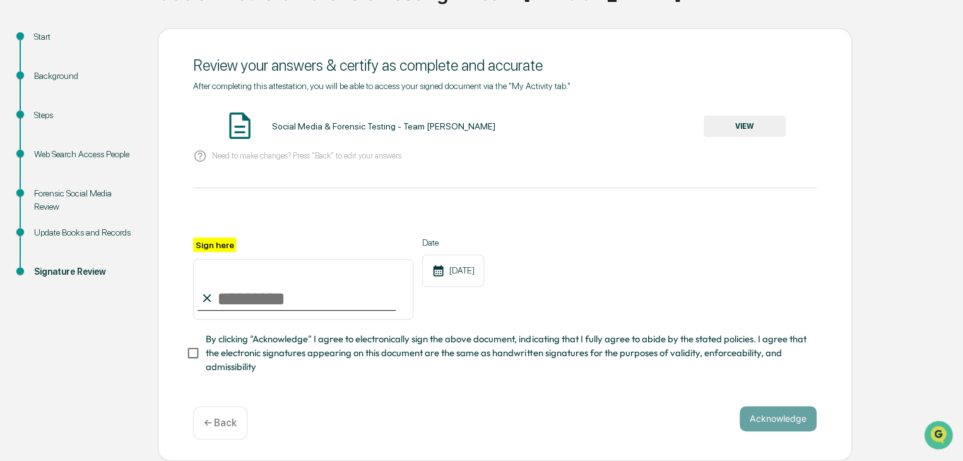
click at [266, 301] on input "Sign here" at bounding box center [303, 289] width 220 height 61
type input "**********"
click at [754, 412] on button "Acknowledge" at bounding box center [778, 418] width 77 height 25
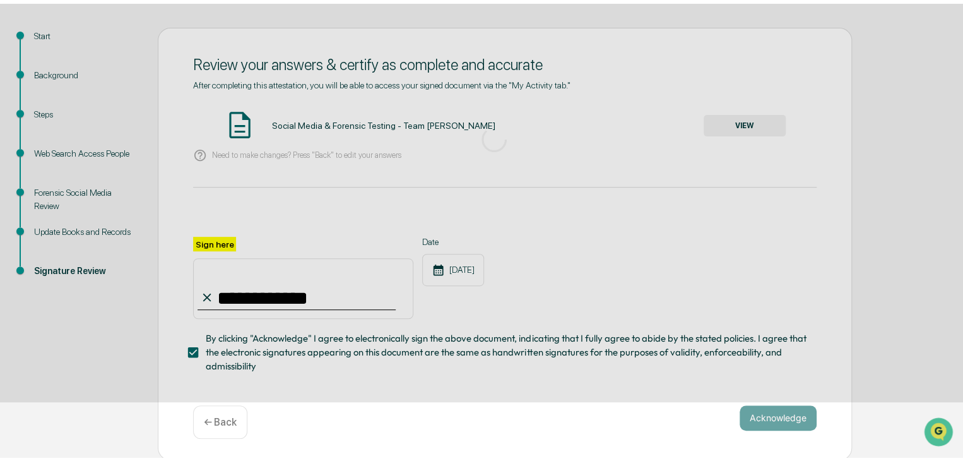
scroll to position [47, 0]
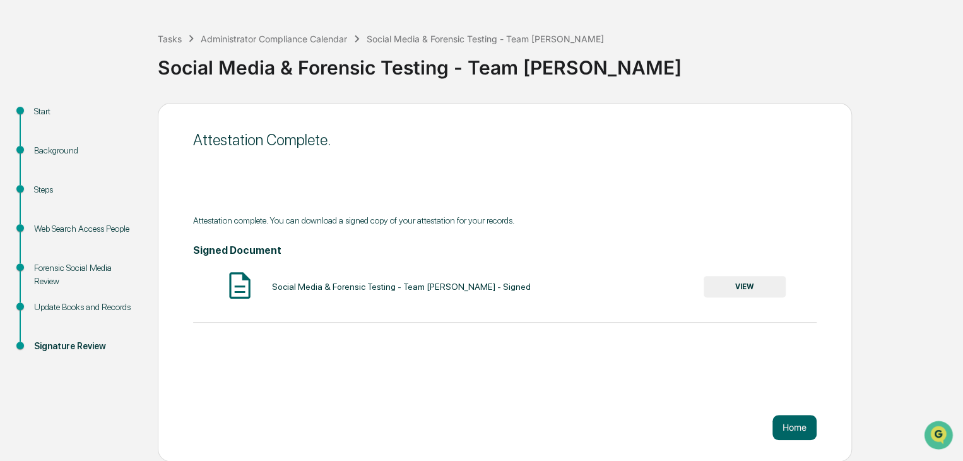
click at [721, 290] on button "VIEW" at bounding box center [745, 286] width 82 height 21
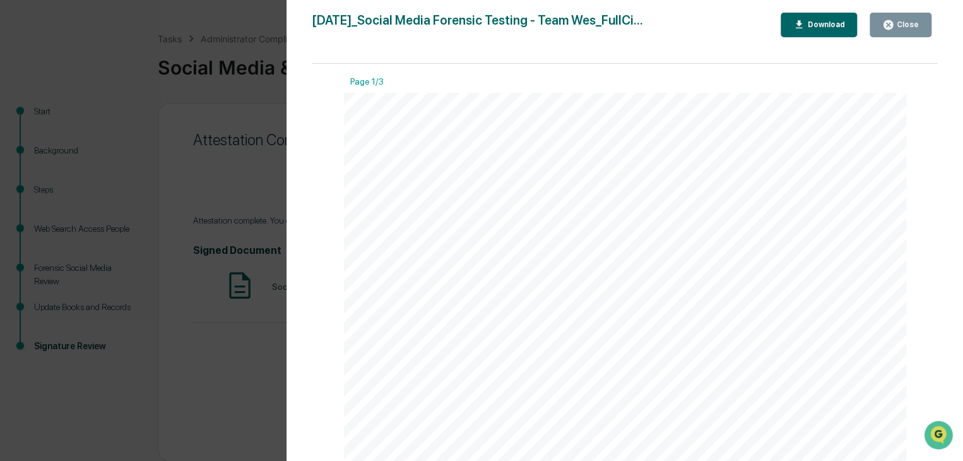
click at [812, 25] on div "Download" at bounding box center [825, 24] width 40 height 9
click at [131, 71] on div "Version History [DATE] 11:09 PM [PERSON_NAME] [DATE]_Social Media Forensic Test…" at bounding box center [481, 230] width 963 height 461
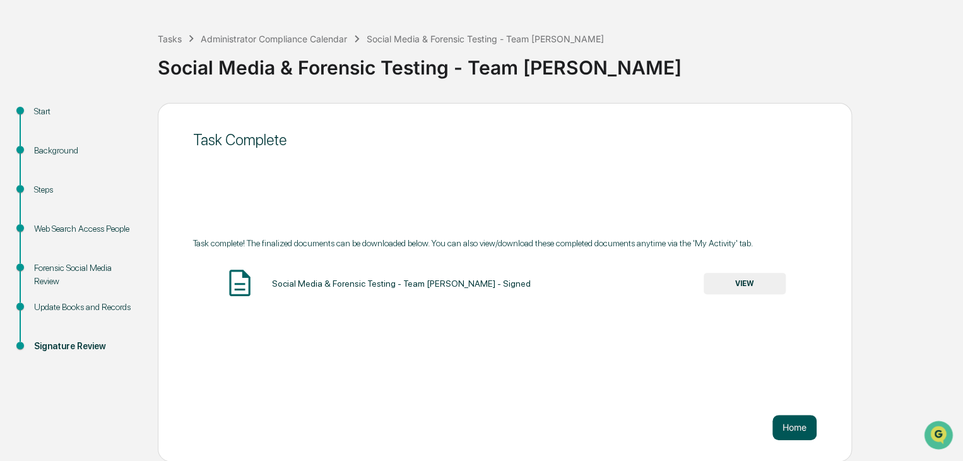
click at [804, 427] on button "Home" at bounding box center [795, 427] width 44 height 25
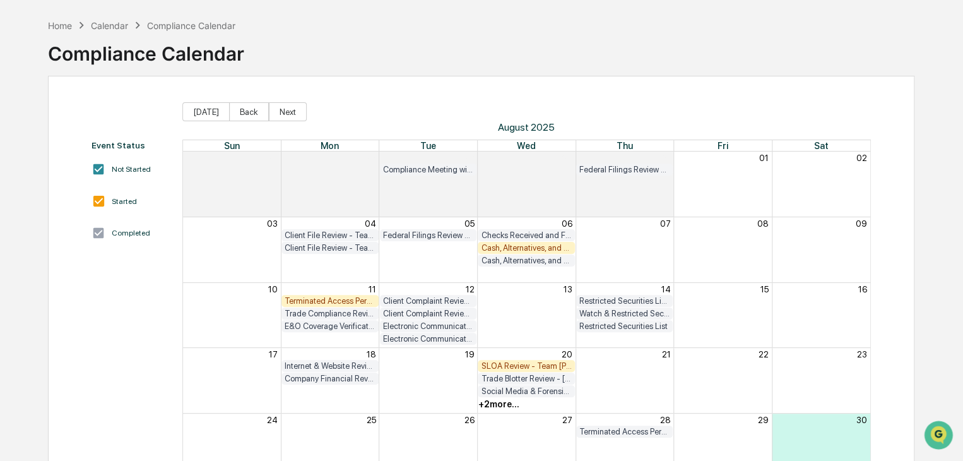
scroll to position [110, 0]
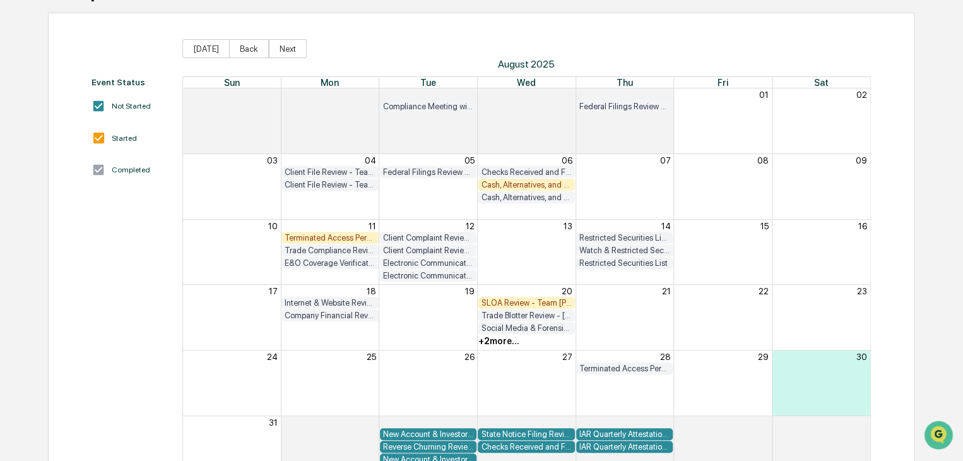
click at [495, 343] on div "+ 2 more..." at bounding box center [498, 341] width 41 height 10
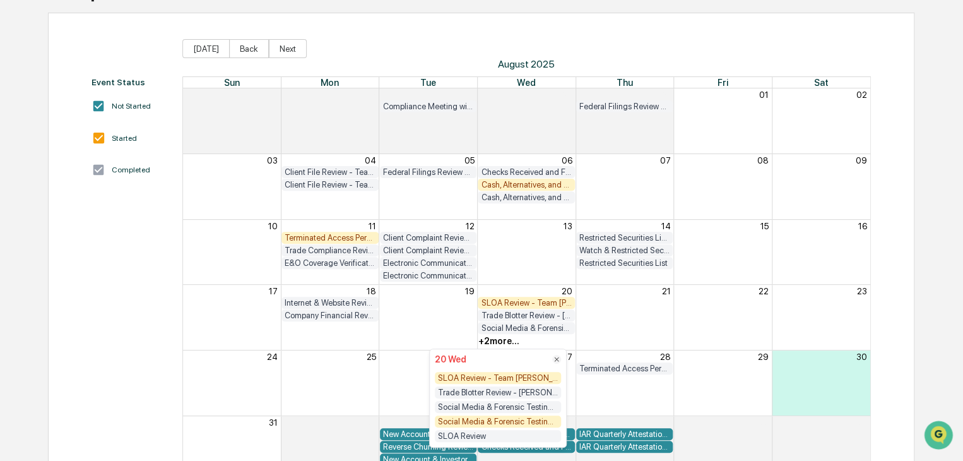
click at [495, 343] on div "+ 2 more..." at bounding box center [498, 341] width 41 height 10
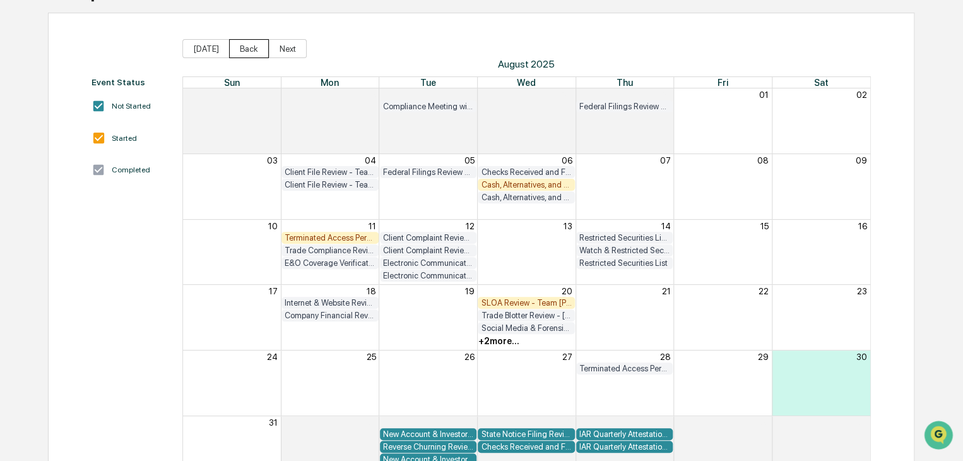
click at [237, 48] on button "Back" at bounding box center [249, 48] width 40 height 19
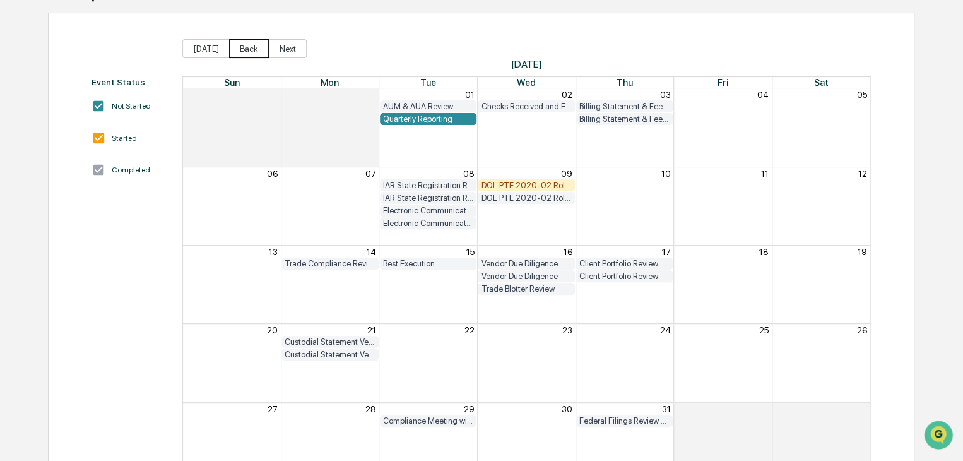
click at [237, 48] on button "Back" at bounding box center [249, 48] width 40 height 19
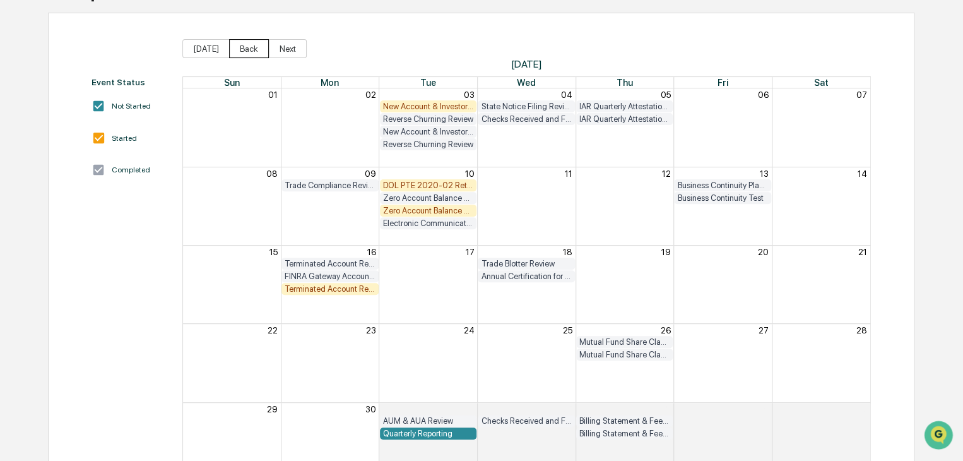
click at [232, 50] on button "Back" at bounding box center [249, 48] width 40 height 19
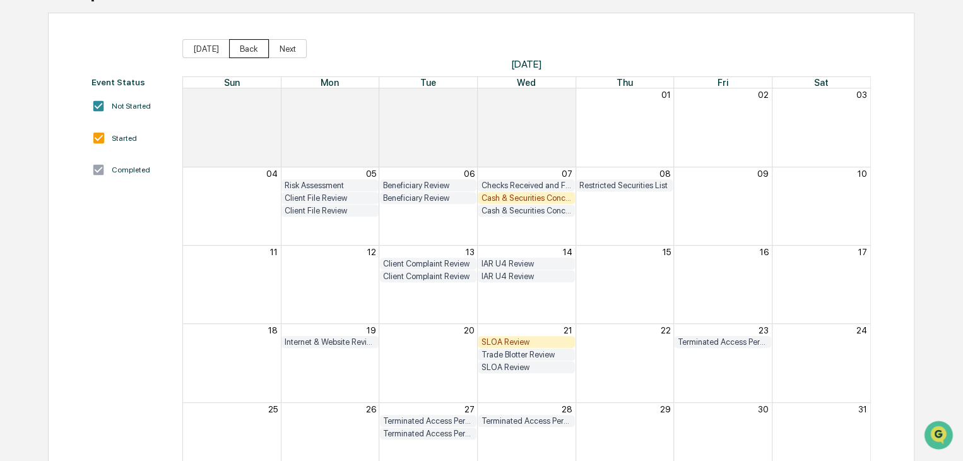
click at [233, 52] on button "Back" at bounding box center [249, 48] width 40 height 19
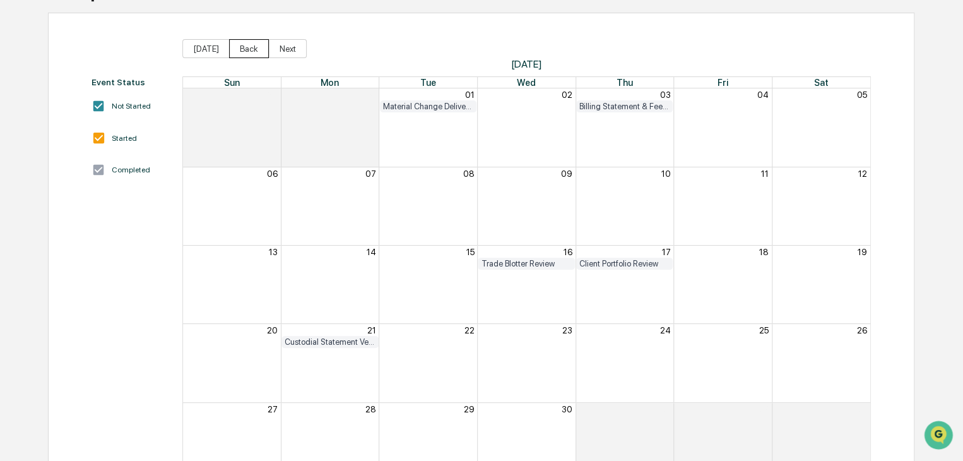
click at [233, 52] on button "Back" at bounding box center [249, 48] width 40 height 19
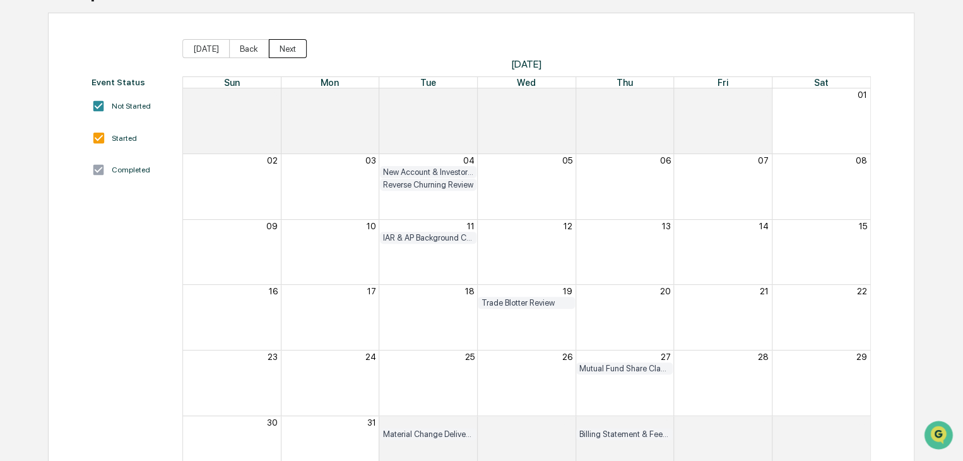
click at [281, 45] on button "Next" at bounding box center [288, 48] width 38 height 19
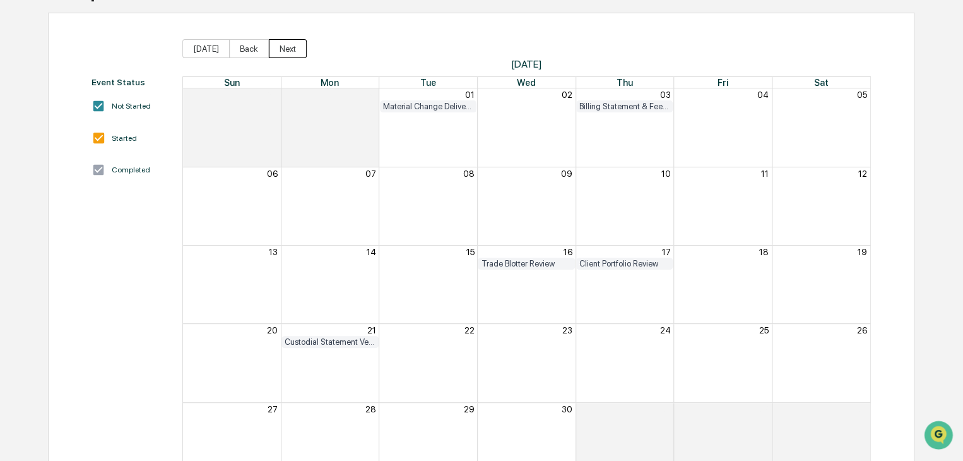
click at [282, 45] on button "Next" at bounding box center [288, 48] width 38 height 19
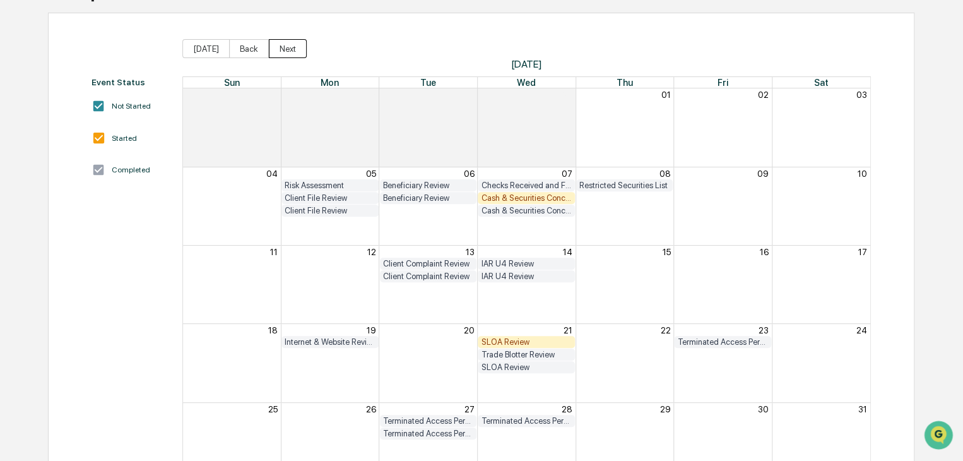
click at [287, 41] on button "Next" at bounding box center [288, 48] width 38 height 19
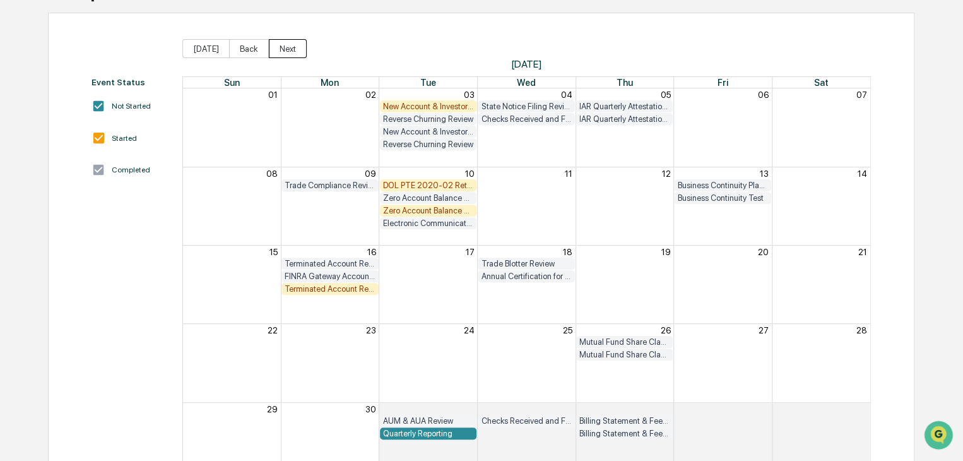
scroll to position [0, 0]
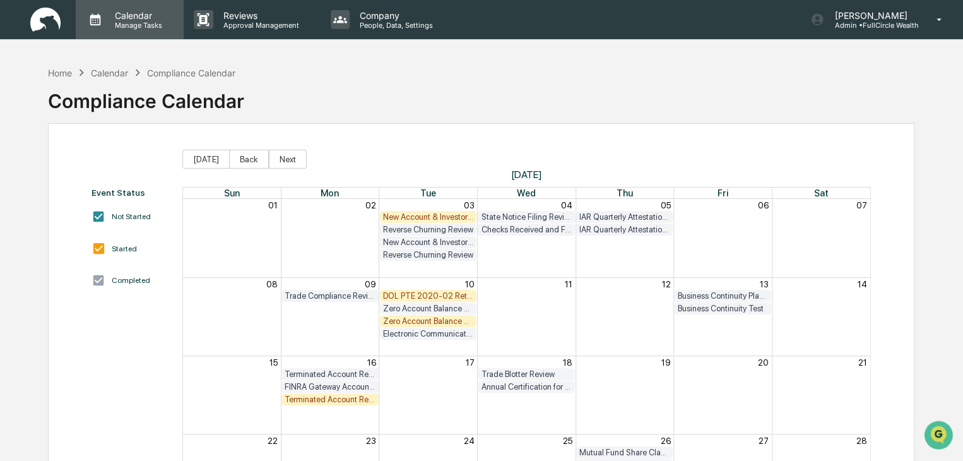
click at [121, 22] on p "Manage Tasks" at bounding box center [137, 25] width 64 height 9
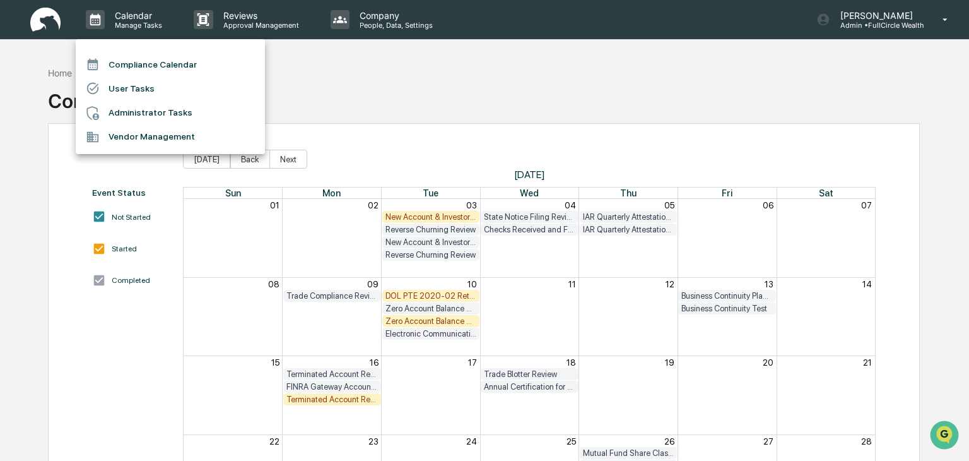
click at [55, 15] on div at bounding box center [484, 230] width 969 height 461
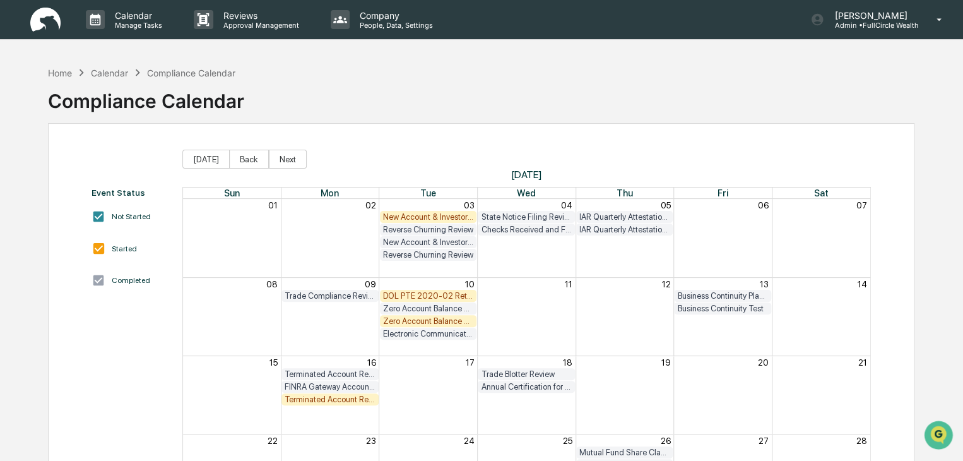
click at [50, 20] on img at bounding box center [45, 20] width 30 height 25
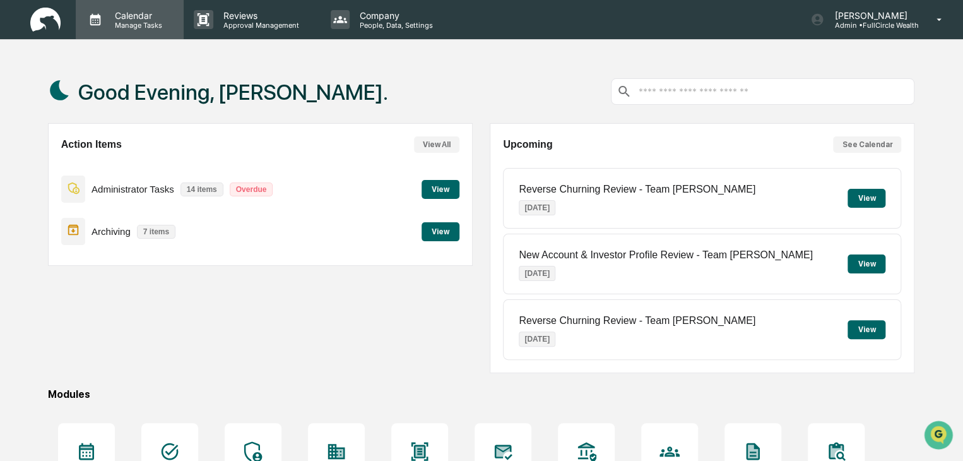
click at [135, 21] on p "Manage Tasks" at bounding box center [137, 25] width 64 height 9
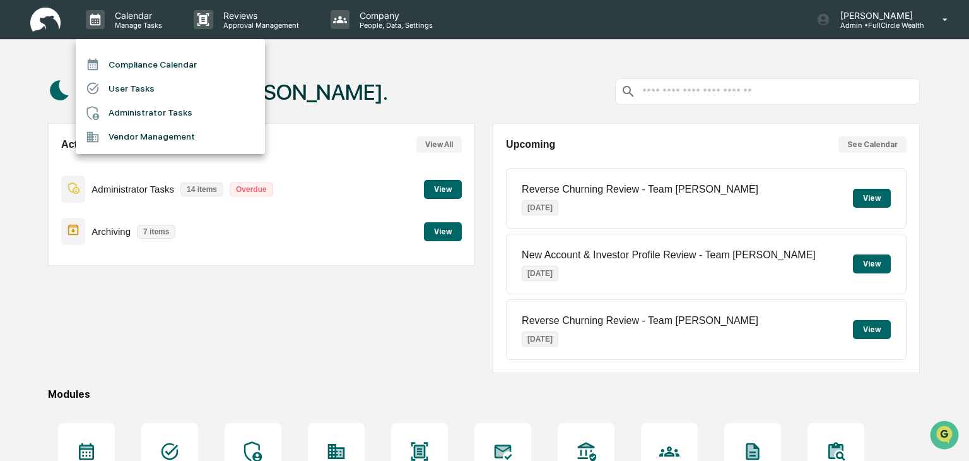
click at [136, 68] on li "Compliance Calendar" at bounding box center [170, 64] width 189 height 24
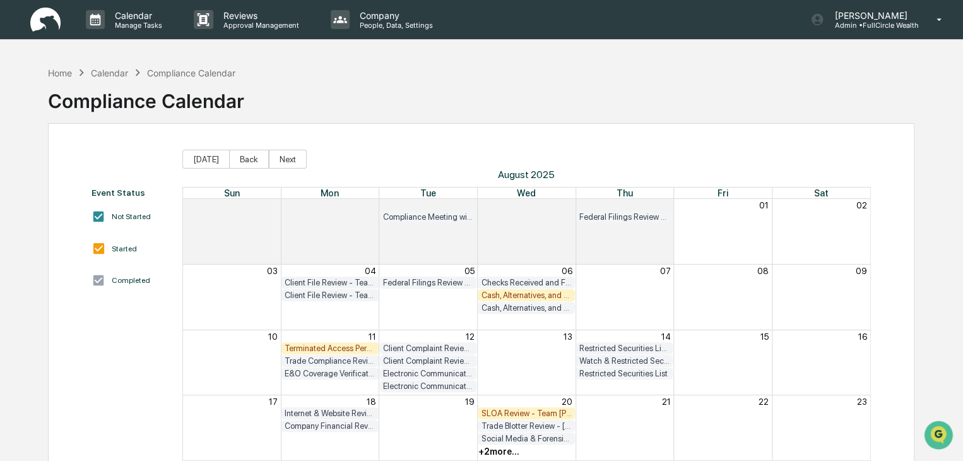
click at [356, 349] on div "Terminated Access Person Audit - Team [PERSON_NAME]" at bounding box center [330, 347] width 91 height 9
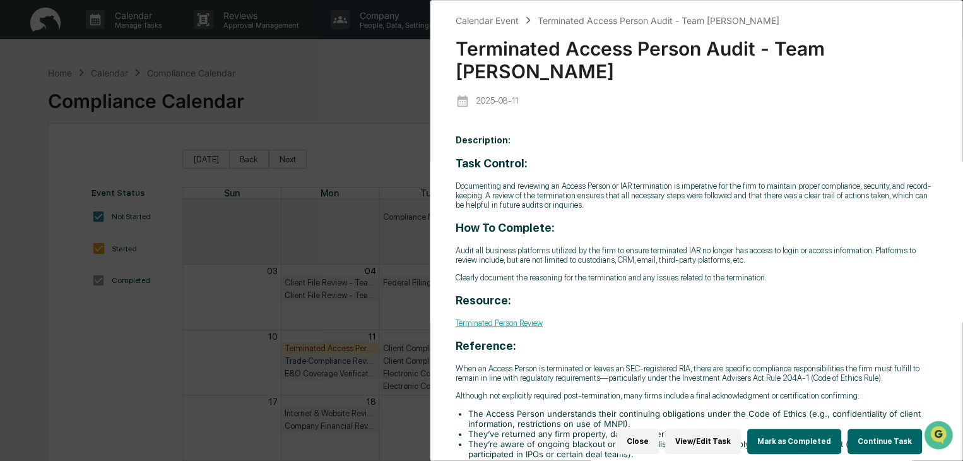
click at [316, 86] on div "Calendar Event Terminated Access Person Audit - Team [PERSON_NAME] Terminated A…" at bounding box center [481, 230] width 963 height 461
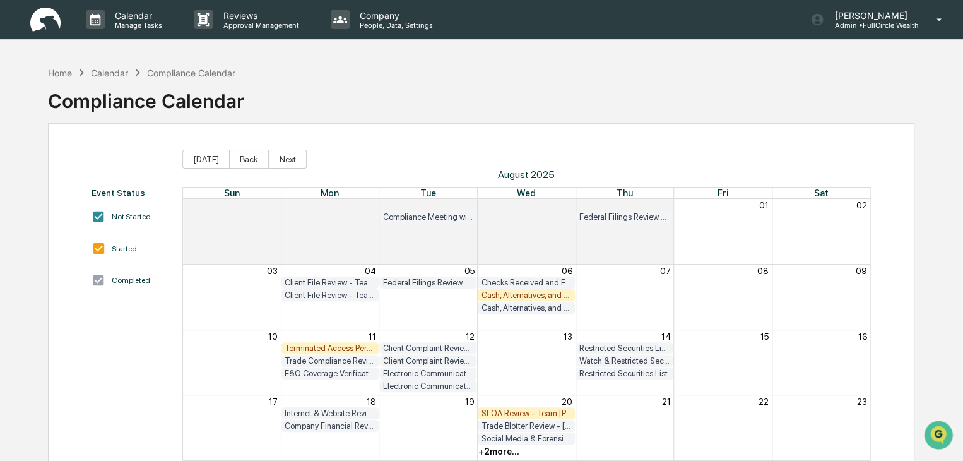
click at [506, 295] on div "Cash, Alternatives, and Securities Concentration Review - Team [PERSON_NAME]" at bounding box center [526, 294] width 91 height 9
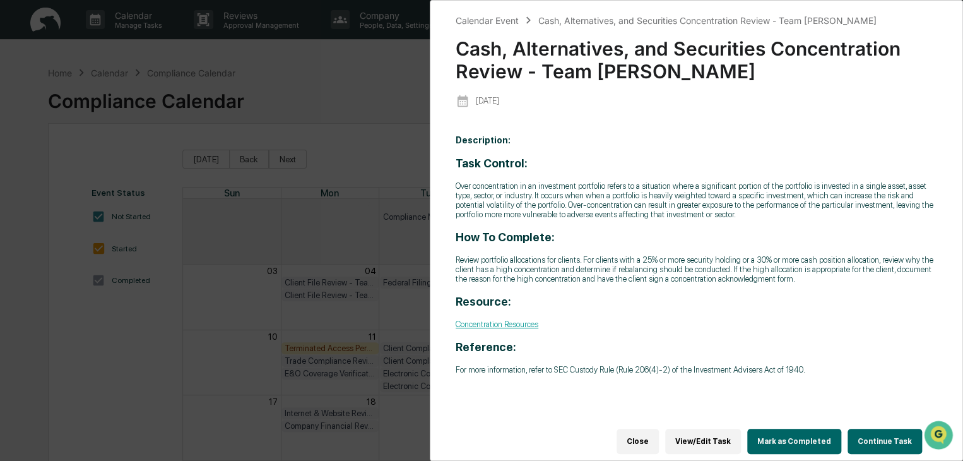
click at [300, 66] on div "Calendar Event Cash, Alternatives, and Securities Concentration Review - Team […" at bounding box center [481, 230] width 963 height 461
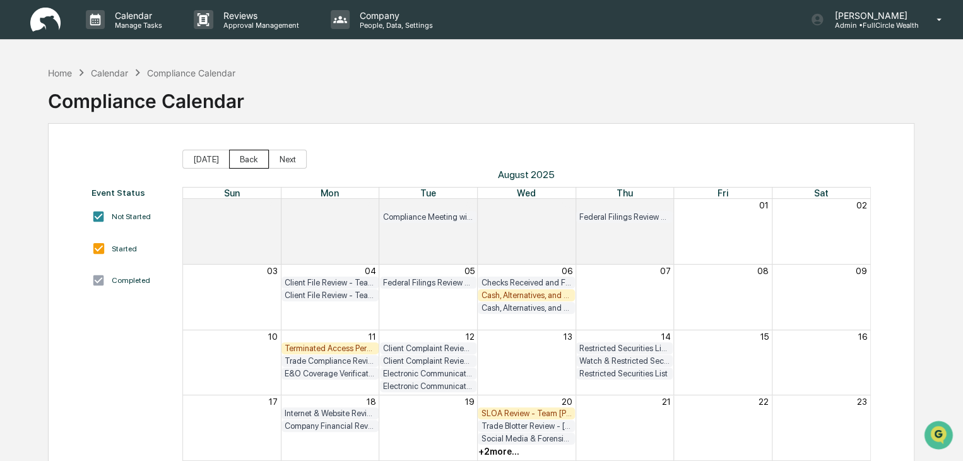
click at [238, 157] on button "Back" at bounding box center [249, 159] width 40 height 19
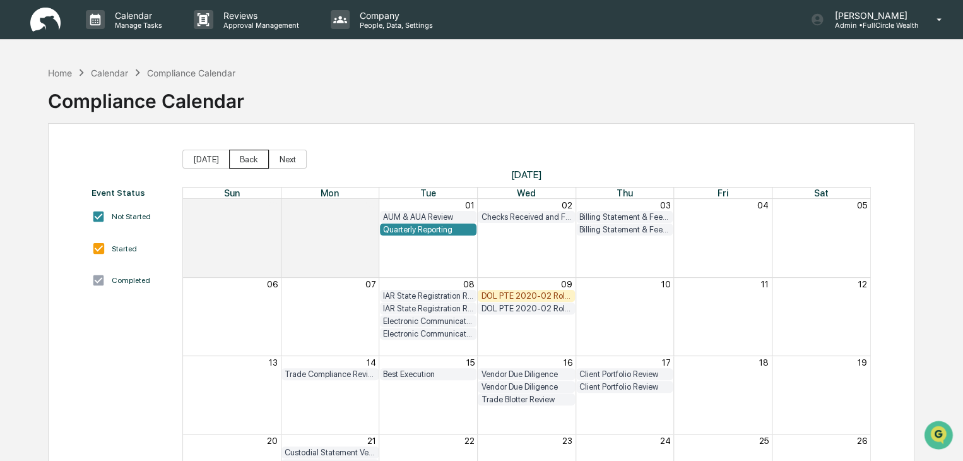
click at [238, 157] on button "Back" at bounding box center [249, 159] width 40 height 19
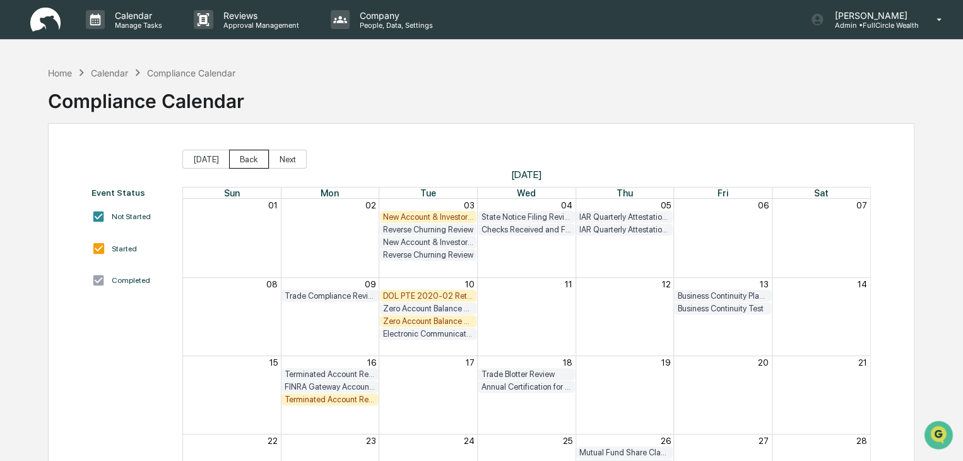
click at [238, 157] on button "Back" at bounding box center [249, 159] width 40 height 19
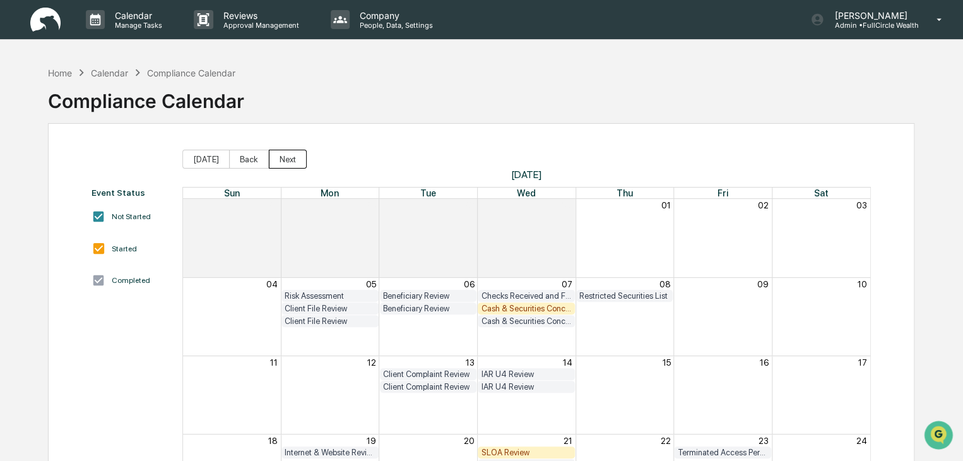
click at [281, 157] on button "Next" at bounding box center [288, 159] width 38 height 19
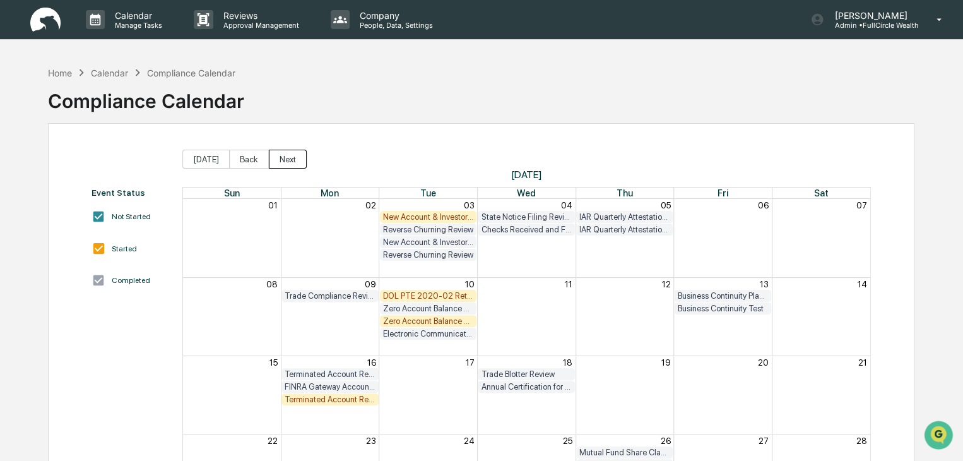
click at [281, 157] on button "Next" at bounding box center [288, 159] width 38 height 19
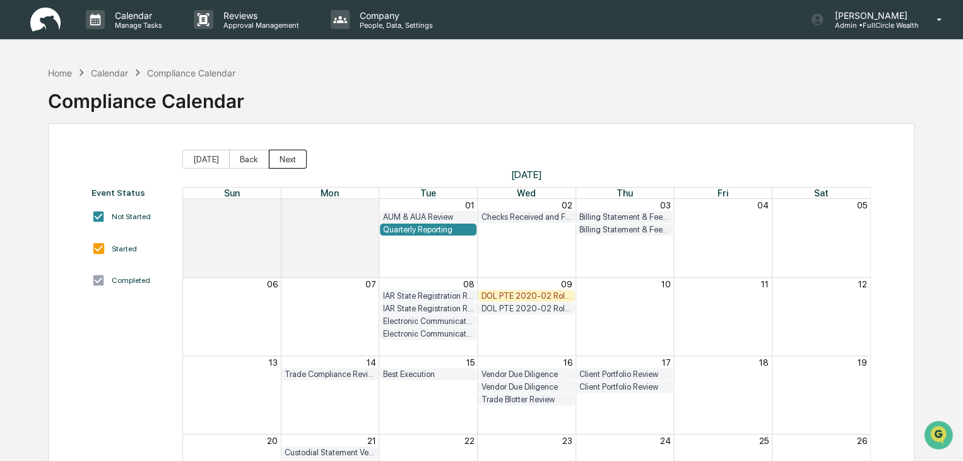
click at [281, 157] on button "Next" at bounding box center [288, 159] width 38 height 19
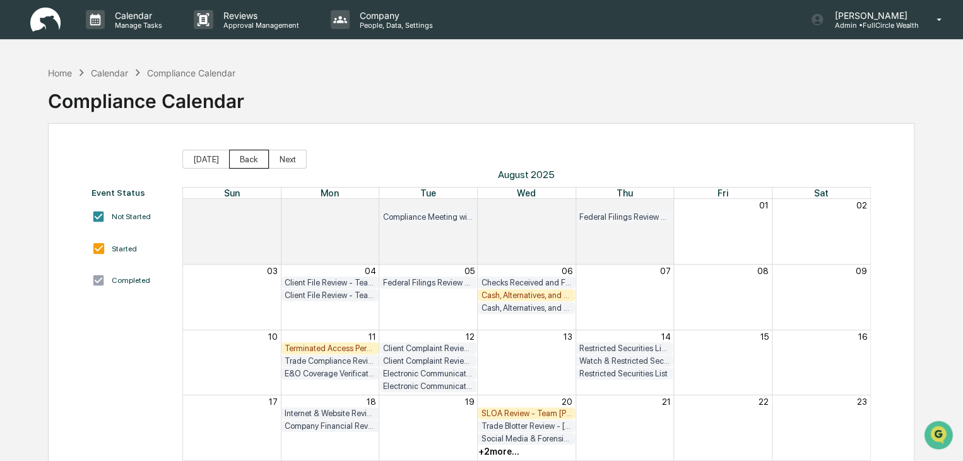
click at [247, 157] on button "Back" at bounding box center [249, 159] width 40 height 19
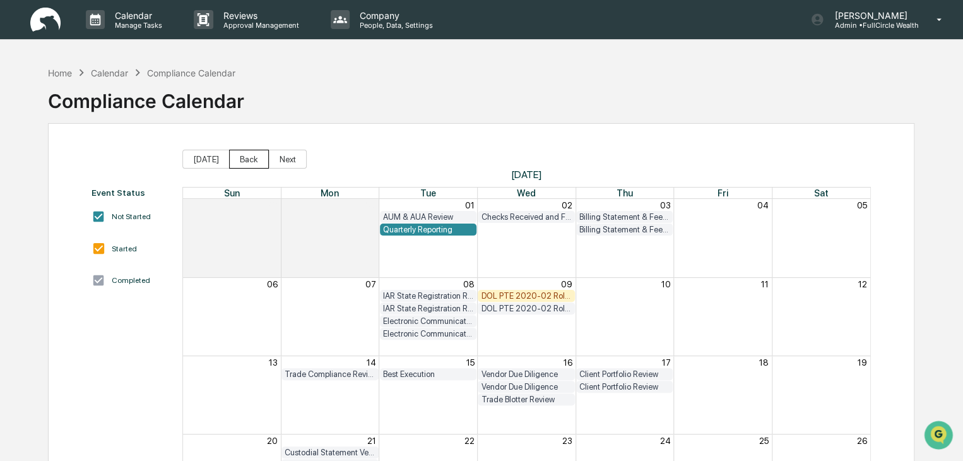
click at [246, 157] on button "Back" at bounding box center [249, 159] width 40 height 19
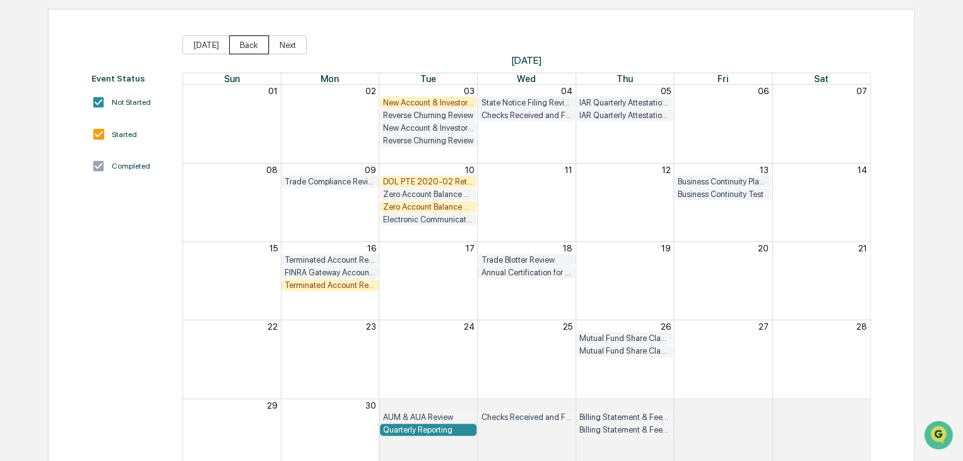
scroll to position [93, 0]
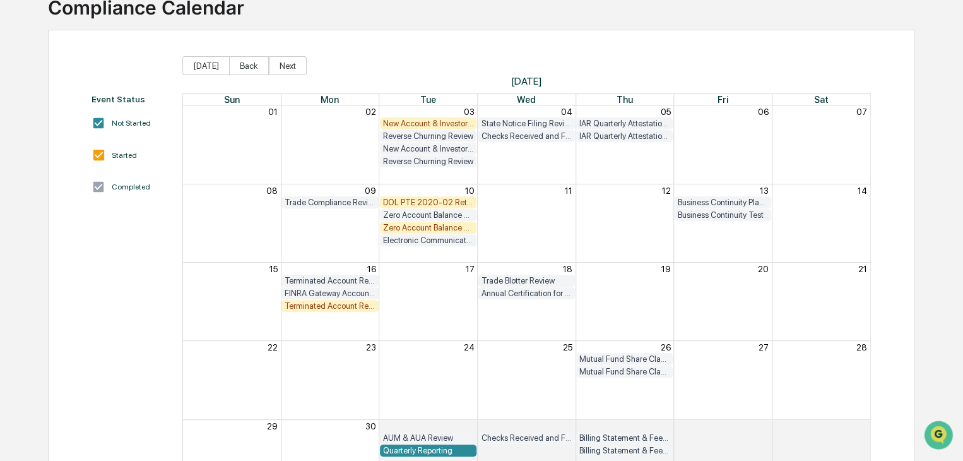
click at [335, 306] on div "Terminated Account Review" at bounding box center [330, 305] width 91 height 9
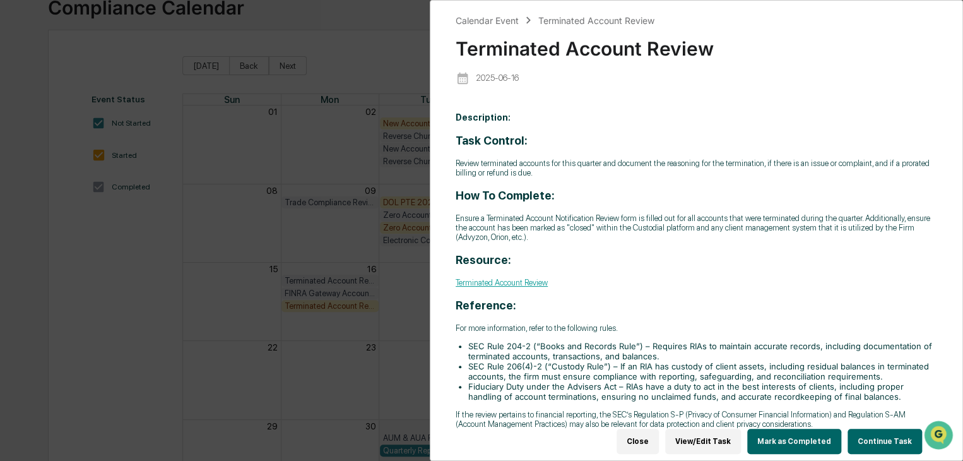
click at [323, 324] on div "Calendar Event Terminated Account Review Terminated Account Review [DATE] Descr…" at bounding box center [481, 230] width 963 height 461
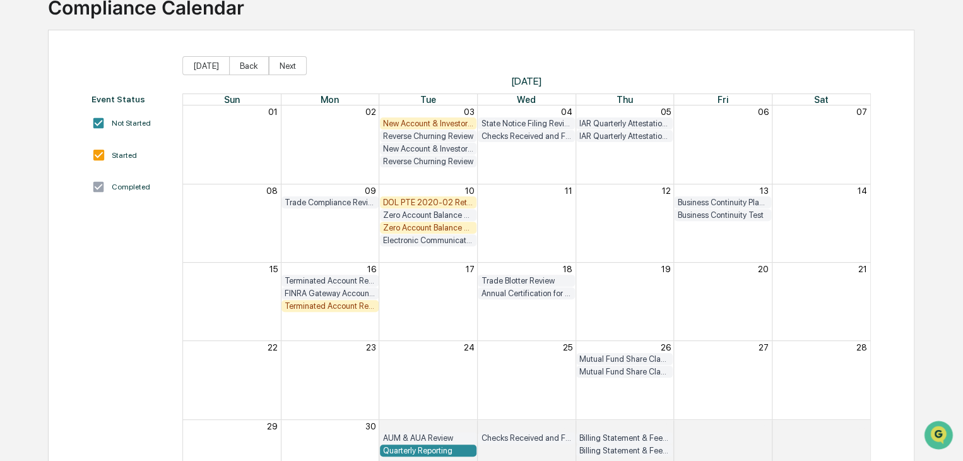
click at [333, 280] on div "Terminated Account Review" at bounding box center [330, 280] width 91 height 9
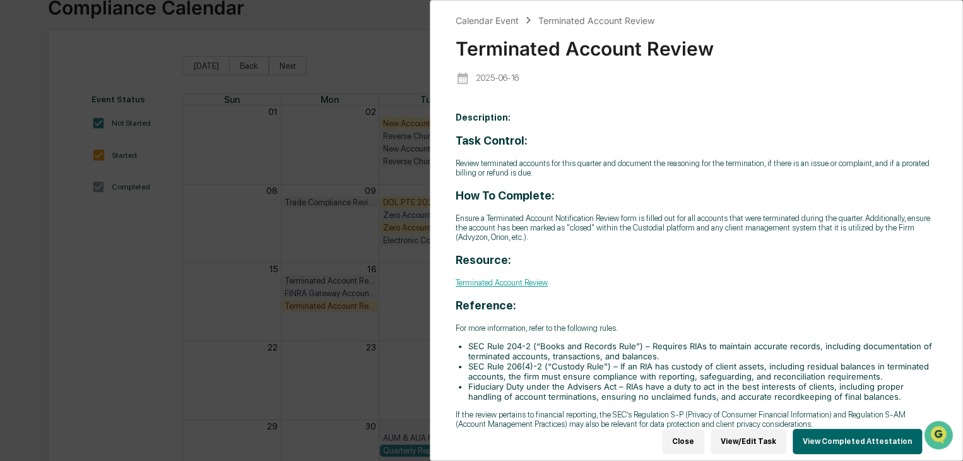
click at [353, 305] on div "Calendar Event Terminated Account Review Terminated Account Review [DATE] Descr…" at bounding box center [481, 230] width 963 height 461
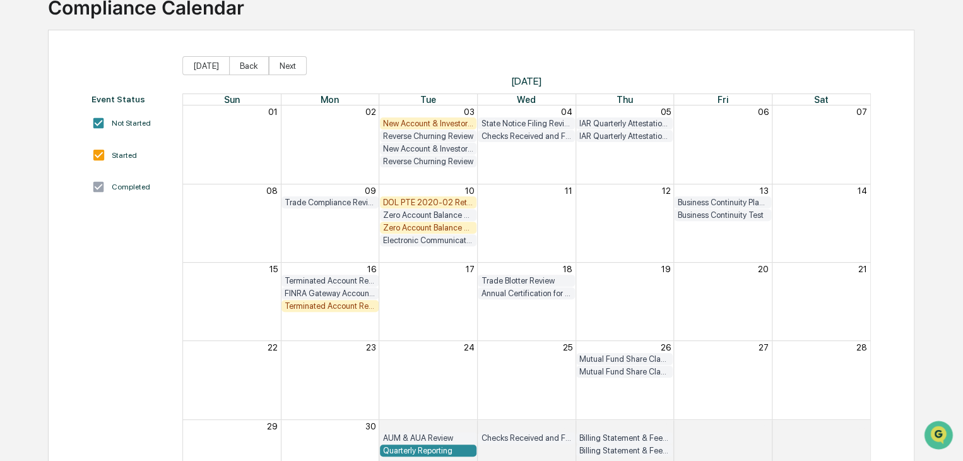
click at [352, 305] on div "Terminated Account Review" at bounding box center [330, 305] width 91 height 9
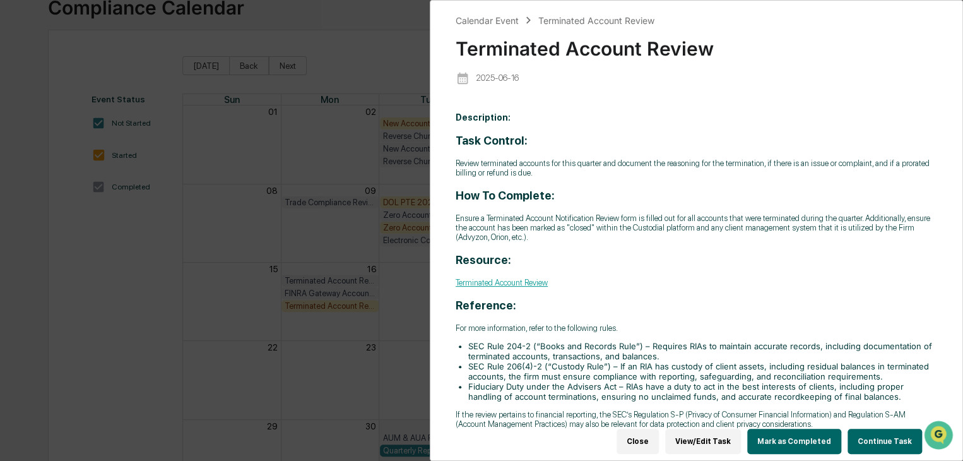
click at [812, 431] on button "Mark as Completed" at bounding box center [794, 441] width 94 height 25
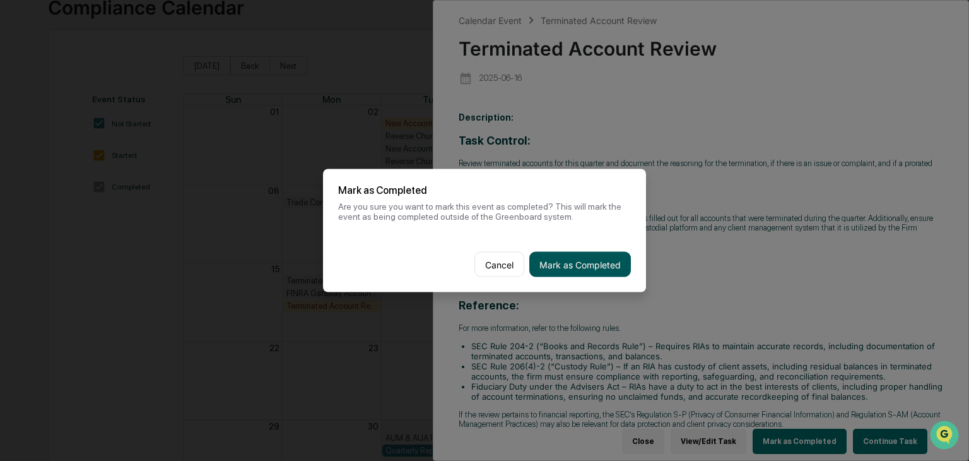
click at [576, 271] on button "Mark as Completed" at bounding box center [581, 264] width 102 height 25
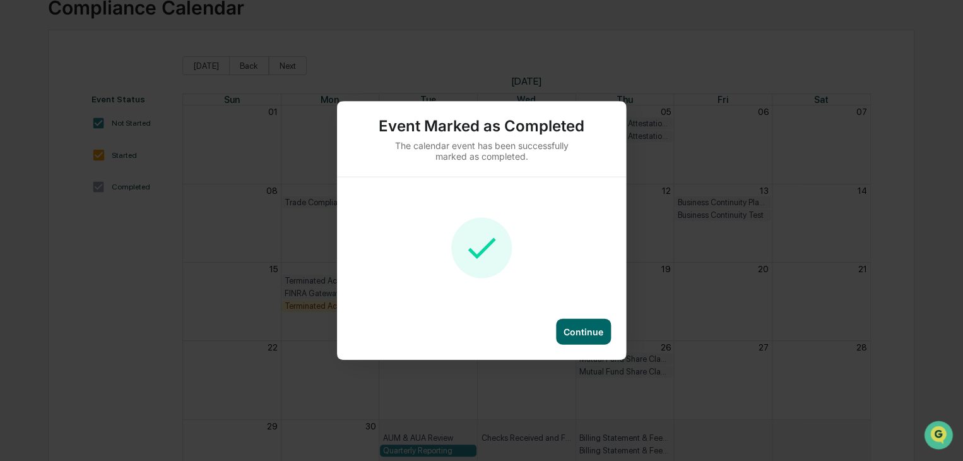
click at [593, 339] on div "Continue" at bounding box center [583, 332] width 55 height 26
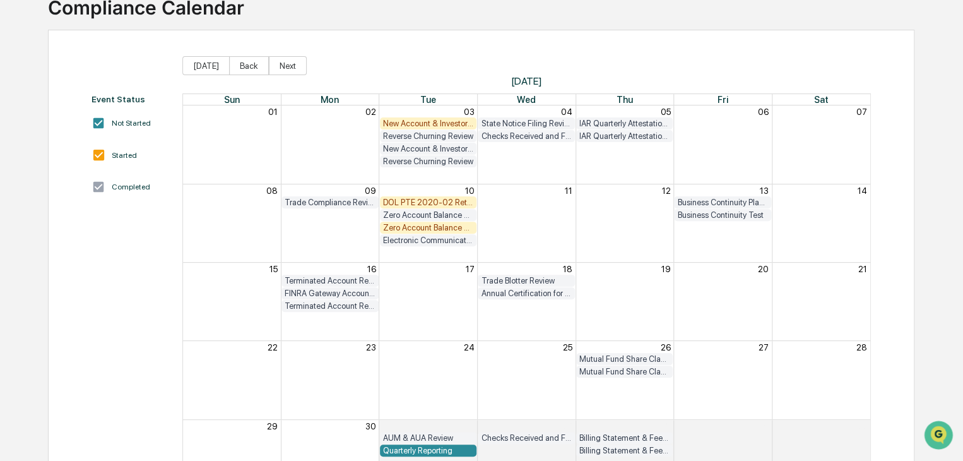
click at [348, 306] on div "Terminated Account Review" at bounding box center [330, 305] width 91 height 9
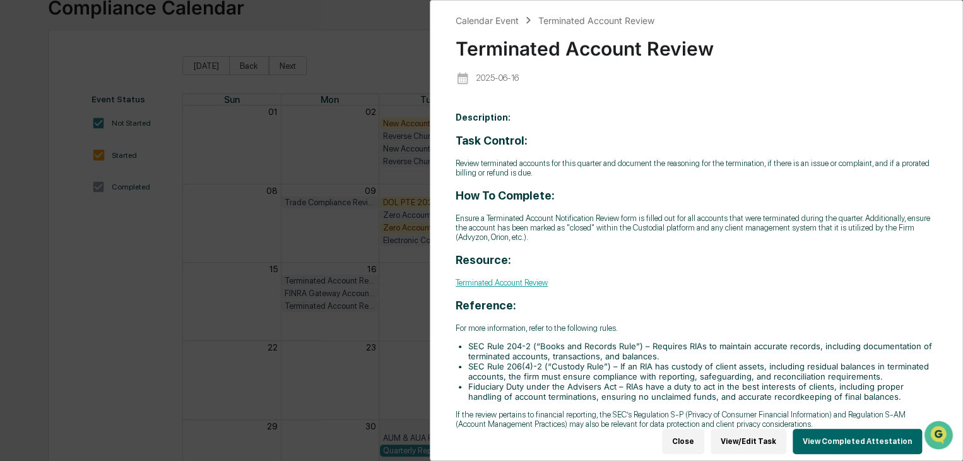
click at [762, 435] on button "View/Edit Task" at bounding box center [749, 441] width 76 height 25
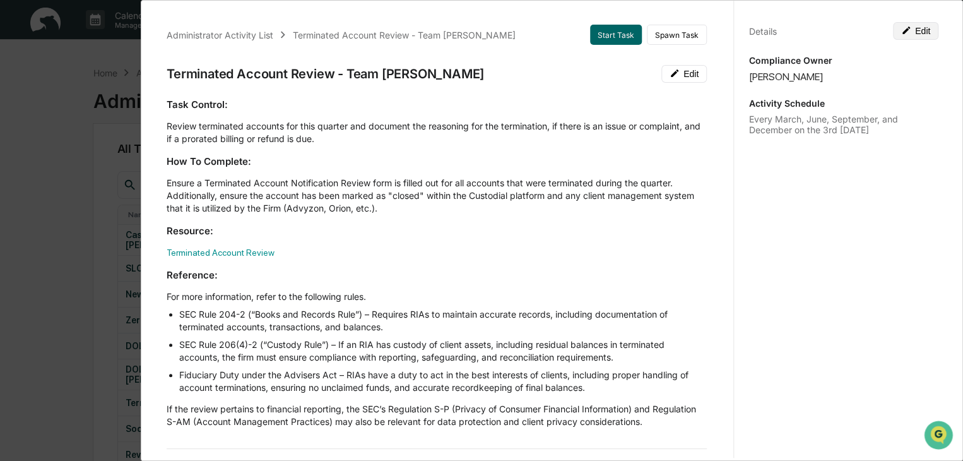
click at [906, 32] on button "Edit" at bounding box center [915, 31] width 45 height 18
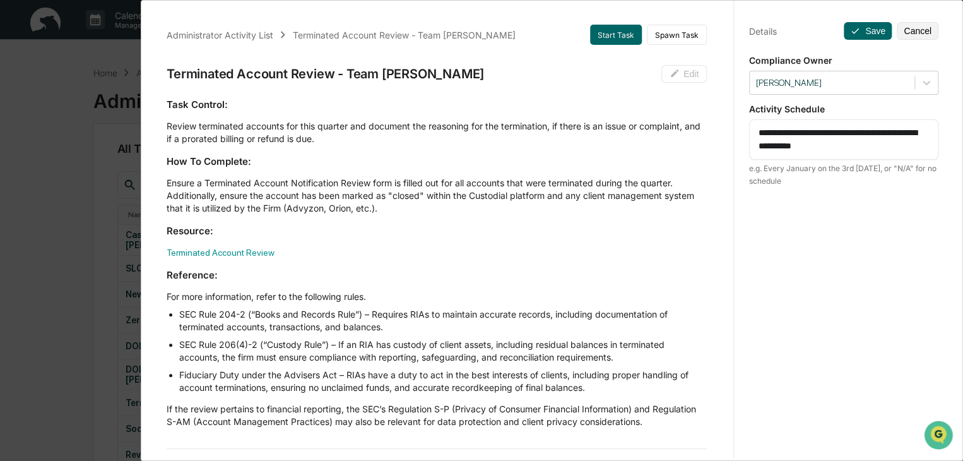
click at [906, 32] on button "Cancel" at bounding box center [918, 31] width 42 height 18
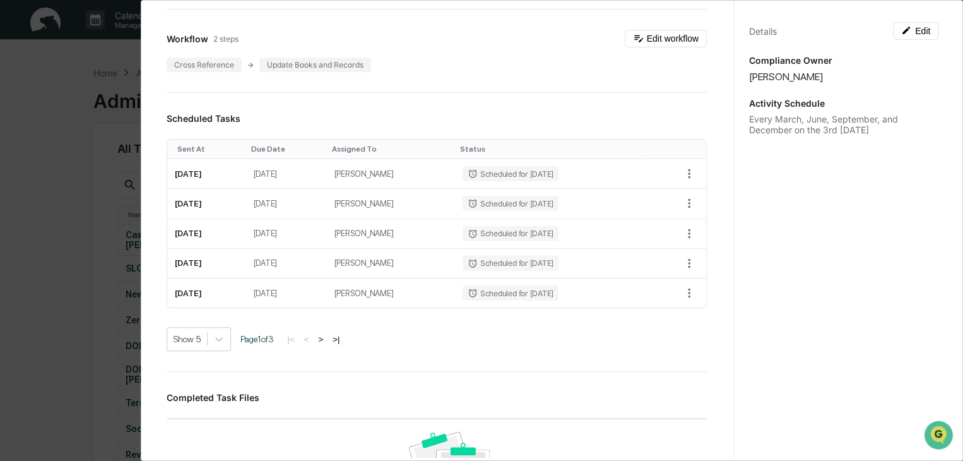
scroll to position [442, 0]
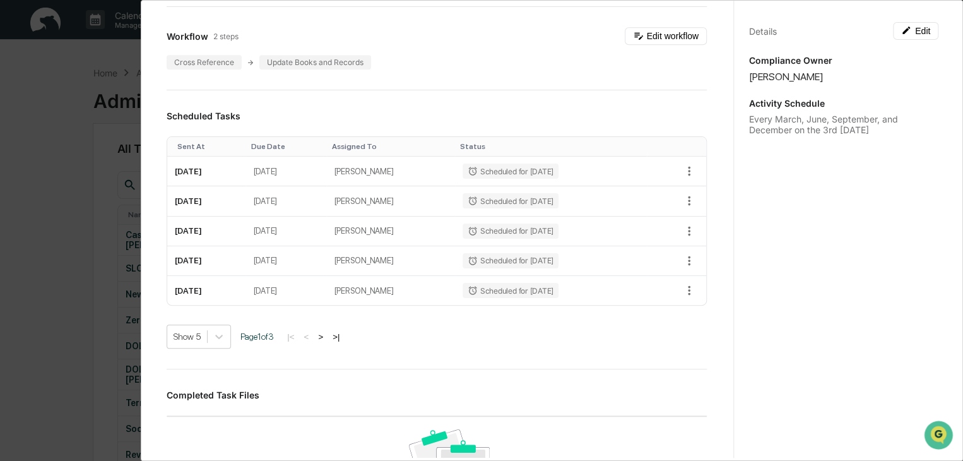
click at [38, 255] on div "Administrator Activity List Terminated Account Review - Team [PERSON_NAME] Star…" at bounding box center [481, 230] width 963 height 461
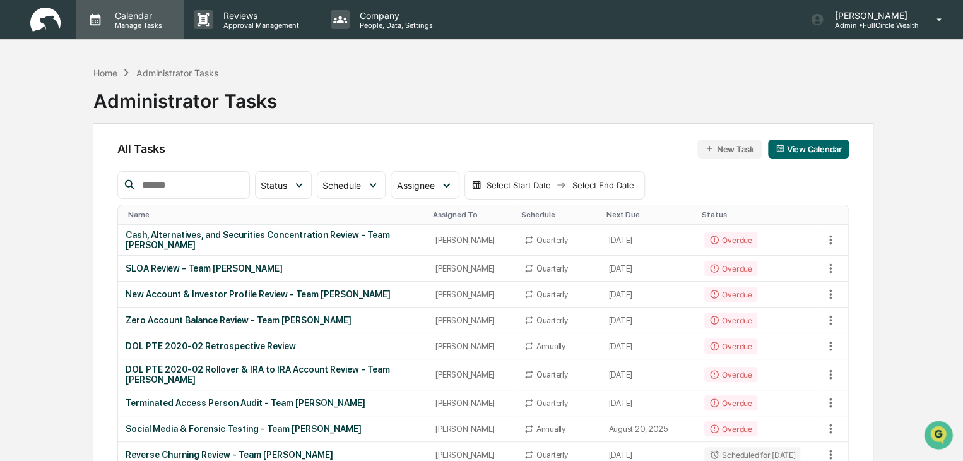
click at [121, 24] on p "Manage Tasks" at bounding box center [137, 25] width 64 height 9
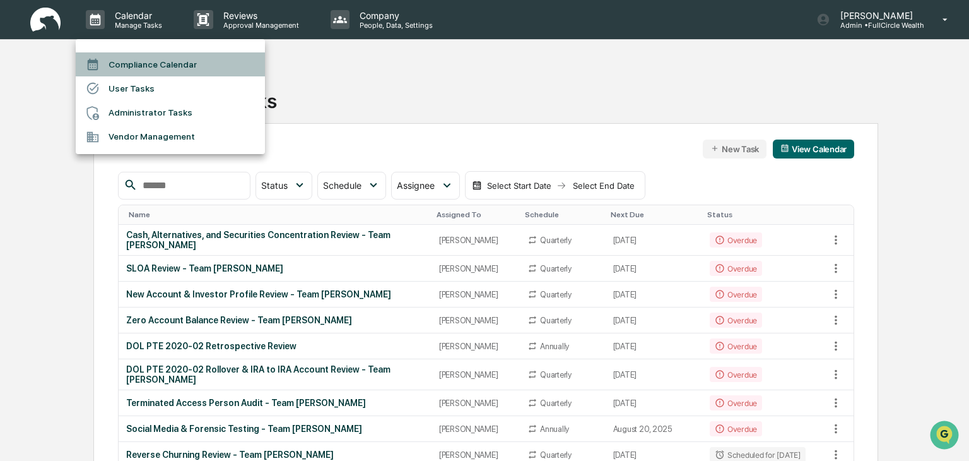
click at [174, 65] on li "Compliance Calendar" at bounding box center [170, 64] width 189 height 24
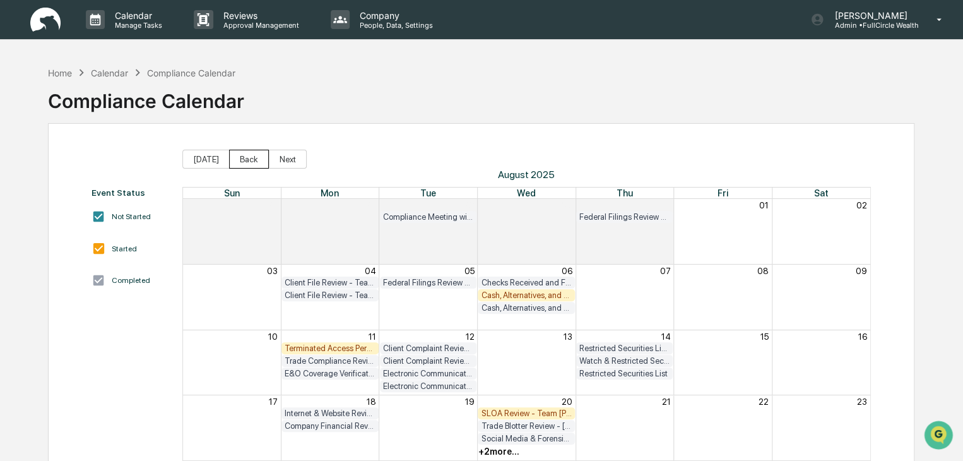
click at [242, 161] on button "Back" at bounding box center [249, 159] width 40 height 19
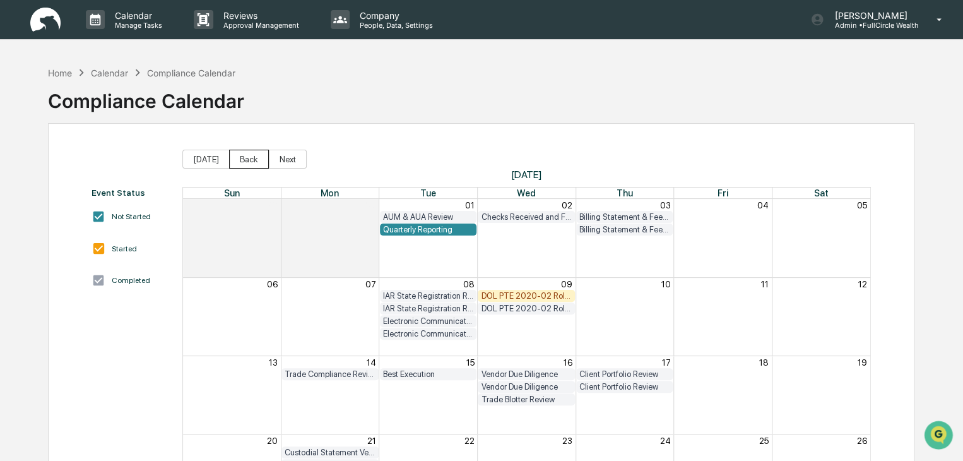
click at [242, 161] on button "Back" at bounding box center [249, 159] width 40 height 19
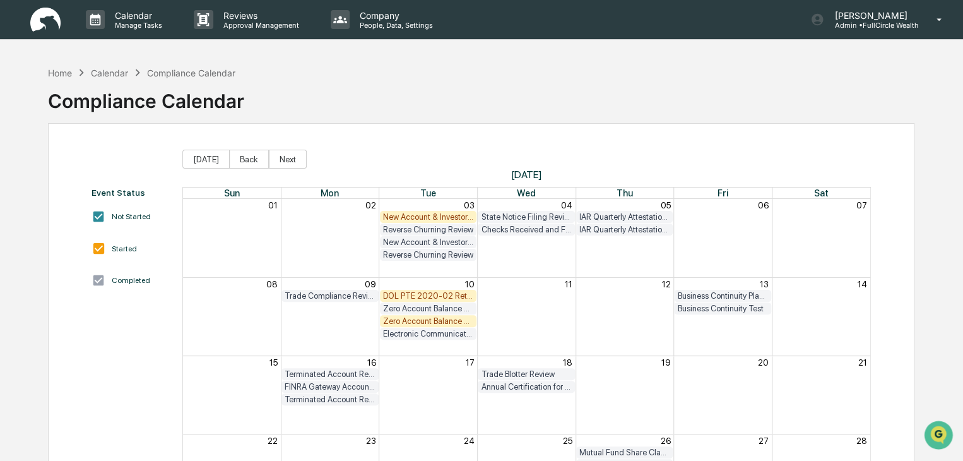
click at [313, 399] on div "Terminated Account Review" at bounding box center [330, 398] width 91 height 9
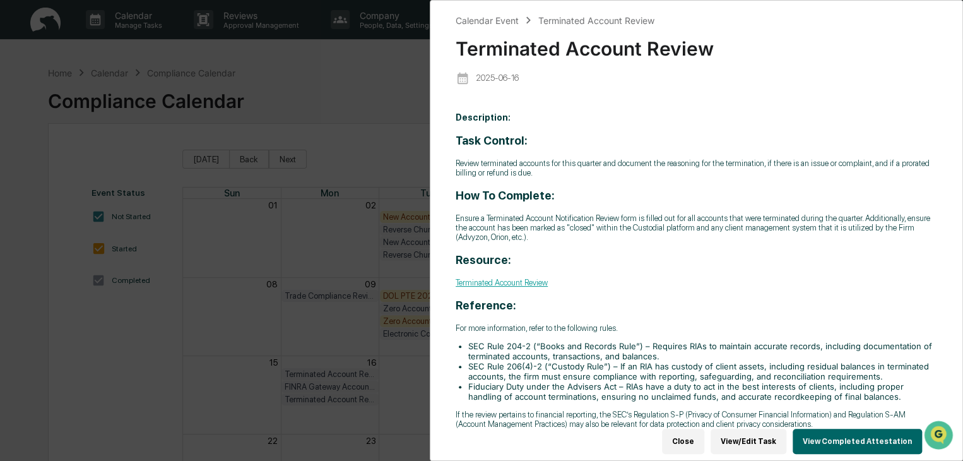
click at [177, 342] on div "Calendar Event Terminated Account Review Terminated Account Review [DATE] Descr…" at bounding box center [481, 230] width 963 height 461
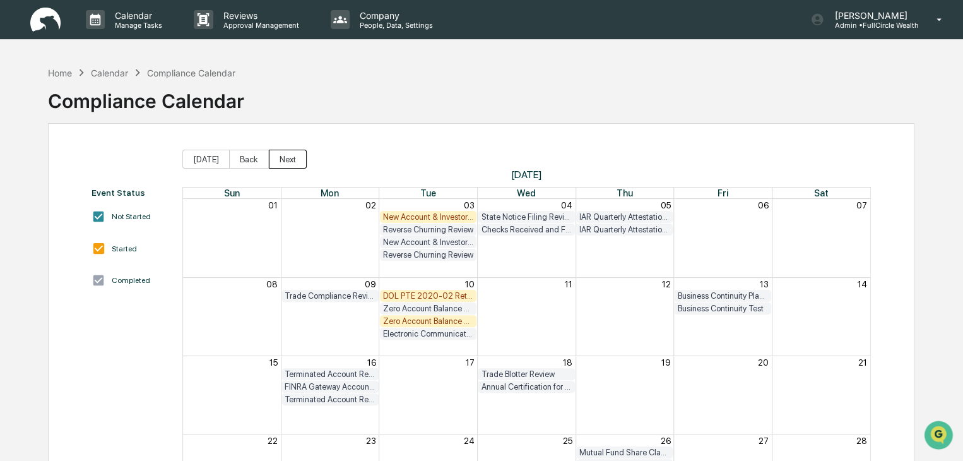
click at [281, 153] on button "Next" at bounding box center [288, 159] width 38 height 19
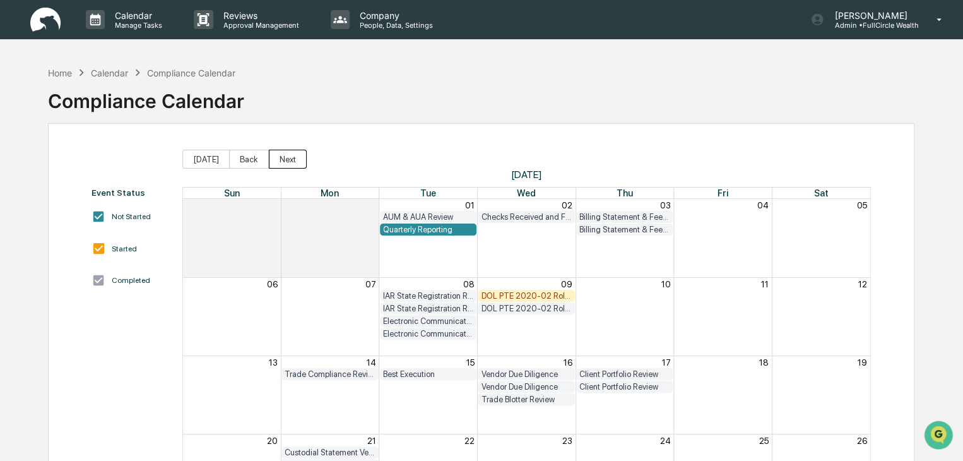
click at [281, 155] on button "Next" at bounding box center [288, 159] width 38 height 19
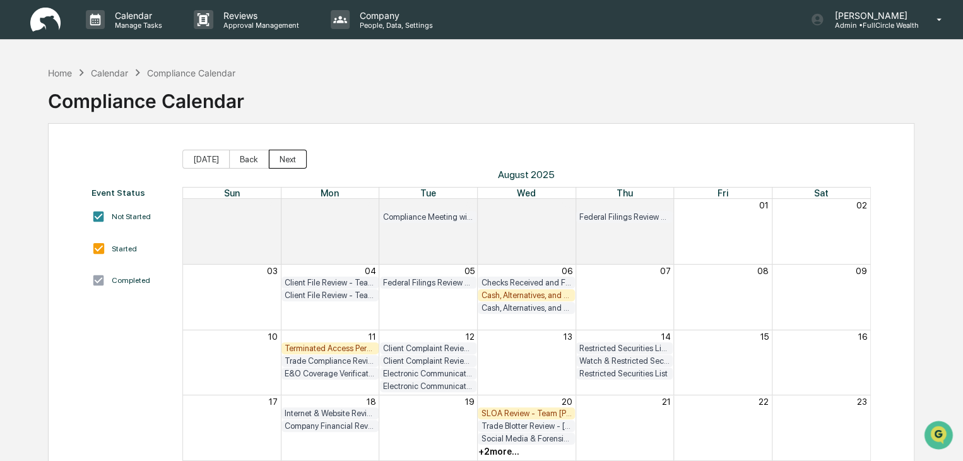
click at [280, 162] on button "Next" at bounding box center [288, 159] width 38 height 19
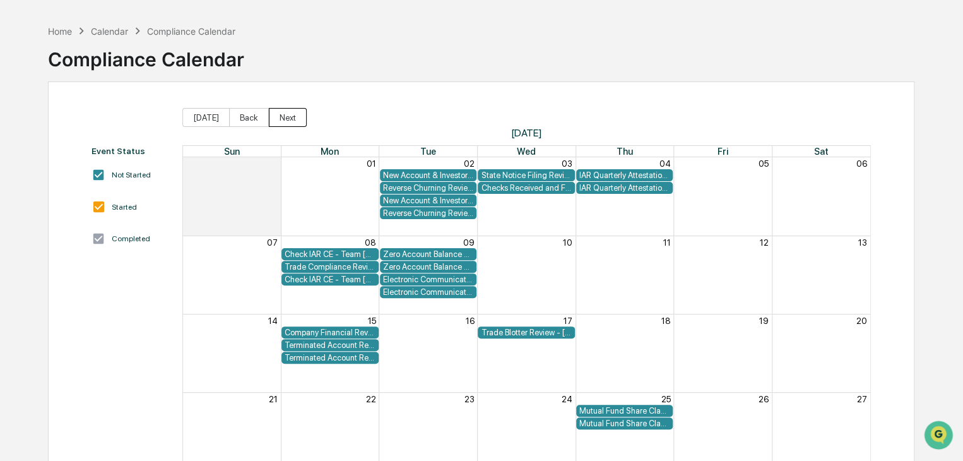
scroll to position [30, 0]
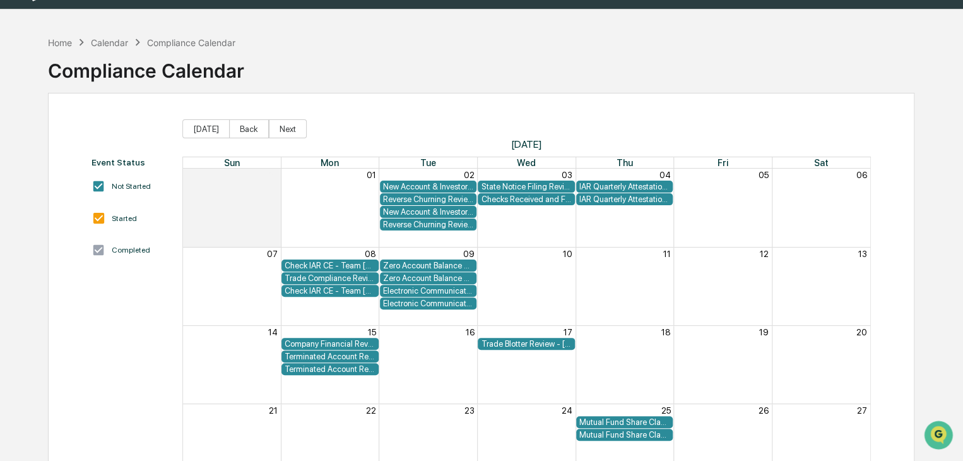
click at [650, 185] on div "IAR Quarterly Attestation Review - Team [PERSON_NAME]" at bounding box center [624, 186] width 91 height 9
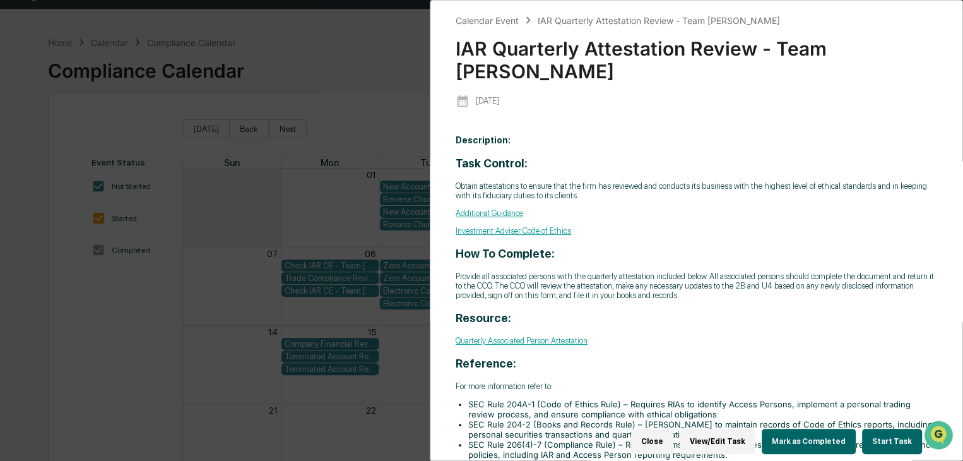
click at [381, 62] on div "Calendar Event IAR Quarterly Attestation Review - Team [PERSON_NAME] IAR Quarte…" at bounding box center [481, 230] width 963 height 461
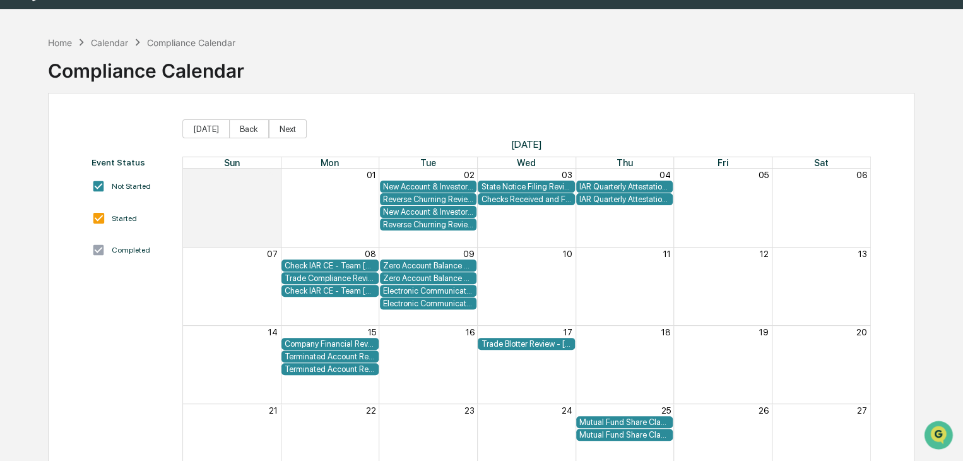
click at [601, 200] on div "IAR Quarterly Attestation Review - Team [PERSON_NAME]" at bounding box center [624, 198] width 91 height 9
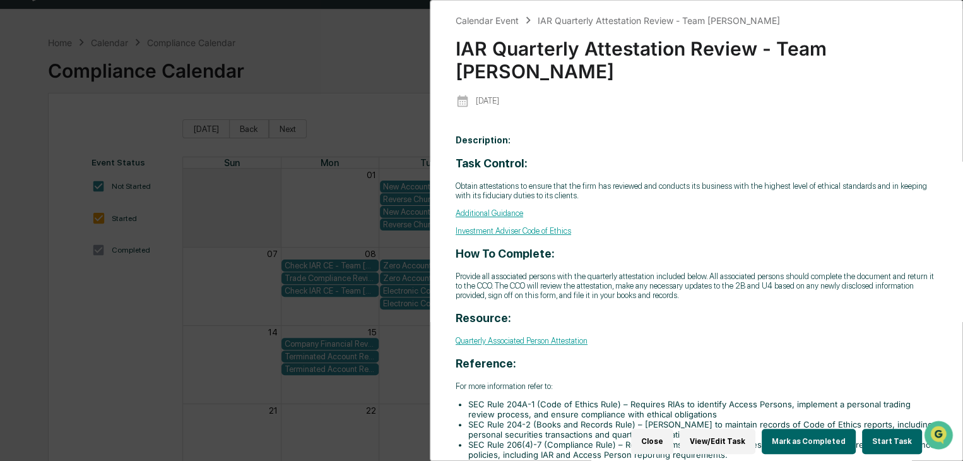
click at [371, 54] on div "Calendar Event IAR Quarterly Attestation Review - Team [PERSON_NAME] IAR Quarte…" at bounding box center [481, 230] width 963 height 461
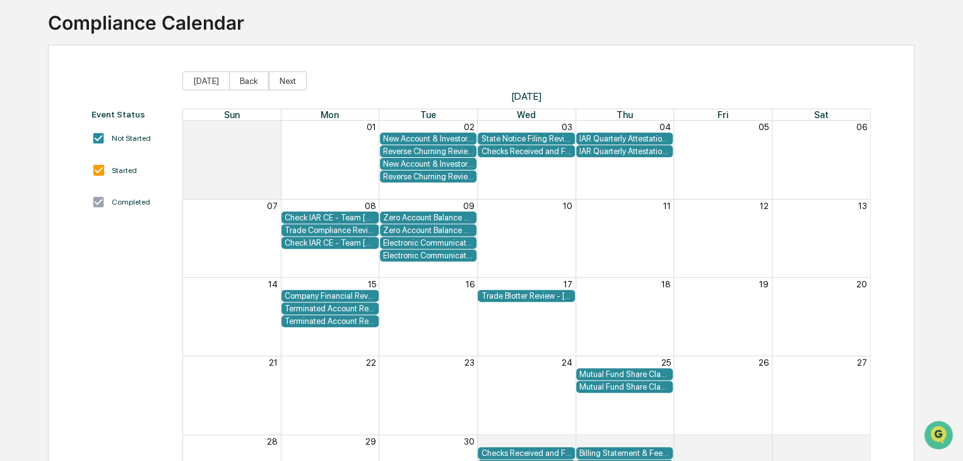
scroll to position [157, 0]
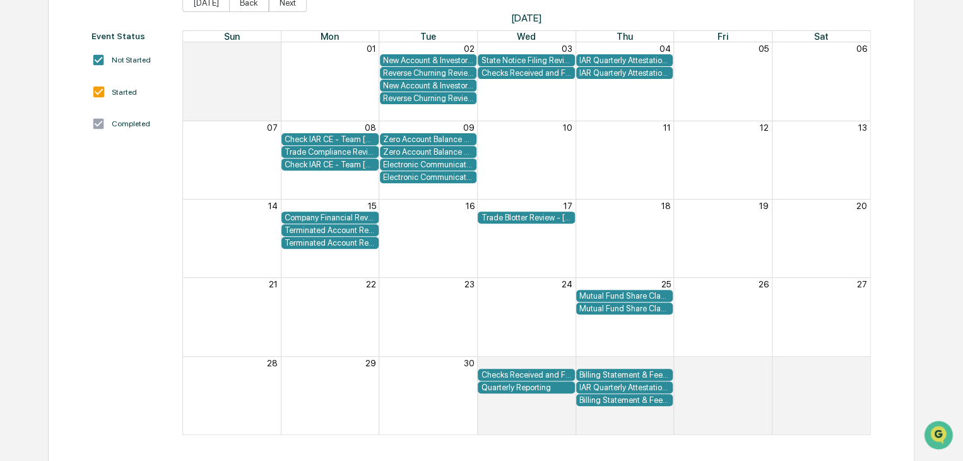
click at [597, 385] on div "IAR Quarterly Attestation Review" at bounding box center [624, 386] width 91 height 9
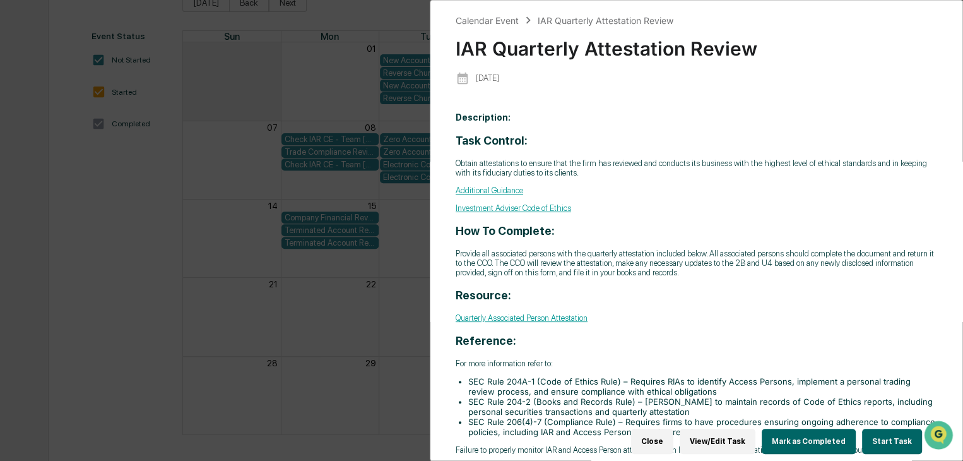
click at [346, 15] on div "Calendar Event IAR Quarterly Attestation Review IAR Quarterly Attestation Revie…" at bounding box center [481, 230] width 963 height 461
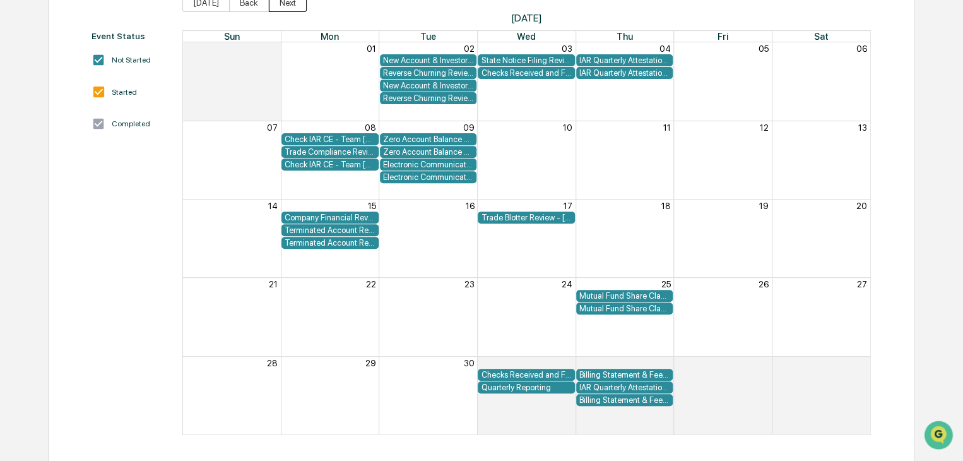
click at [288, 8] on button "Next" at bounding box center [288, 2] width 38 height 19
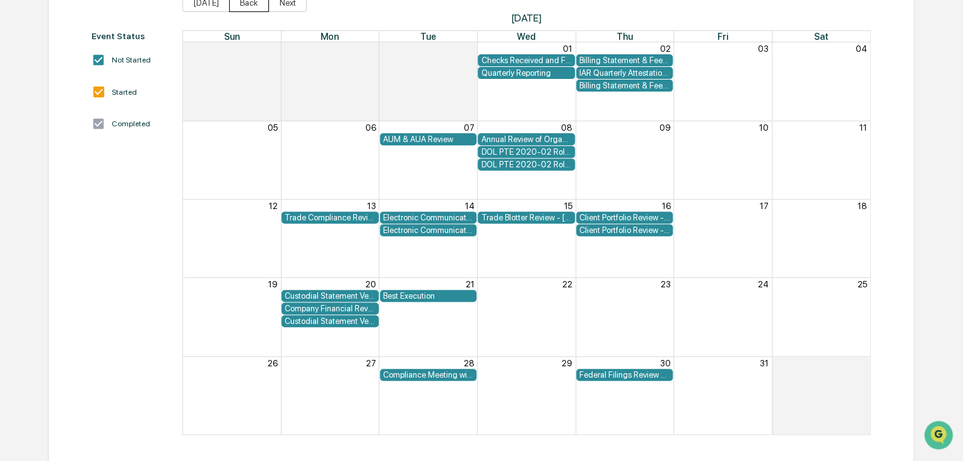
click at [240, 5] on button "Back" at bounding box center [249, 2] width 40 height 19
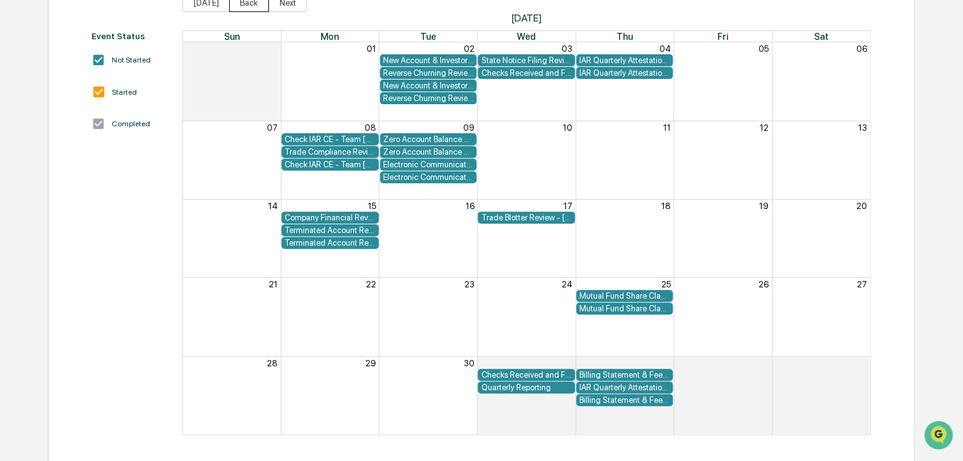
click at [240, 5] on button "Back" at bounding box center [249, 2] width 40 height 19
